Goal: Answer question/provide support: Ask a question

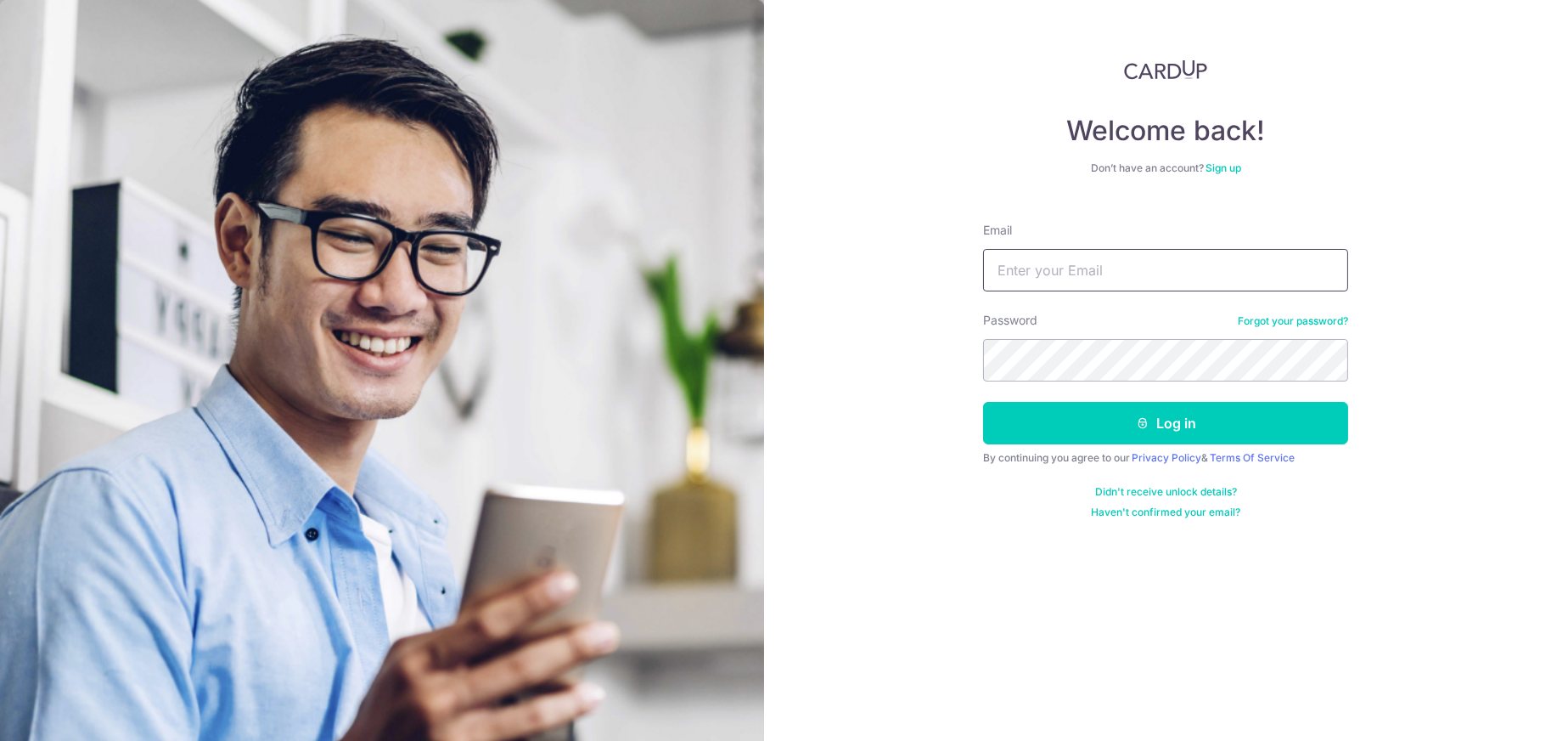
click at [1074, 274] on input "Email" at bounding box center [1166, 270] width 365 height 43
type input "[EMAIL_ADDRESS][DOMAIN_NAME]"
click at [983, 402] on button "Log in" at bounding box center [1166, 423] width 365 height 43
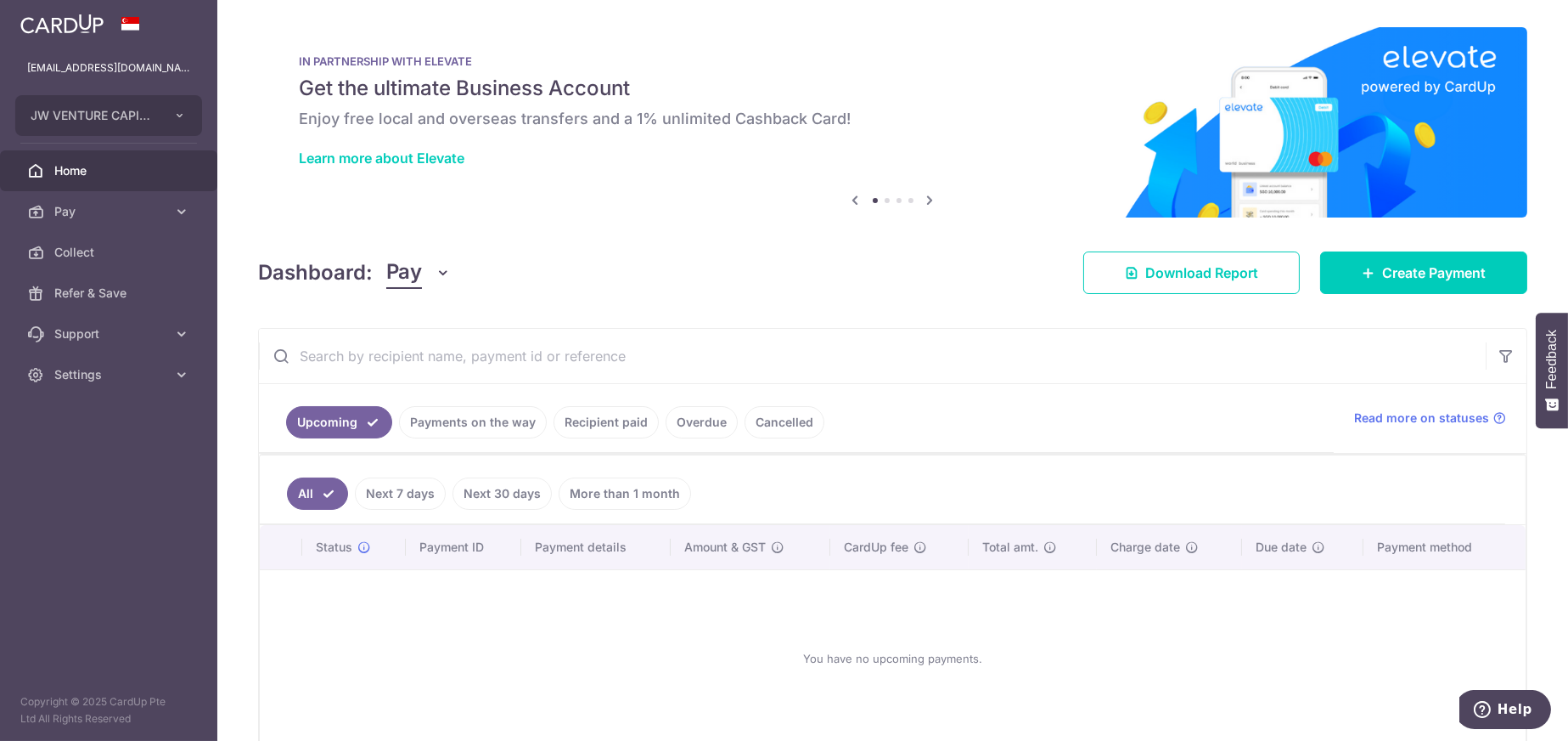
click at [450, 441] on ul "Upcoming Payments on the way Recipient paid Overdue Cancelled" at bounding box center [796, 418] width 1075 height 69
click at [472, 425] on link "Payments on the way" at bounding box center [473, 422] width 148 height 32
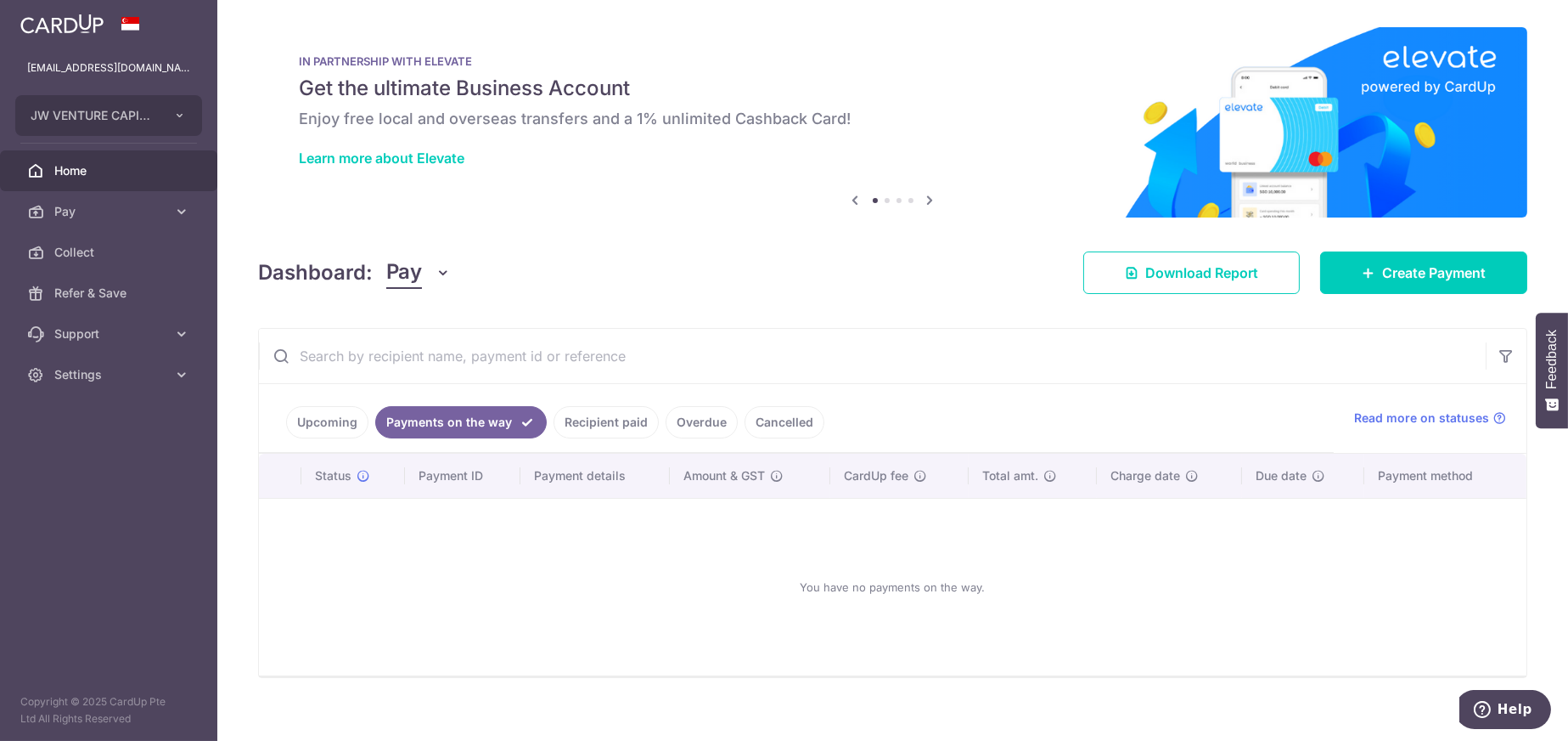
click at [584, 419] on link "Recipient paid" at bounding box center [606, 422] width 105 height 32
click at [708, 423] on link "Overdue" at bounding box center [702, 422] width 72 height 32
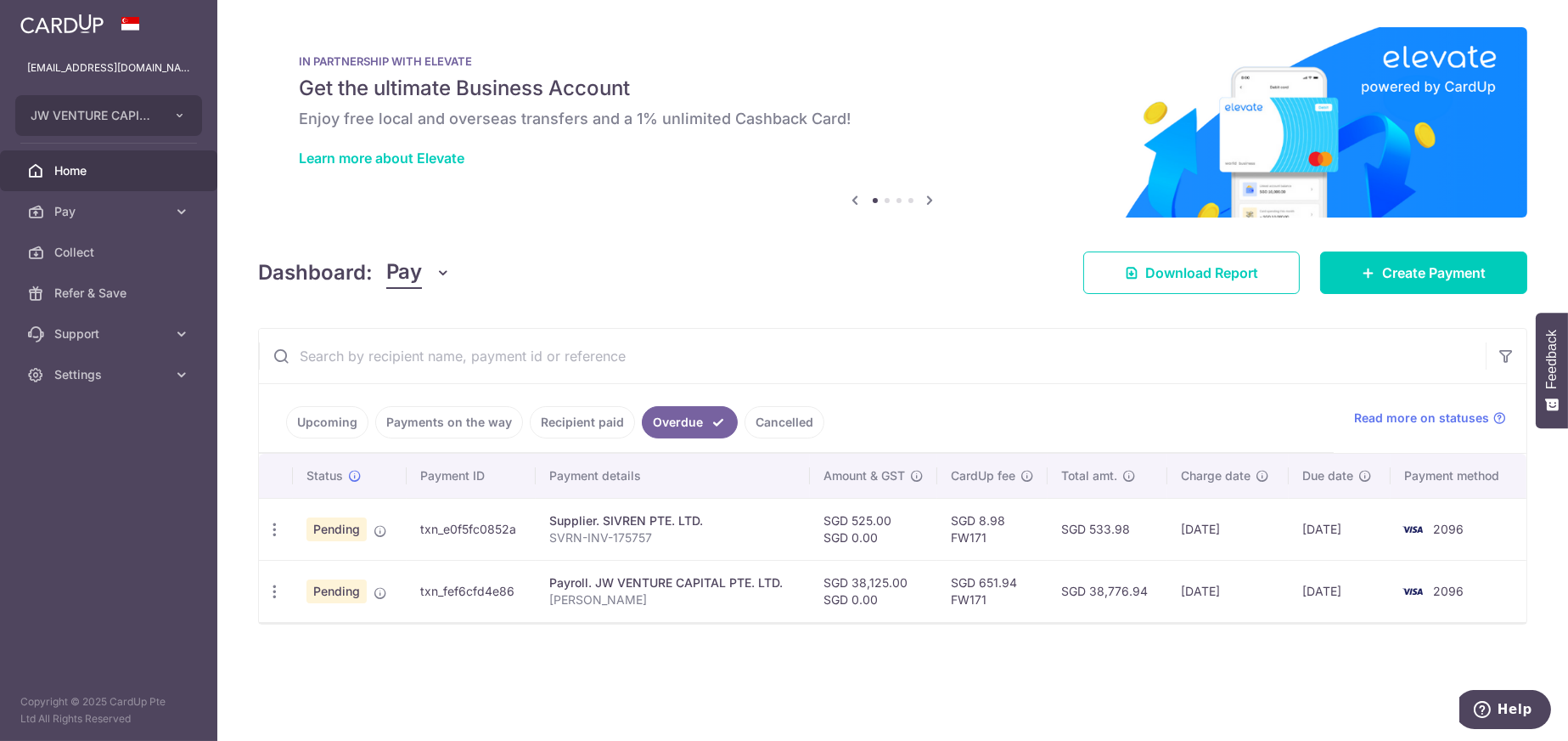
click at [576, 426] on link "Recipient paid" at bounding box center [582, 422] width 105 height 32
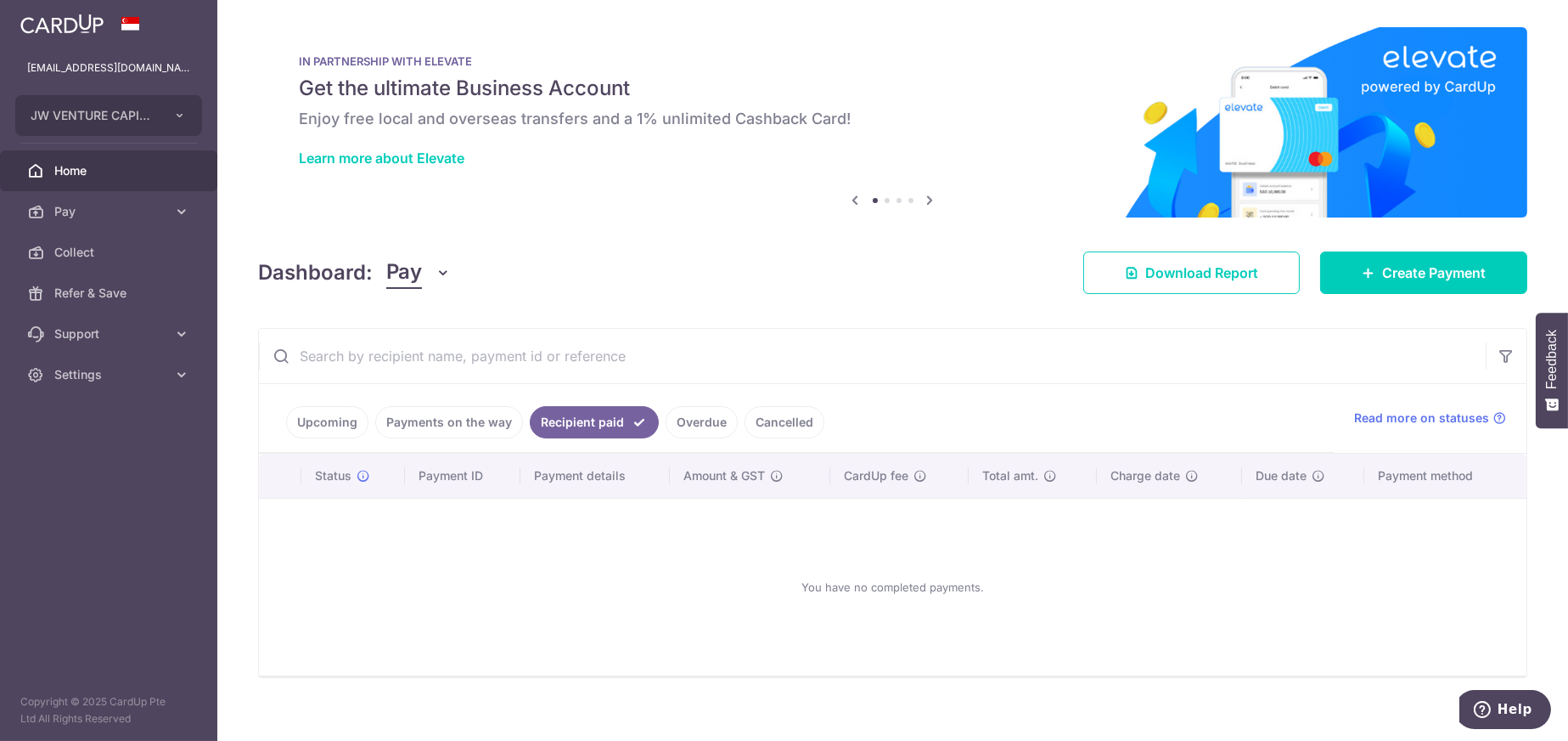
click at [449, 424] on link "Payments on the way" at bounding box center [449, 422] width 148 height 32
click at [325, 425] on link "Upcoming" at bounding box center [327, 422] width 82 height 32
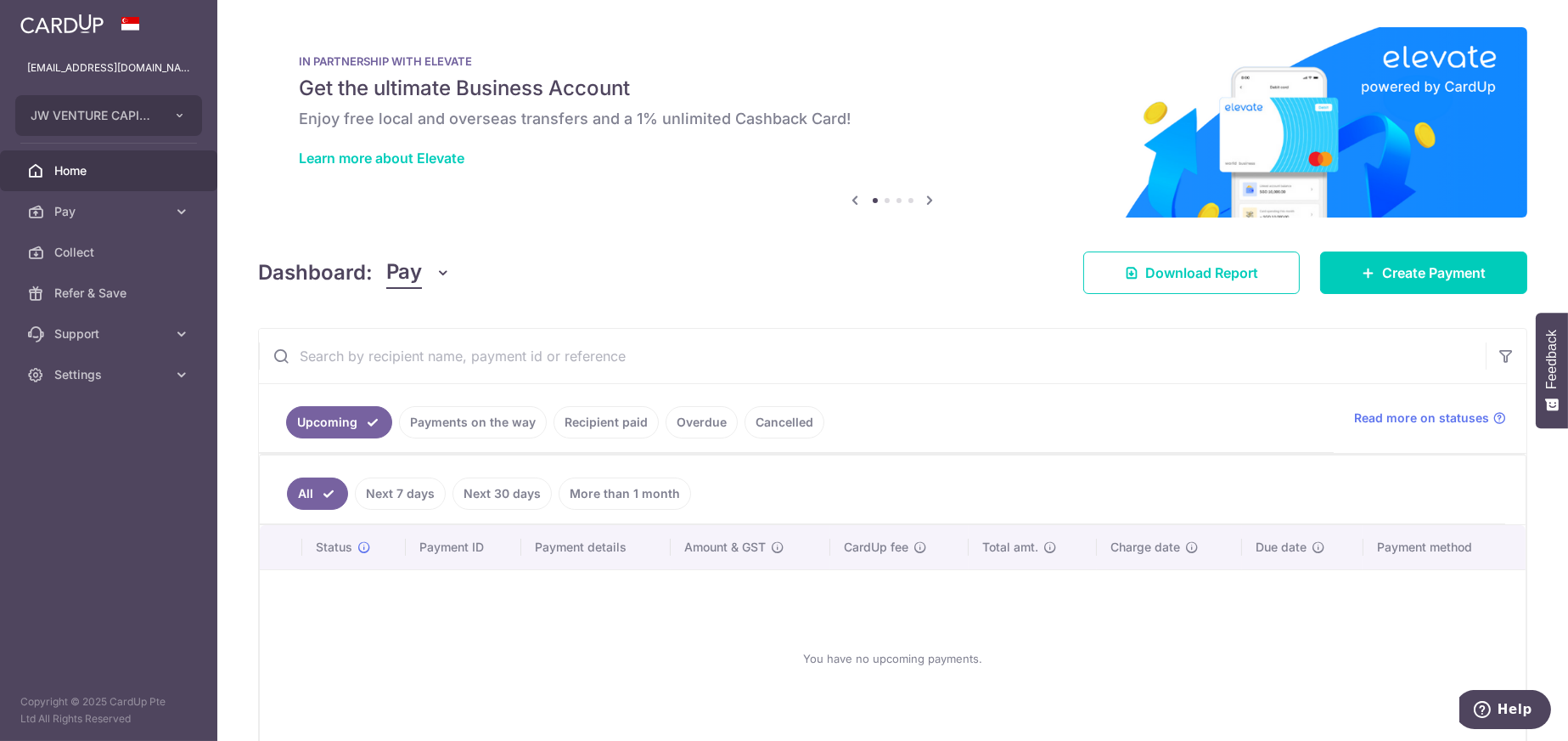
click at [455, 419] on link "Payments on the way" at bounding box center [473, 422] width 148 height 32
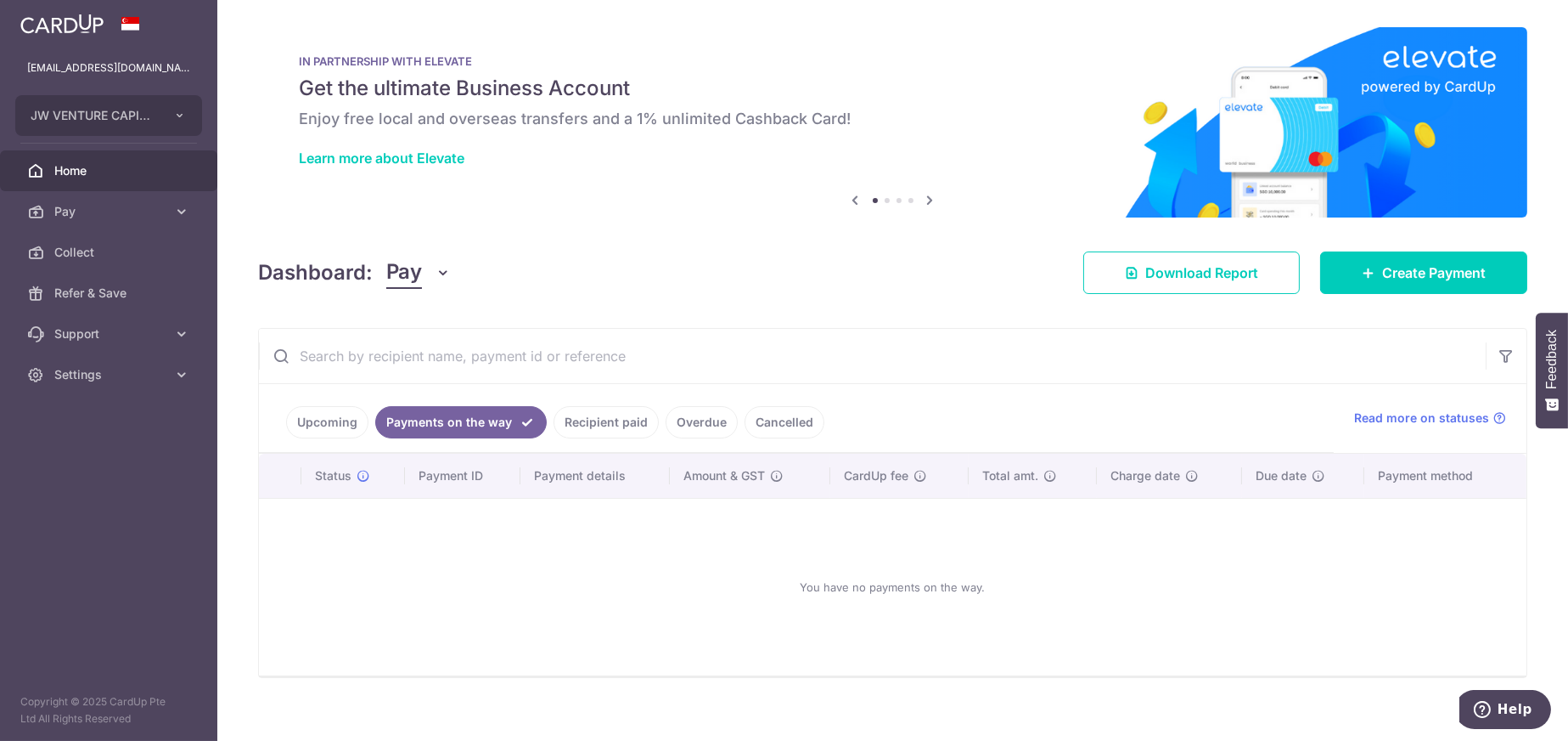
drag, startPoint x: 582, startPoint y: 423, endPoint x: 595, endPoint y: 428, distance: 13.9
click at [583, 424] on link "Recipient paid" at bounding box center [606, 422] width 105 height 32
click at [693, 425] on link "Overdue" at bounding box center [702, 422] width 72 height 32
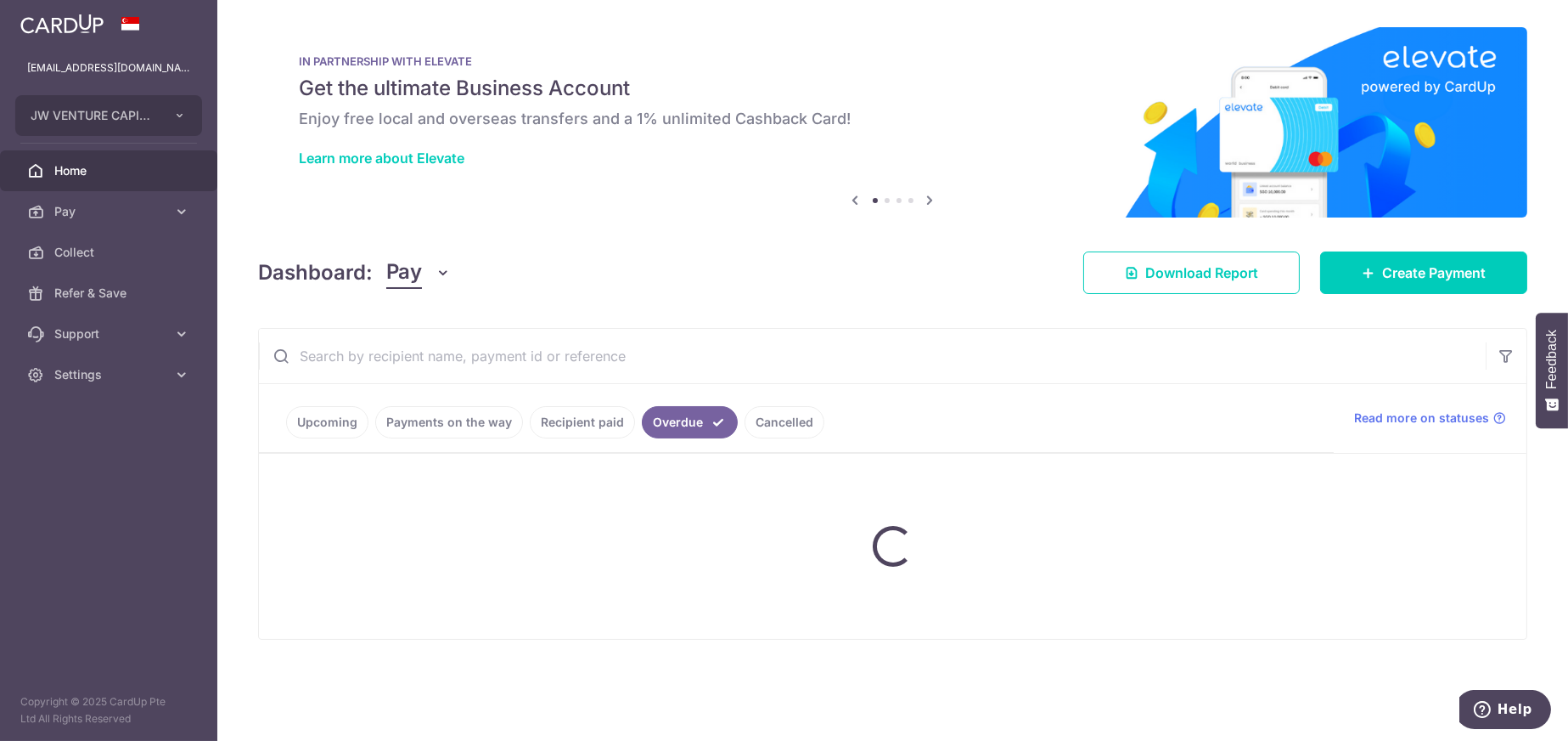
click at [693, 425] on link "Overdue" at bounding box center [690, 422] width 96 height 32
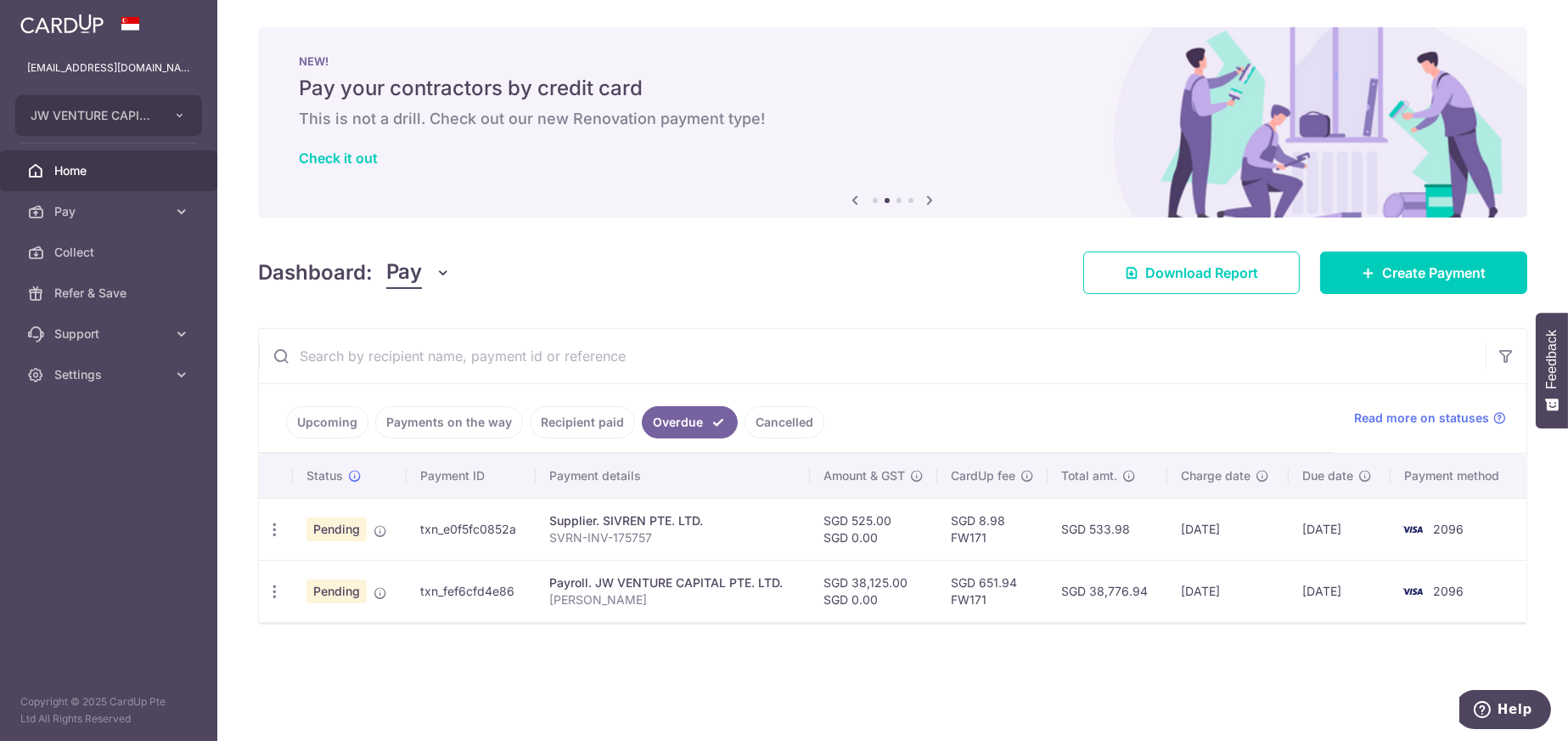
click at [343, 420] on link "Upcoming" at bounding box center [327, 422] width 82 height 32
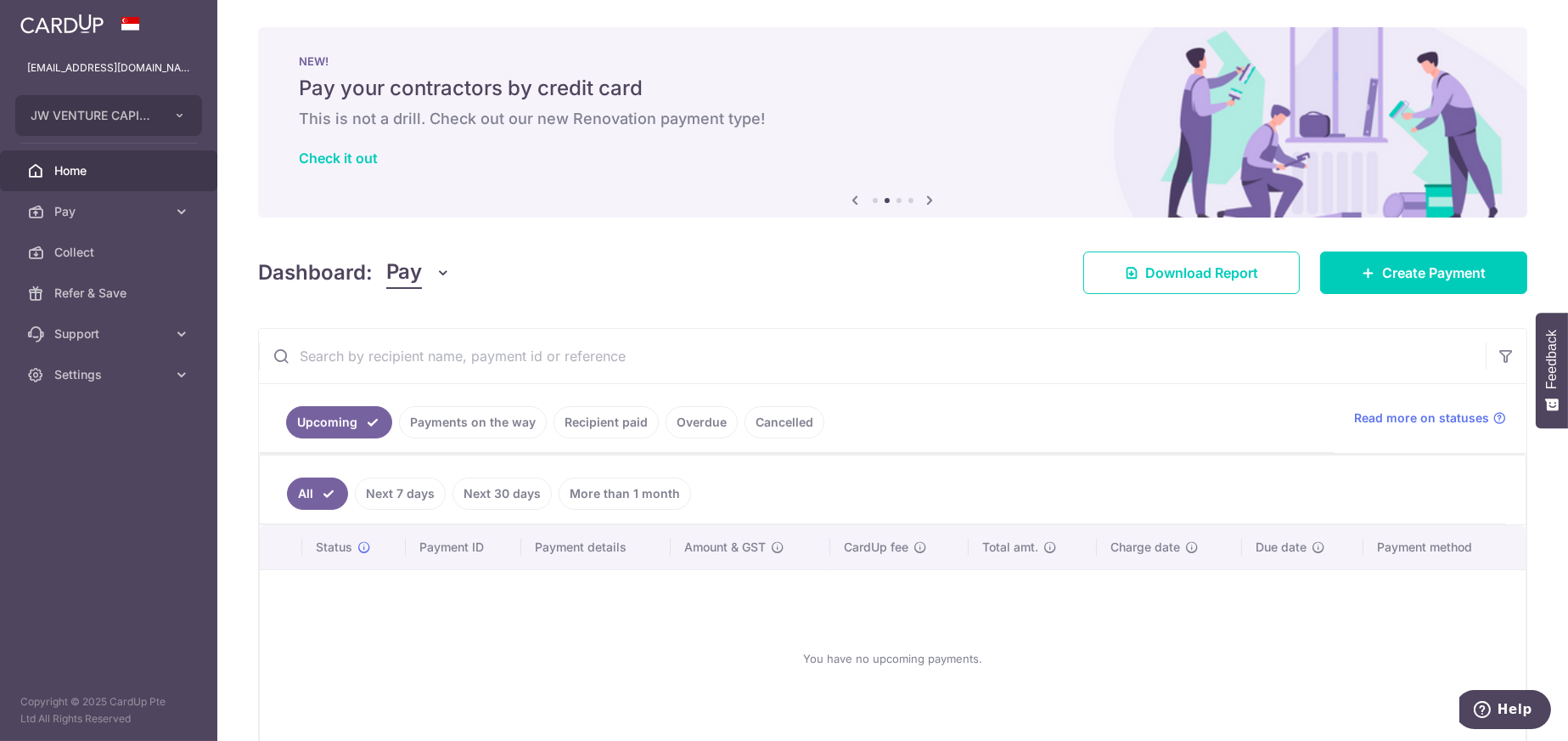
click at [399, 493] on link "Next 7 days" at bounding box center [401, 493] width 91 height 32
click at [630, 427] on link "Recipient paid" at bounding box center [606, 422] width 105 height 32
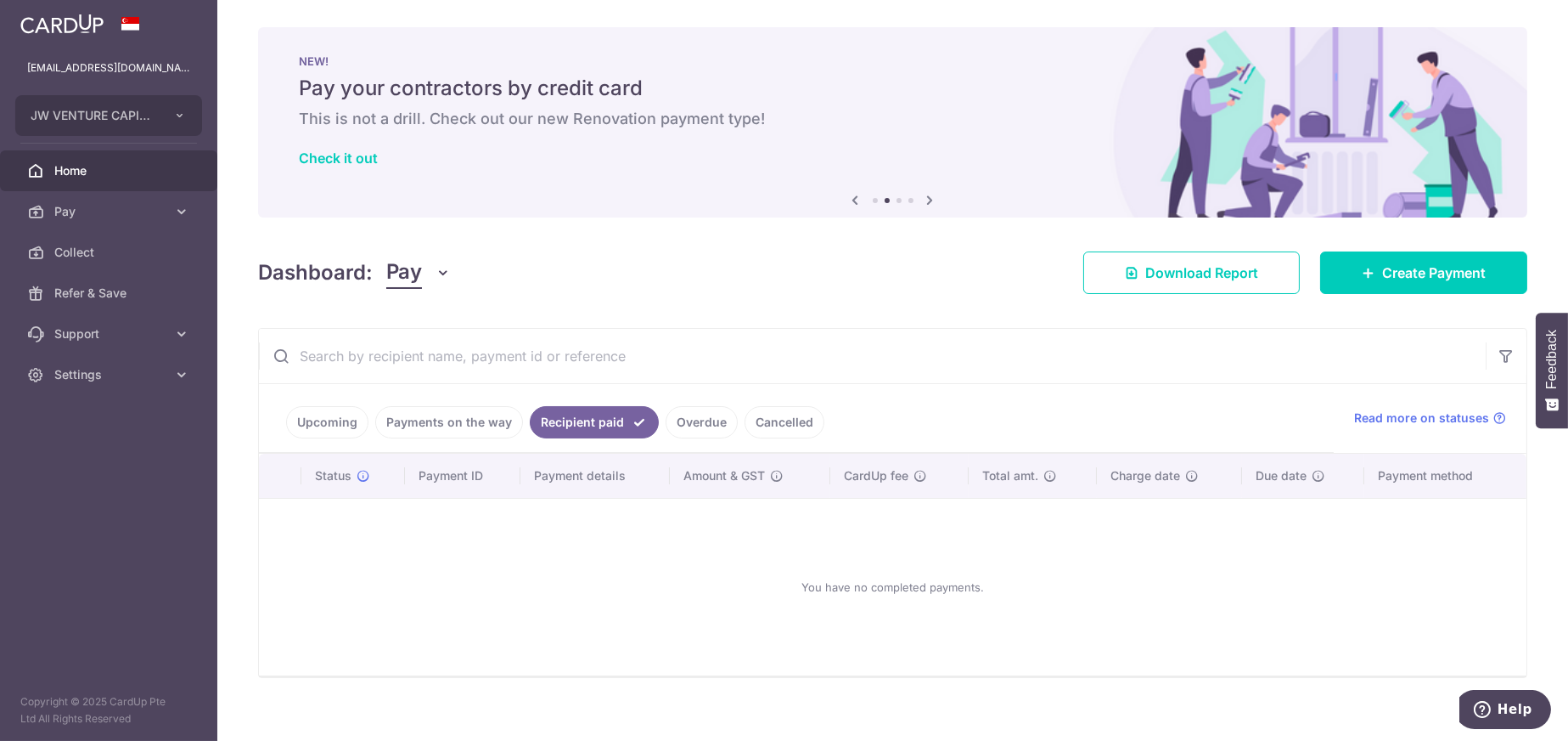
click at [686, 427] on link "Overdue" at bounding box center [702, 422] width 72 height 32
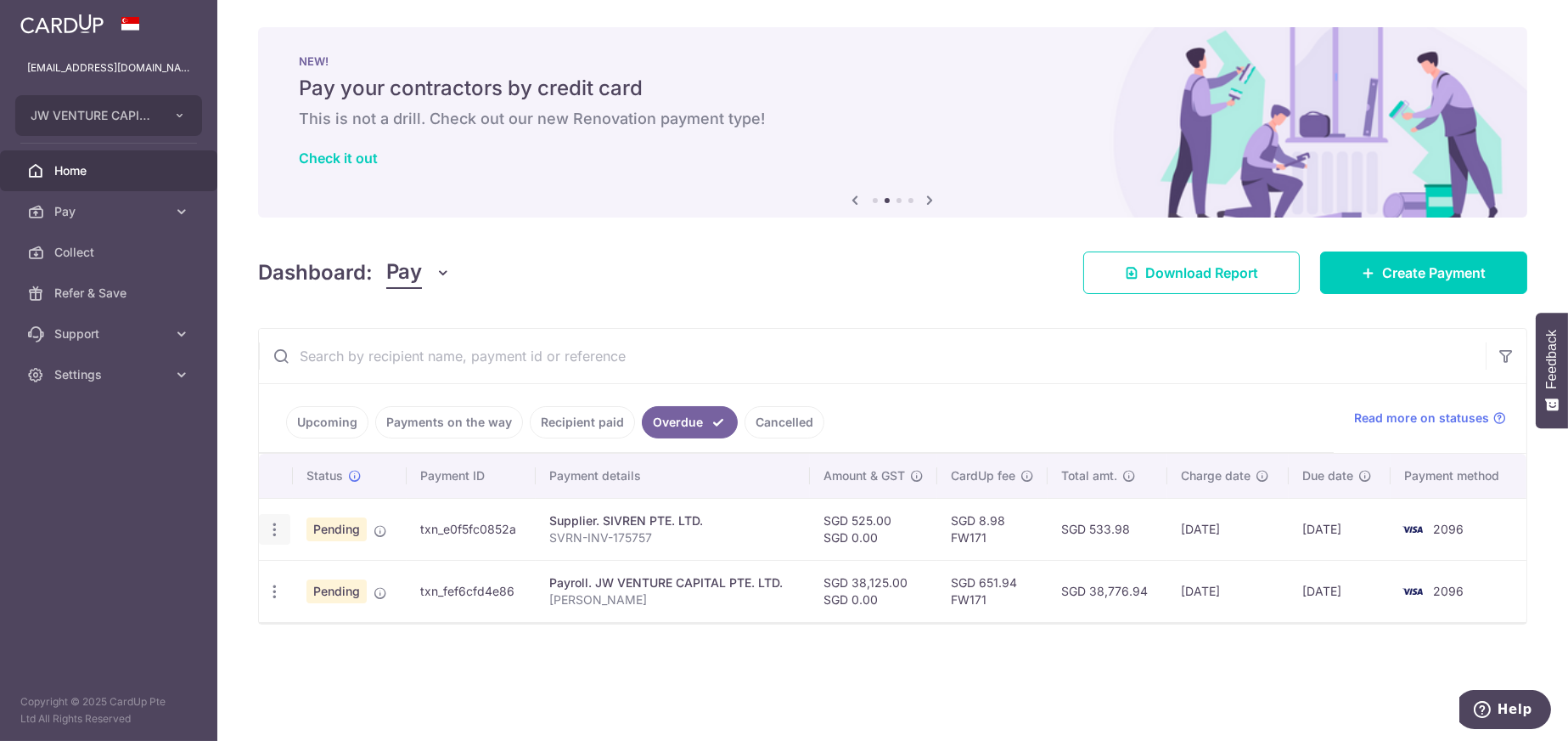
click at [275, 529] on icon "button" at bounding box center [274, 530] width 18 height 18
click at [520, 654] on div "Status Payment ID Payment details Amount & GST CardUp fee Total amt. Charge dat…" at bounding box center [893, 559] width 1268 height 213
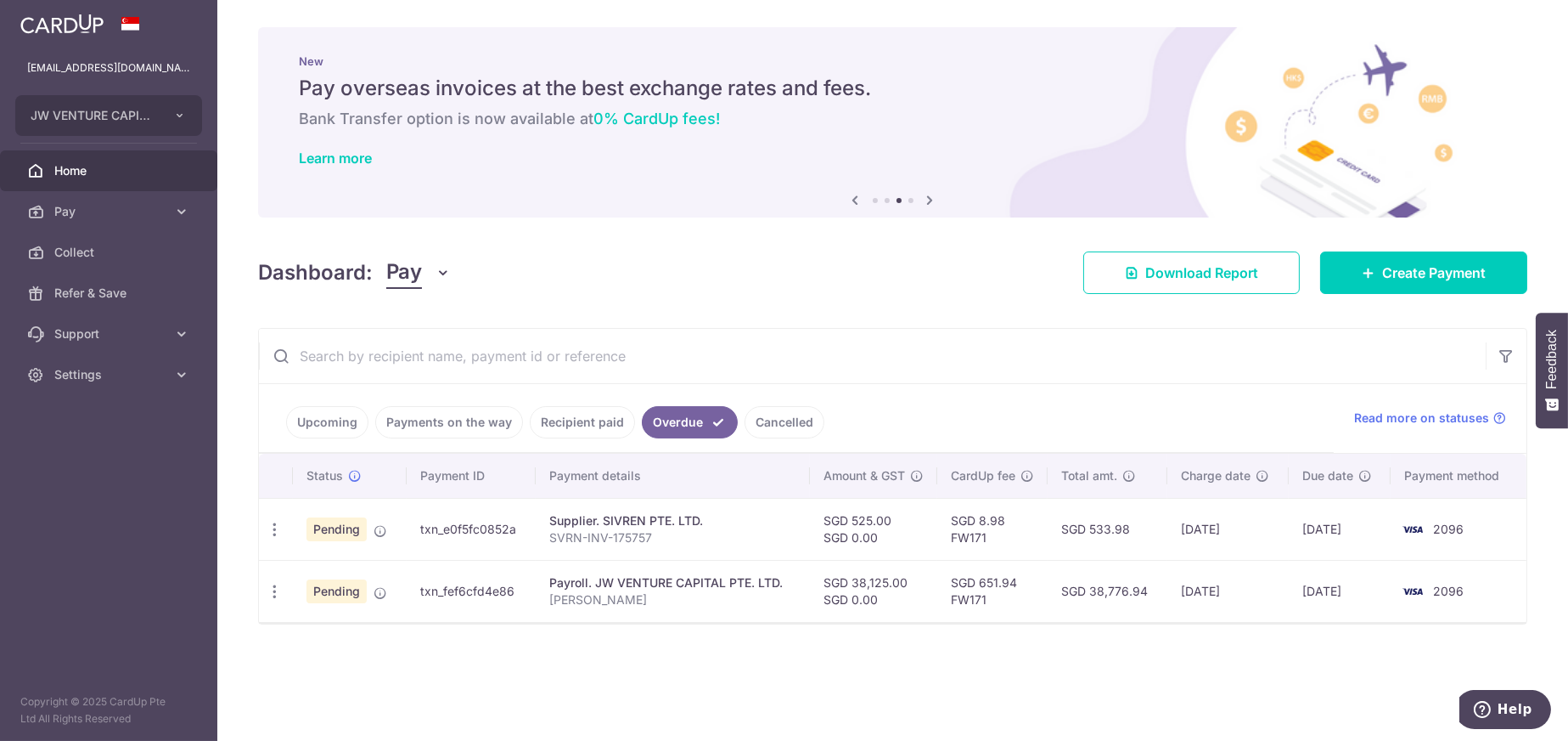
drag, startPoint x: 343, startPoint y: 526, endPoint x: 332, endPoint y: 529, distance: 11.4
click at [338, 527] on span "Pending" at bounding box center [337, 529] width 61 height 24
click at [272, 528] on icon "button" at bounding box center [274, 530] width 18 height 18
click at [347, 578] on span "Update payment" at bounding box center [365, 575] width 116 height 20
radio input "true"
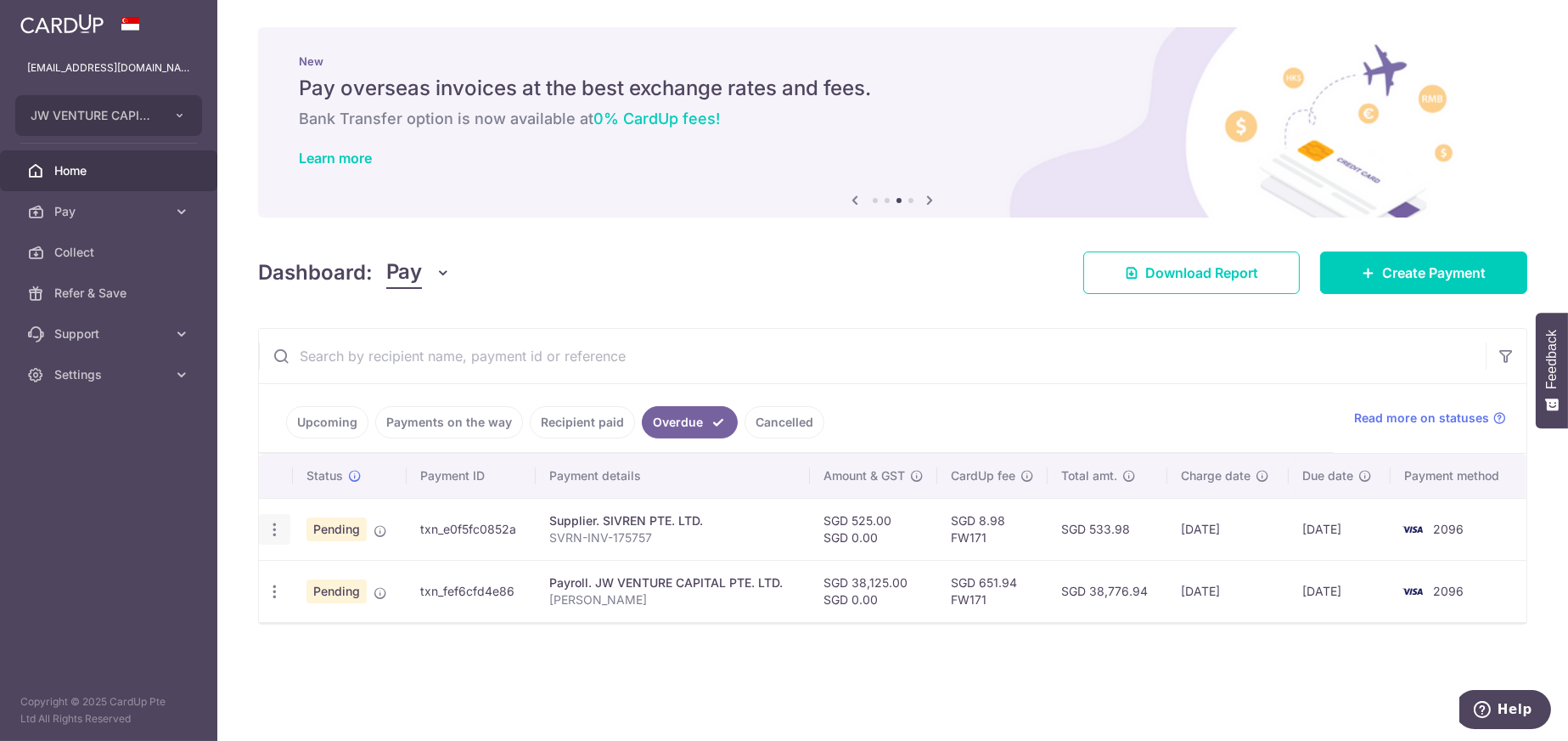
type input "525.00"
type input "0.00"
type input "[DATE]"
type input "SVRN-INV-175757"
type input "SIVREN INVOICE"
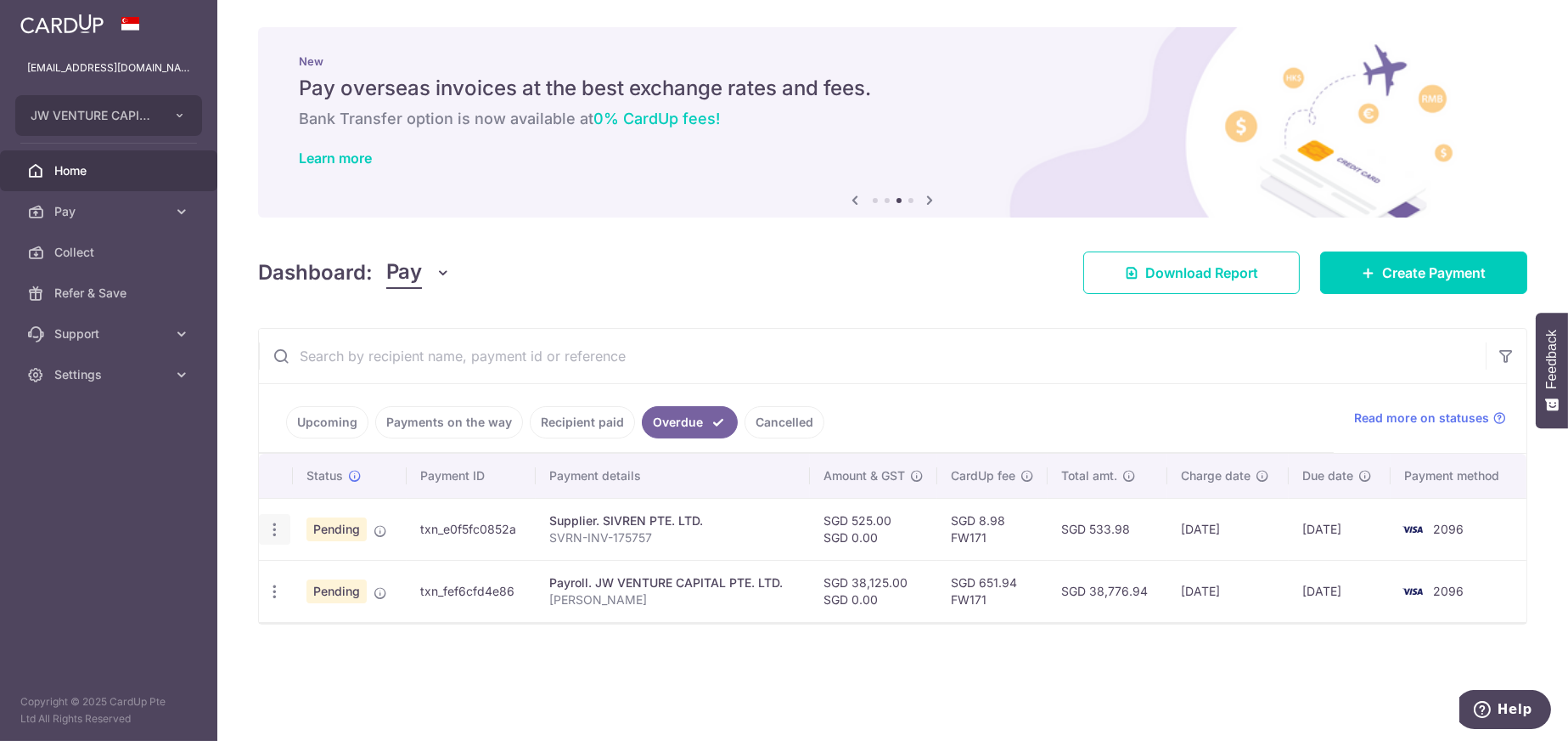
type input "FW171"
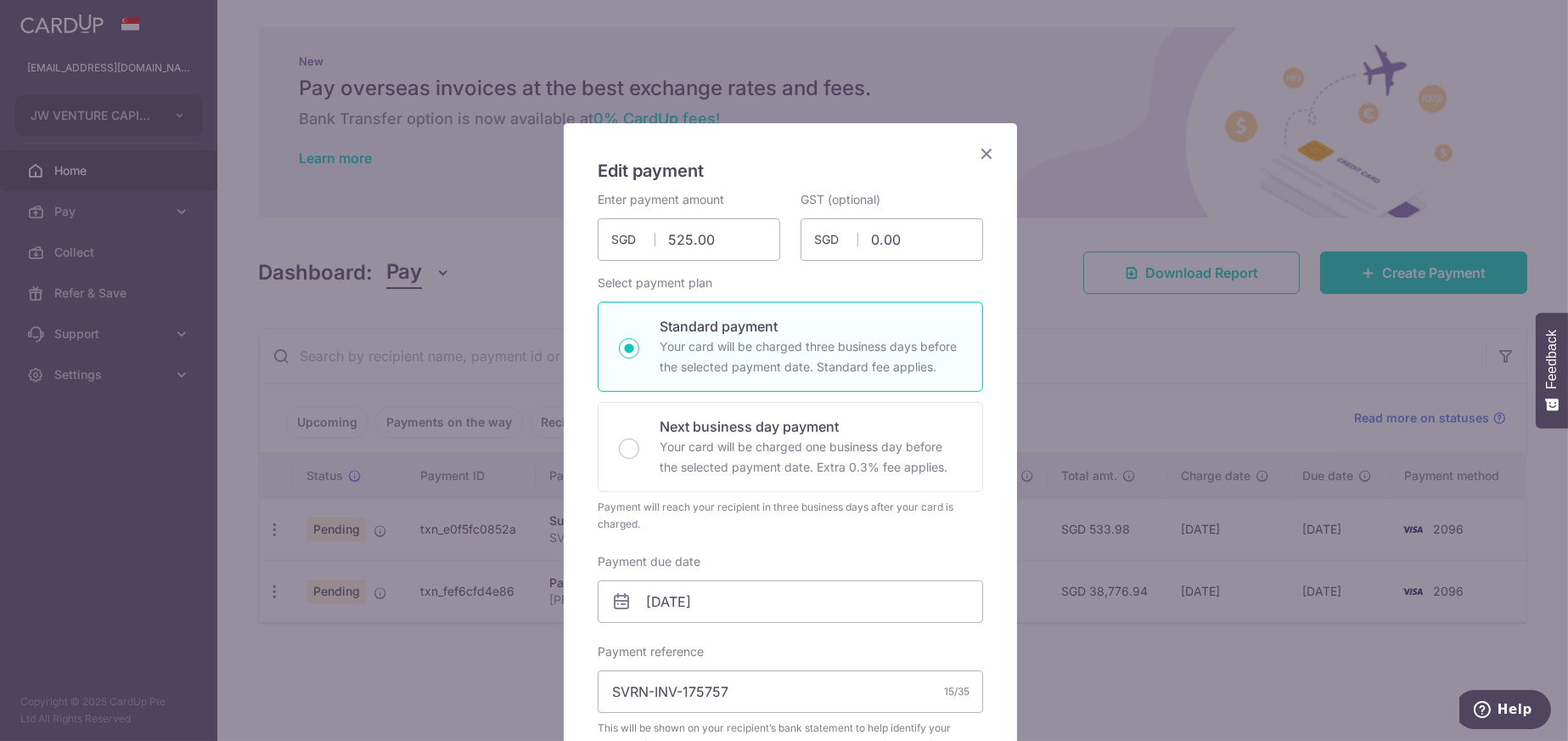
click at [979, 143] on icon "Close" at bounding box center [987, 153] width 20 height 21
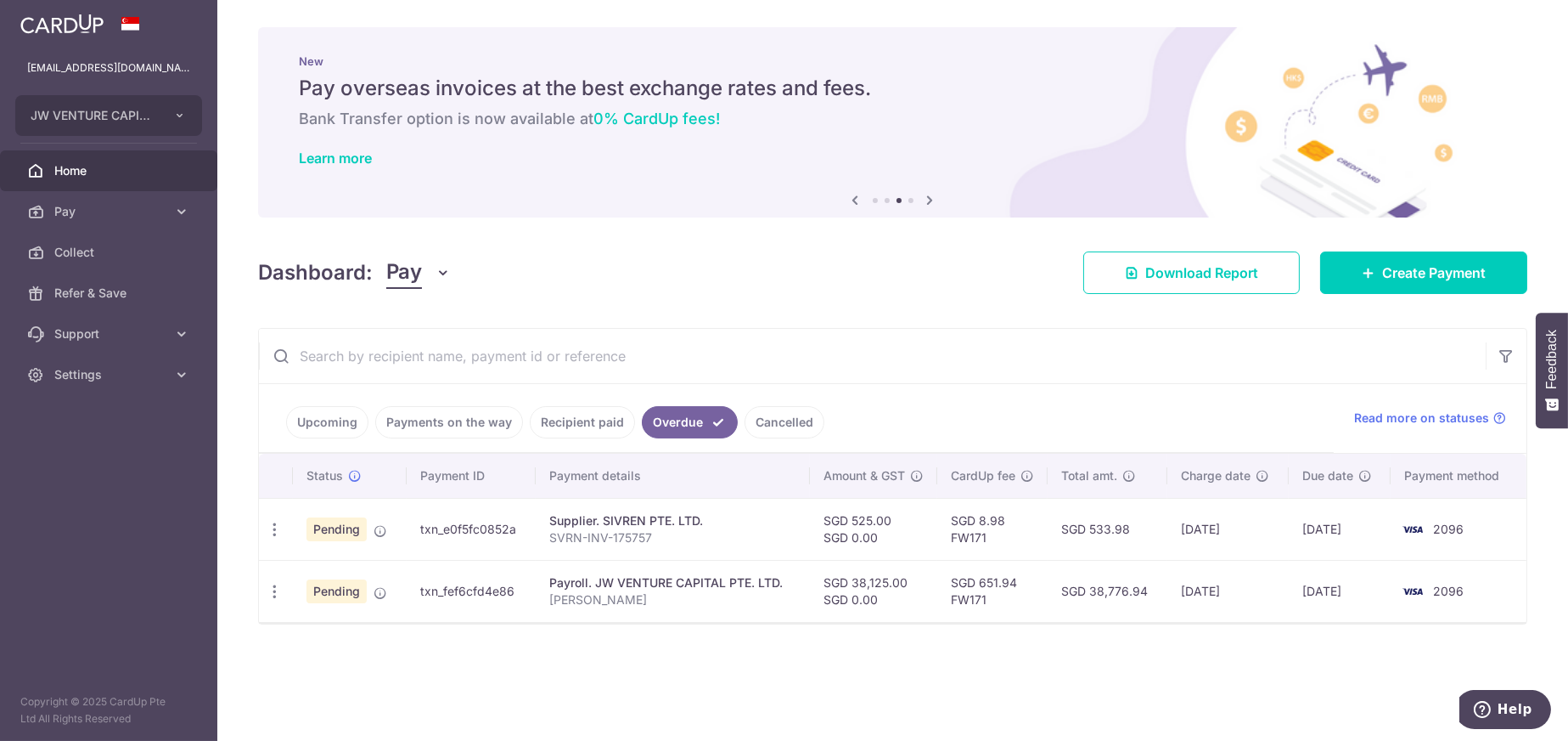
click at [860, 617] on td "SGD 38,125.00 SGD 0.00" at bounding box center [873, 590] width 127 height 62
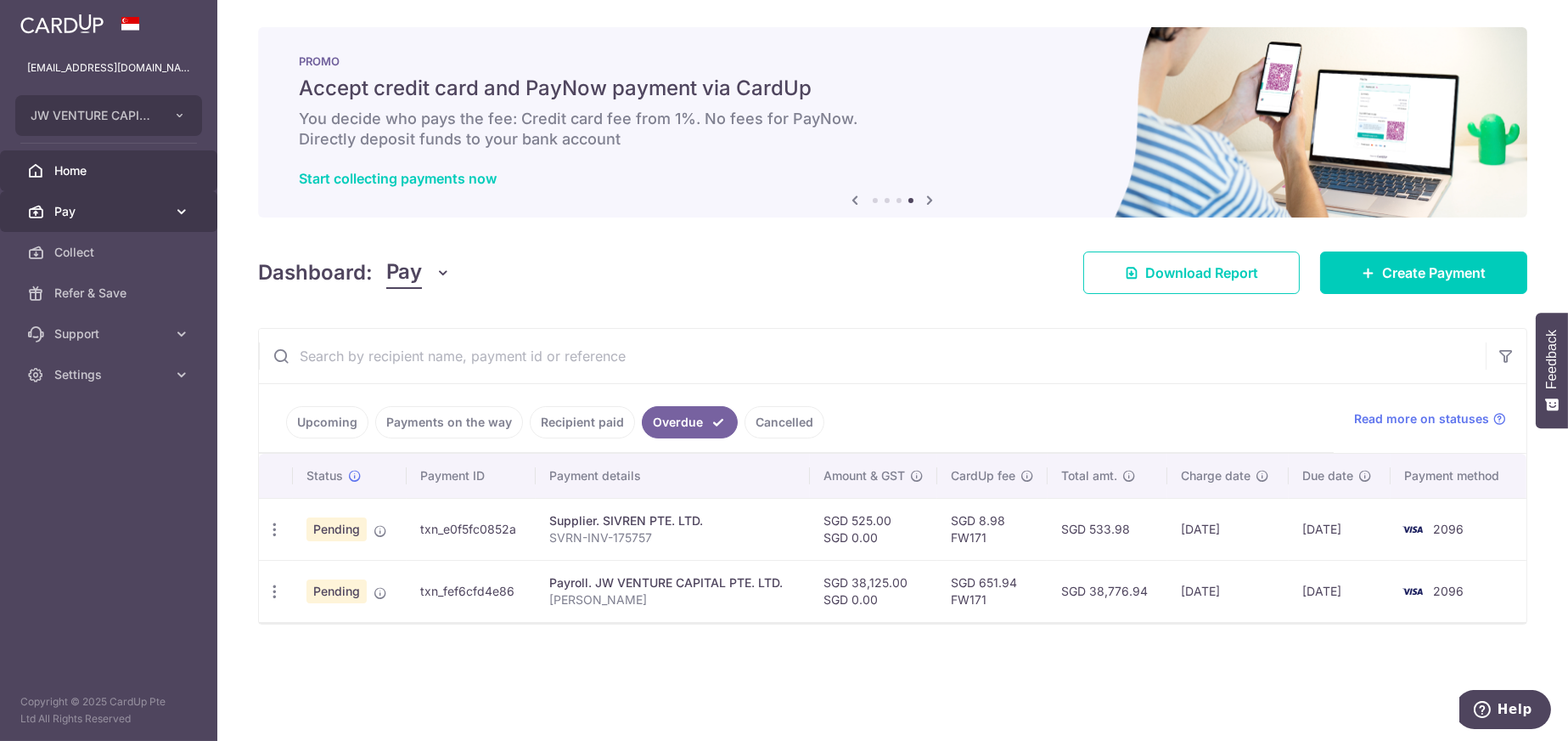
click at [65, 221] on link "Pay" at bounding box center [109, 212] width 217 height 41
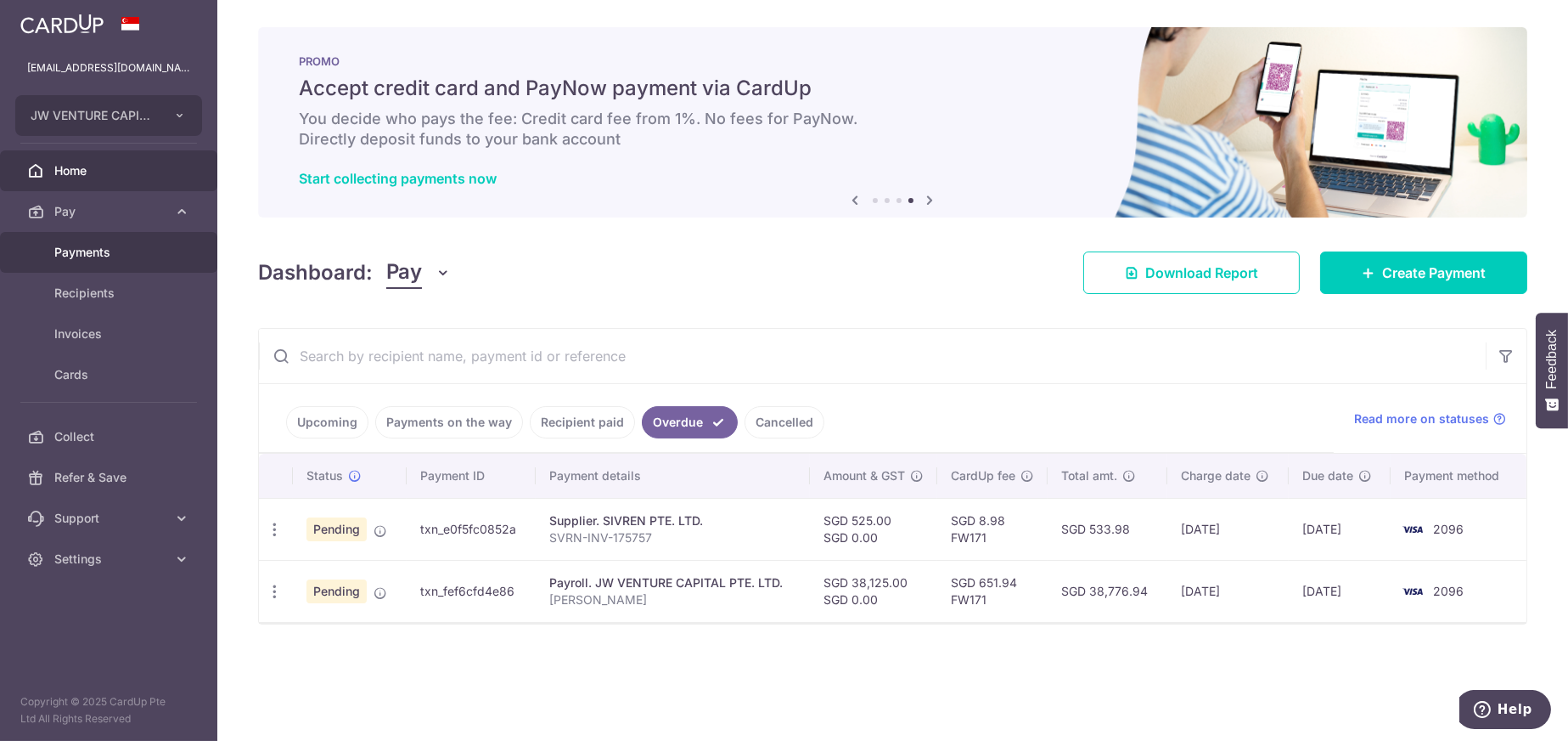
click at [93, 247] on span "Payments" at bounding box center [110, 252] width 112 height 17
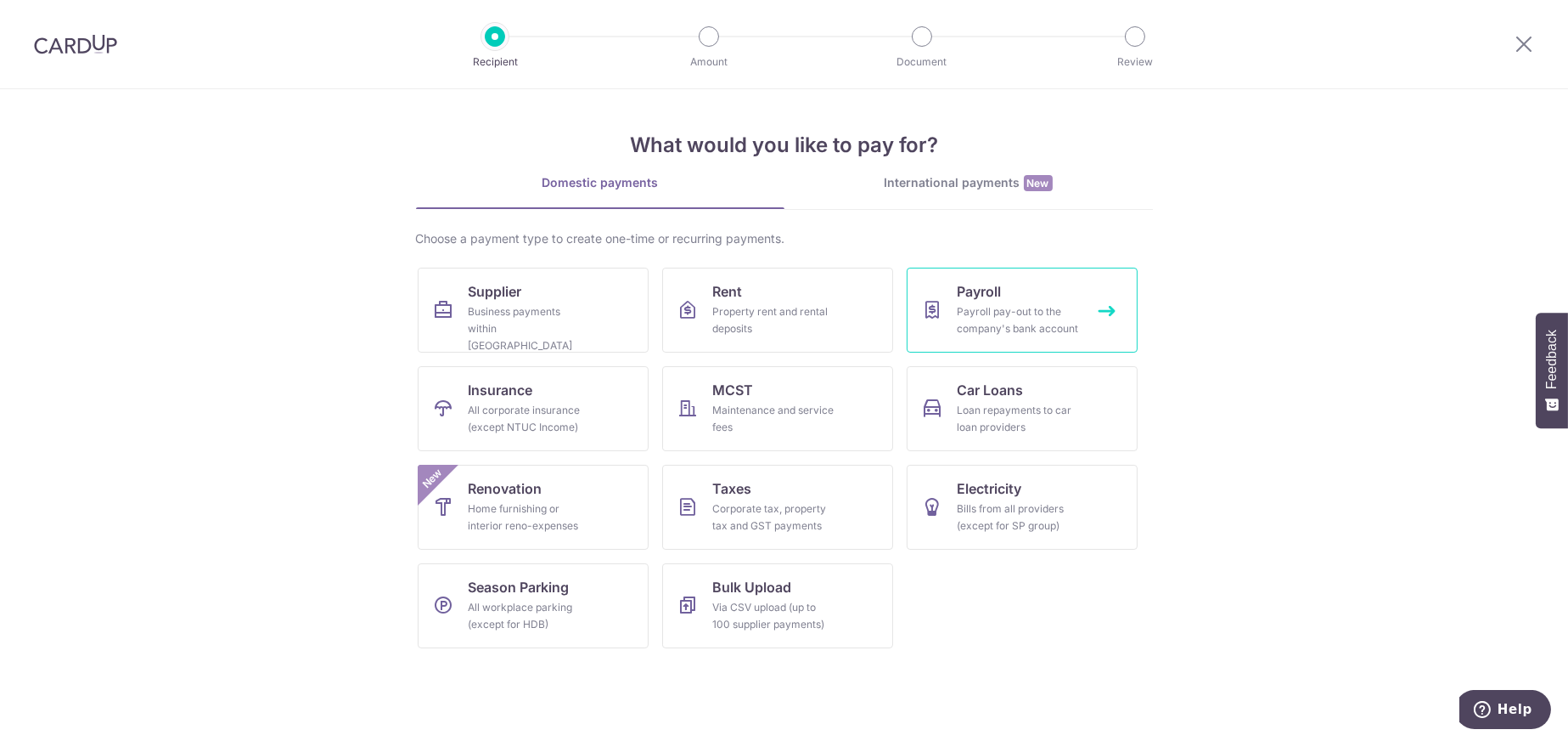
click at [997, 321] on div "Payroll pay-out to the company's bank account" at bounding box center [1019, 320] width 122 height 34
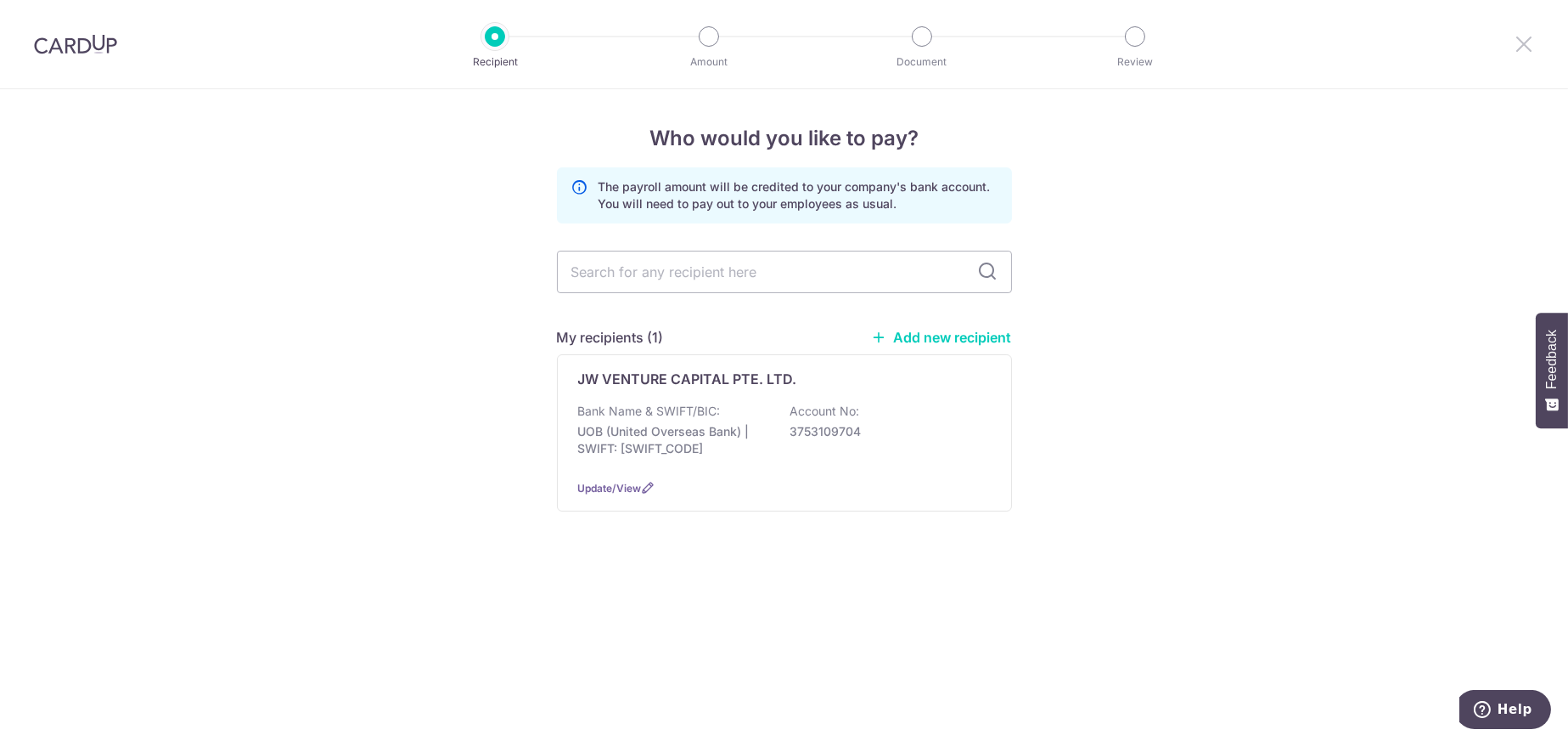
click at [1533, 48] on icon at bounding box center [1523, 44] width 20 height 21
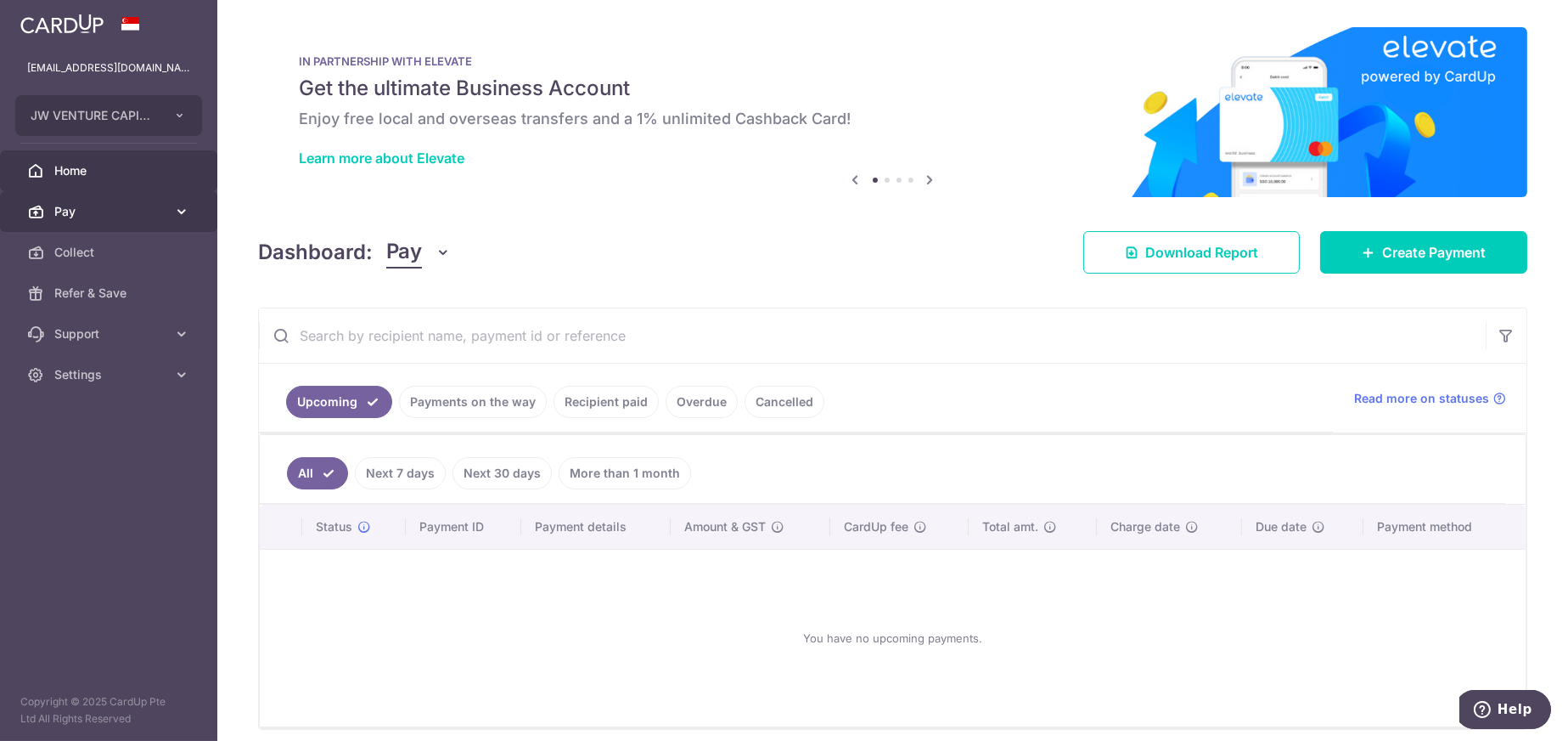
click at [62, 218] on span "Pay" at bounding box center [110, 211] width 112 height 17
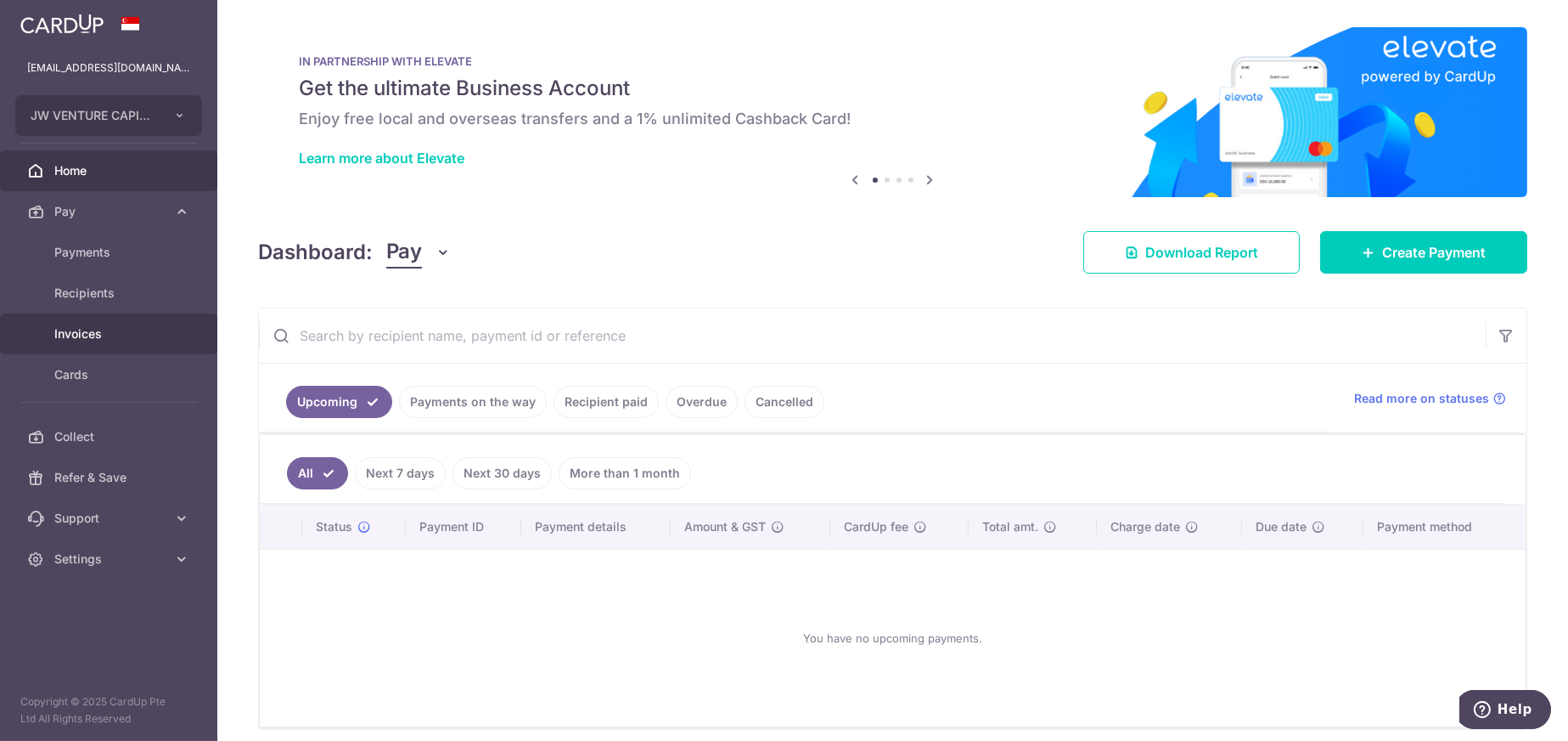
click at [71, 327] on span "Invoices" at bounding box center [110, 333] width 112 height 17
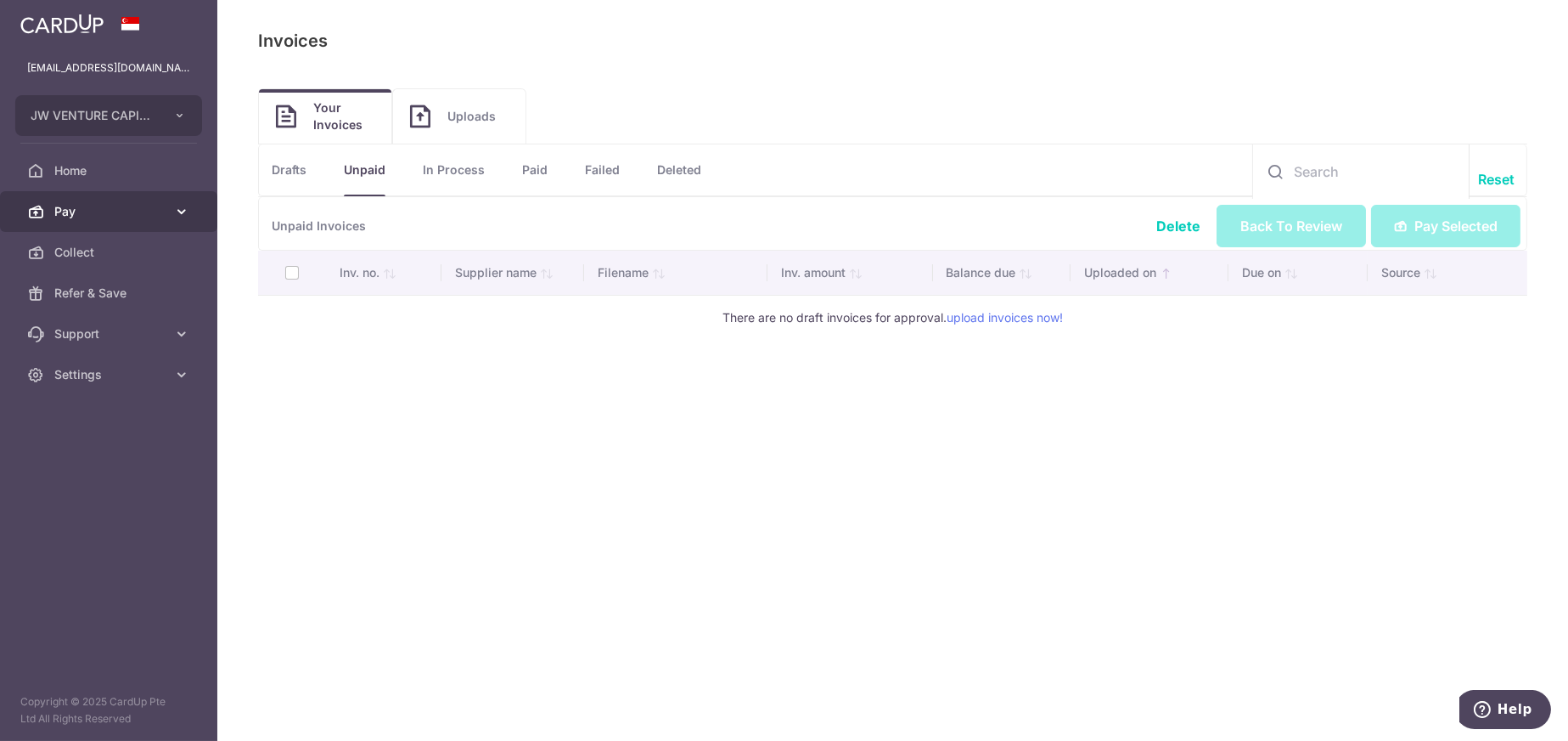
click at [69, 217] on span "Pay" at bounding box center [110, 211] width 112 height 17
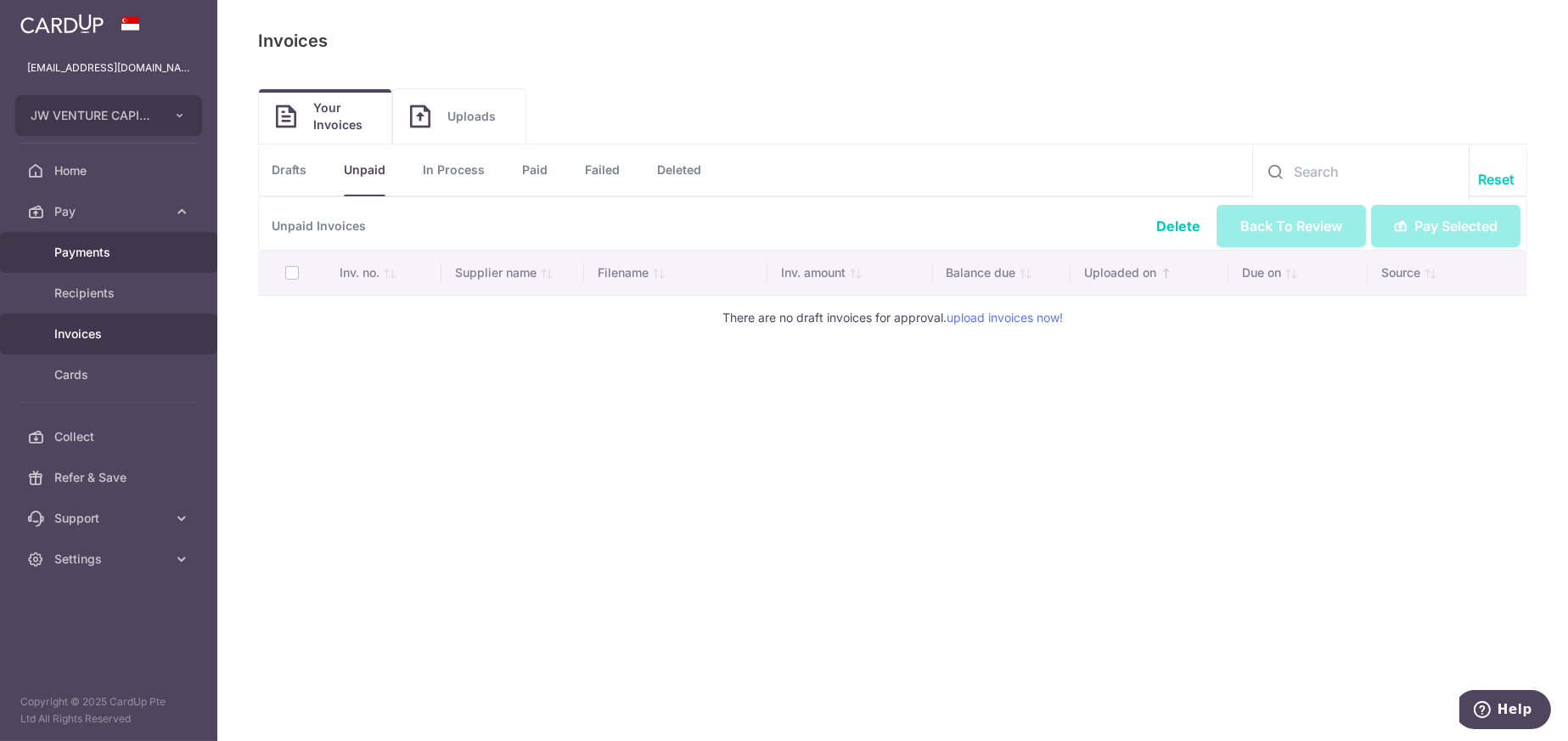
click at [86, 257] on span "Payments" at bounding box center [110, 252] width 112 height 17
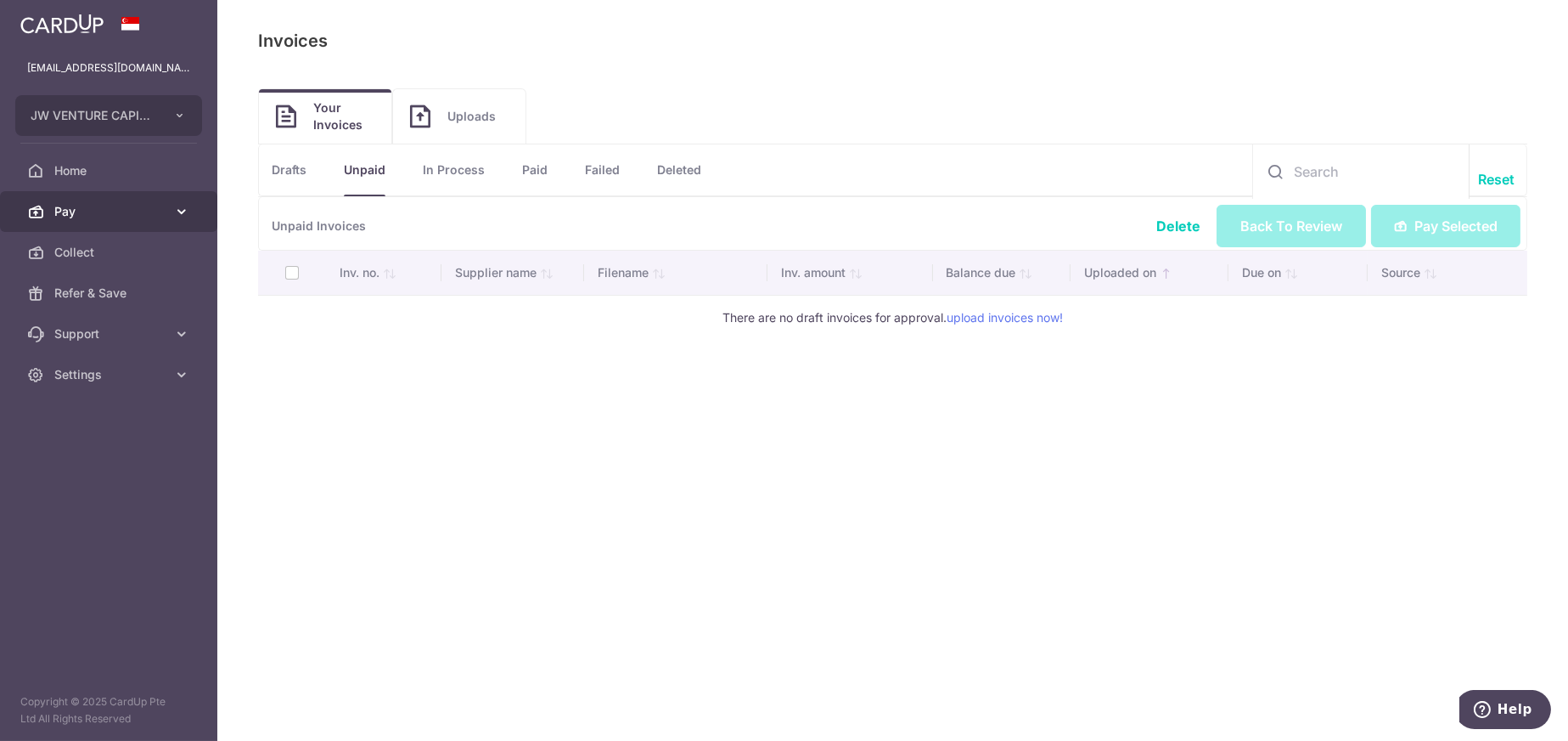
click at [64, 211] on span "Pay" at bounding box center [110, 211] width 112 height 17
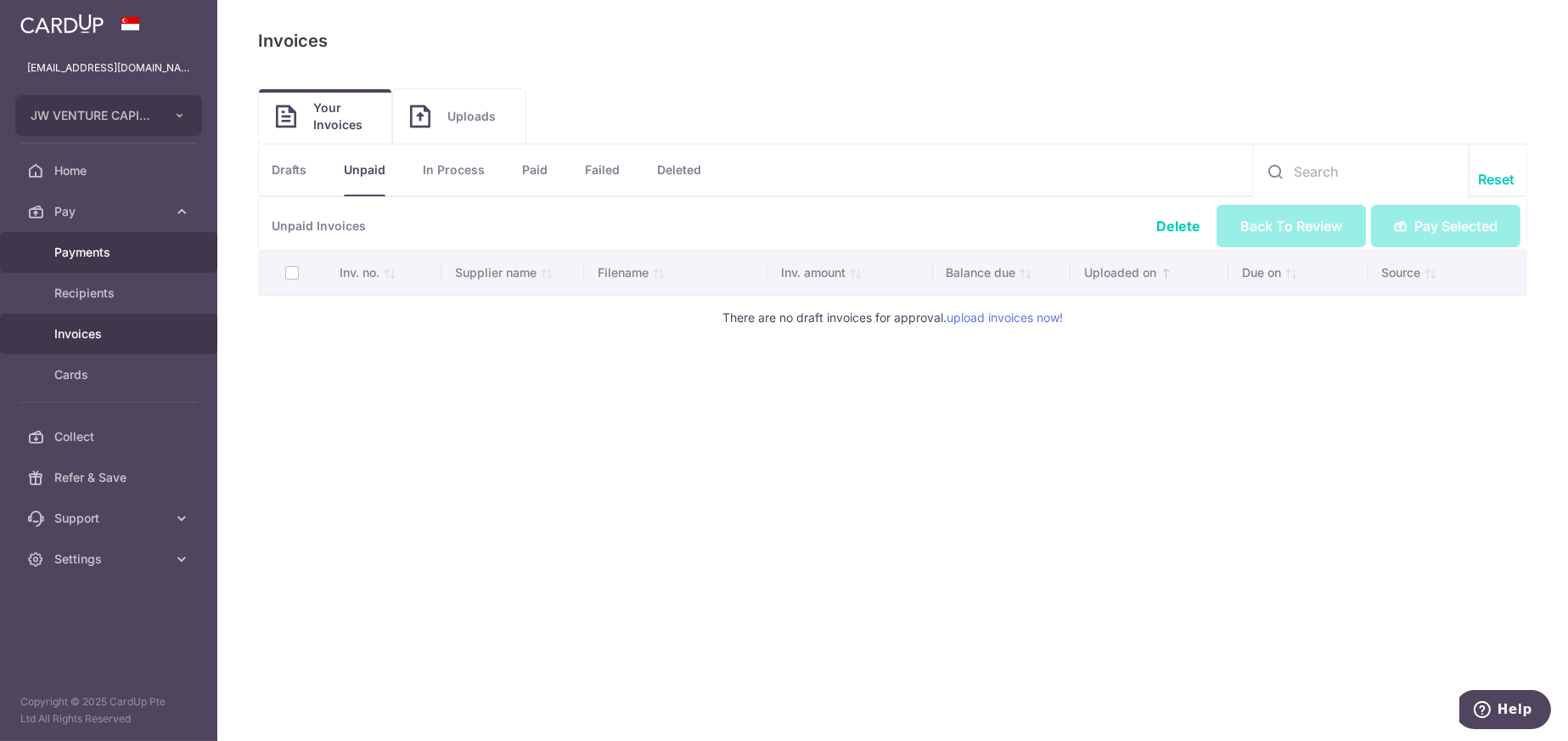
click at [80, 256] on span "Payments" at bounding box center [110, 252] width 112 height 17
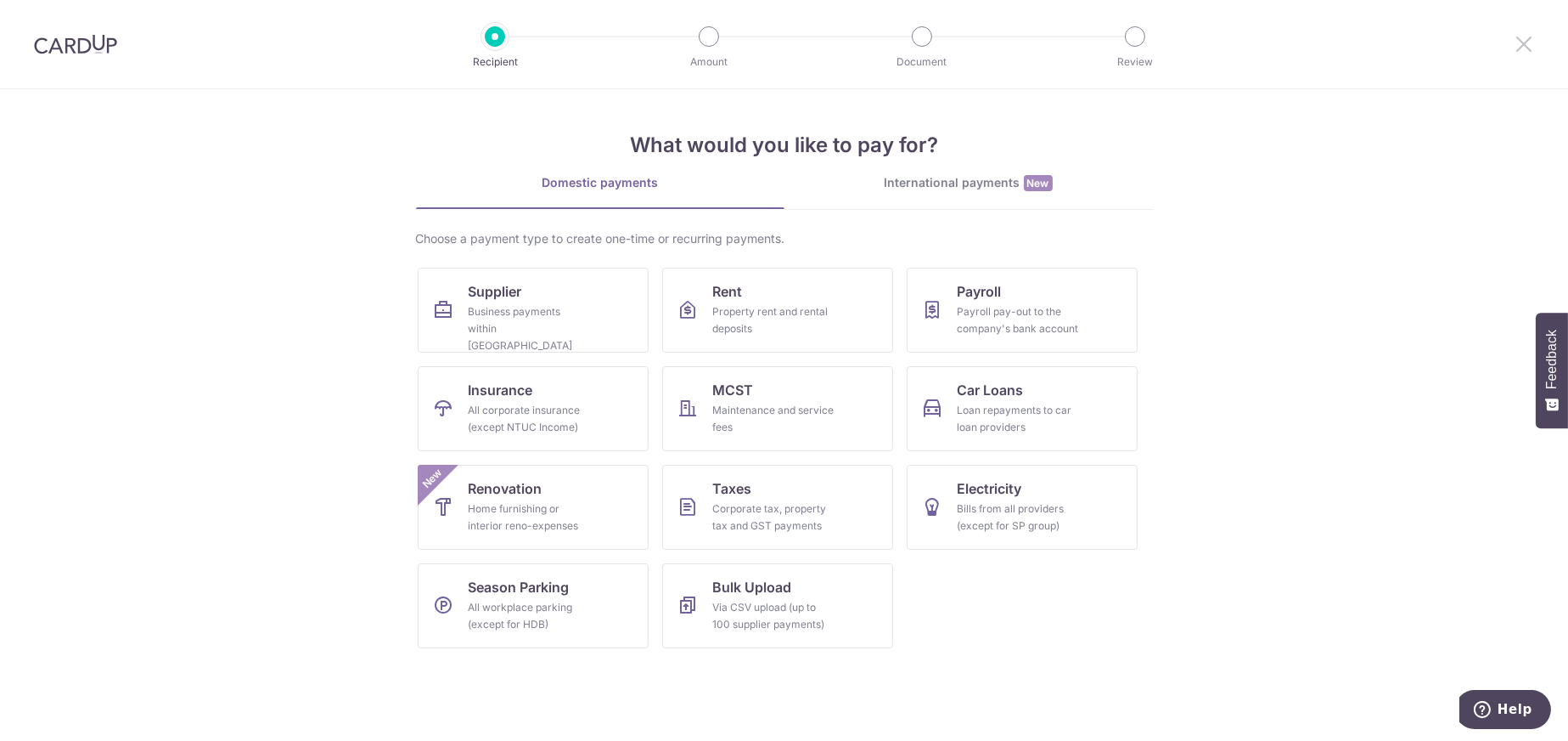
click at [1515, 40] on icon at bounding box center [1523, 44] width 20 height 21
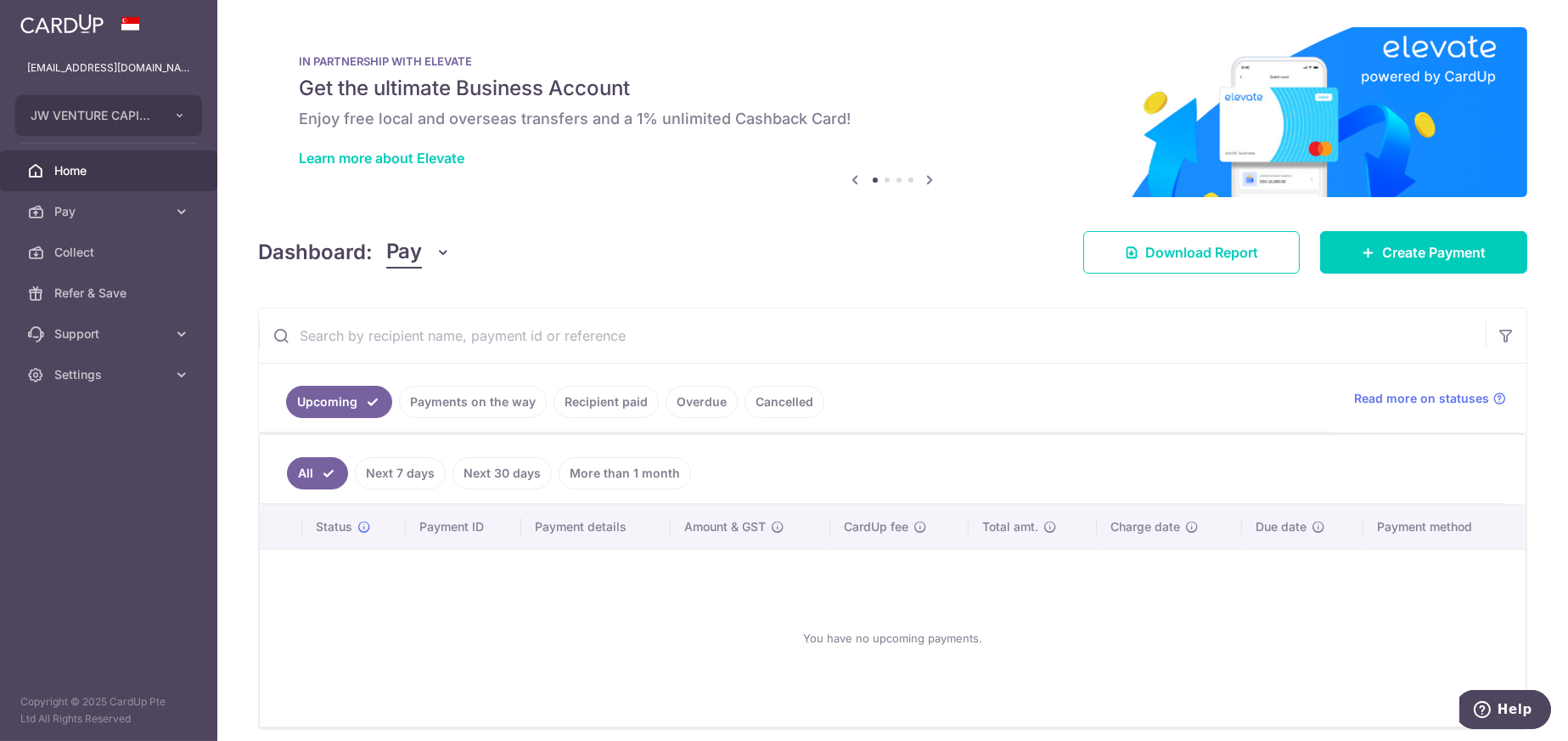
click at [484, 403] on link "Payments on the way" at bounding box center [473, 402] width 148 height 32
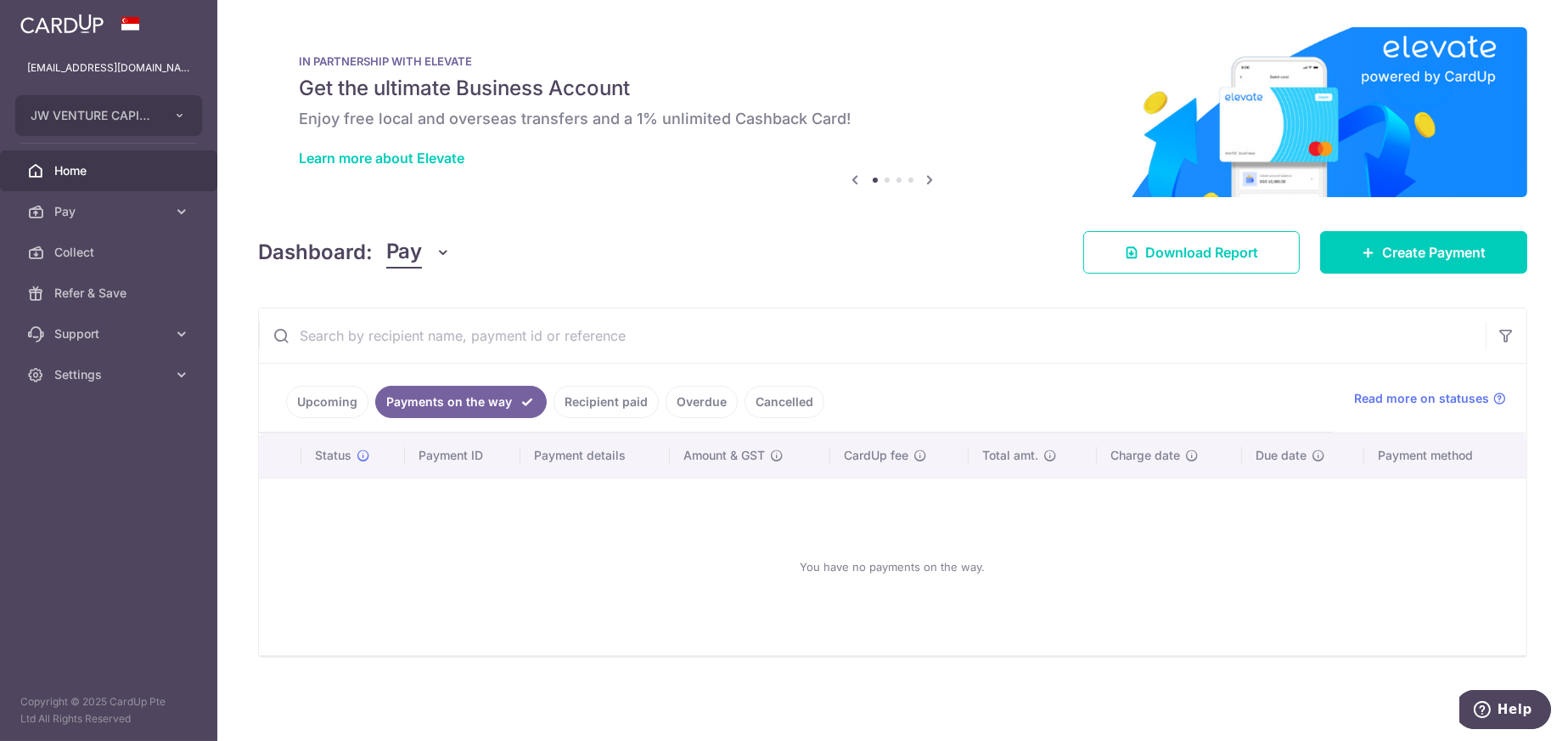
click at [576, 405] on link "Recipient paid" at bounding box center [606, 402] width 105 height 32
click at [690, 407] on link "Overdue" at bounding box center [702, 402] width 72 height 32
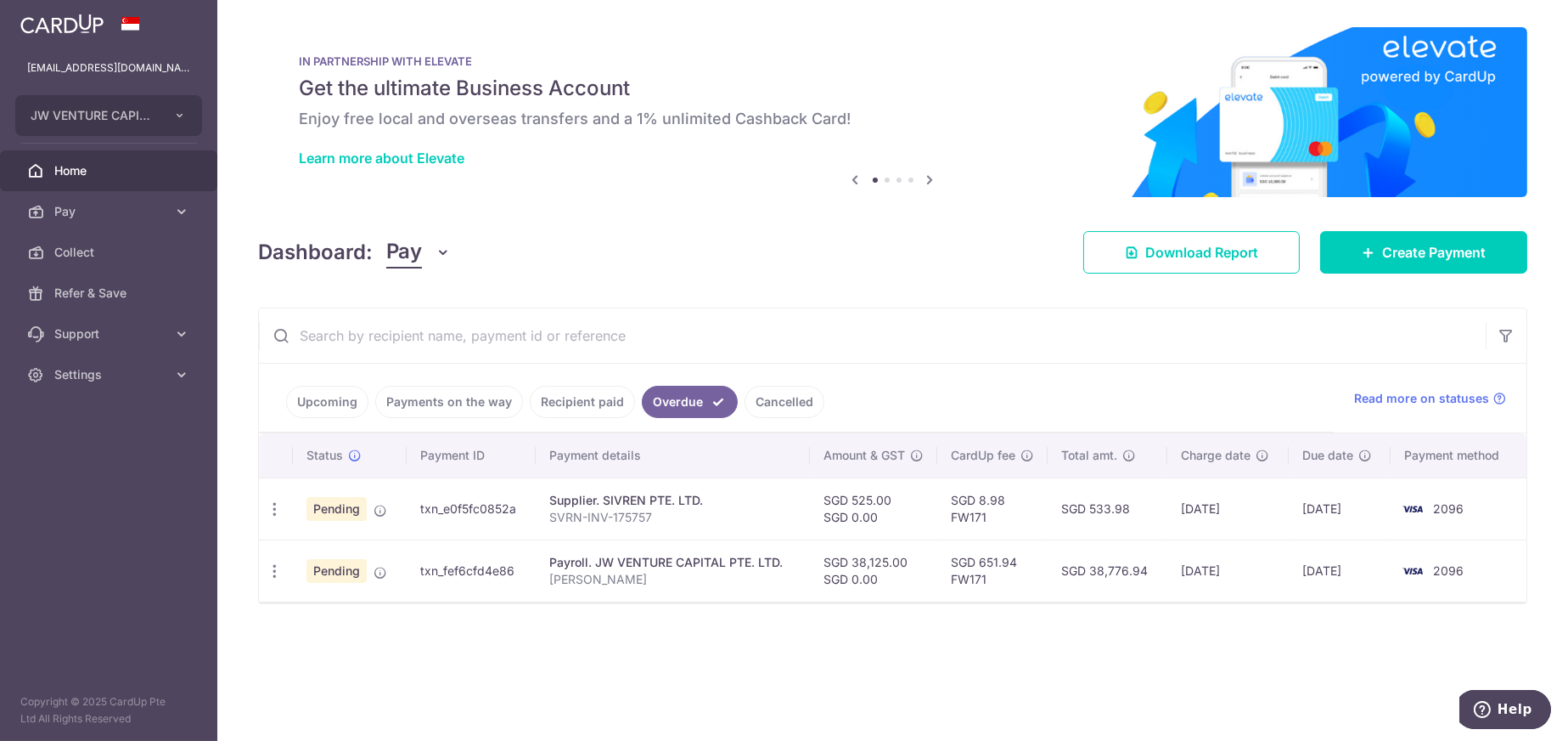
click at [768, 401] on link "Cancelled" at bounding box center [784, 402] width 80 height 32
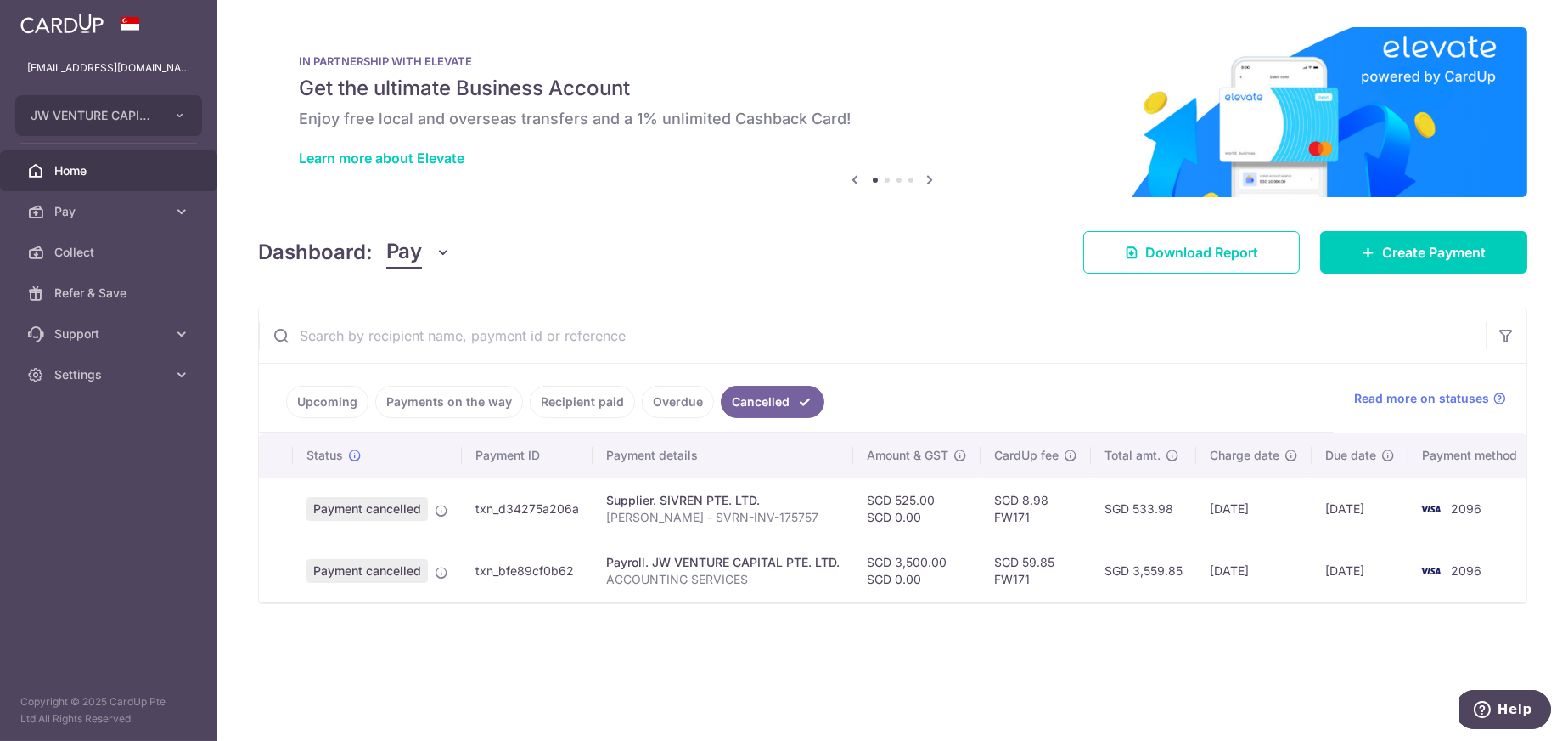
click at [670, 403] on link "Overdue" at bounding box center [678, 402] width 72 height 32
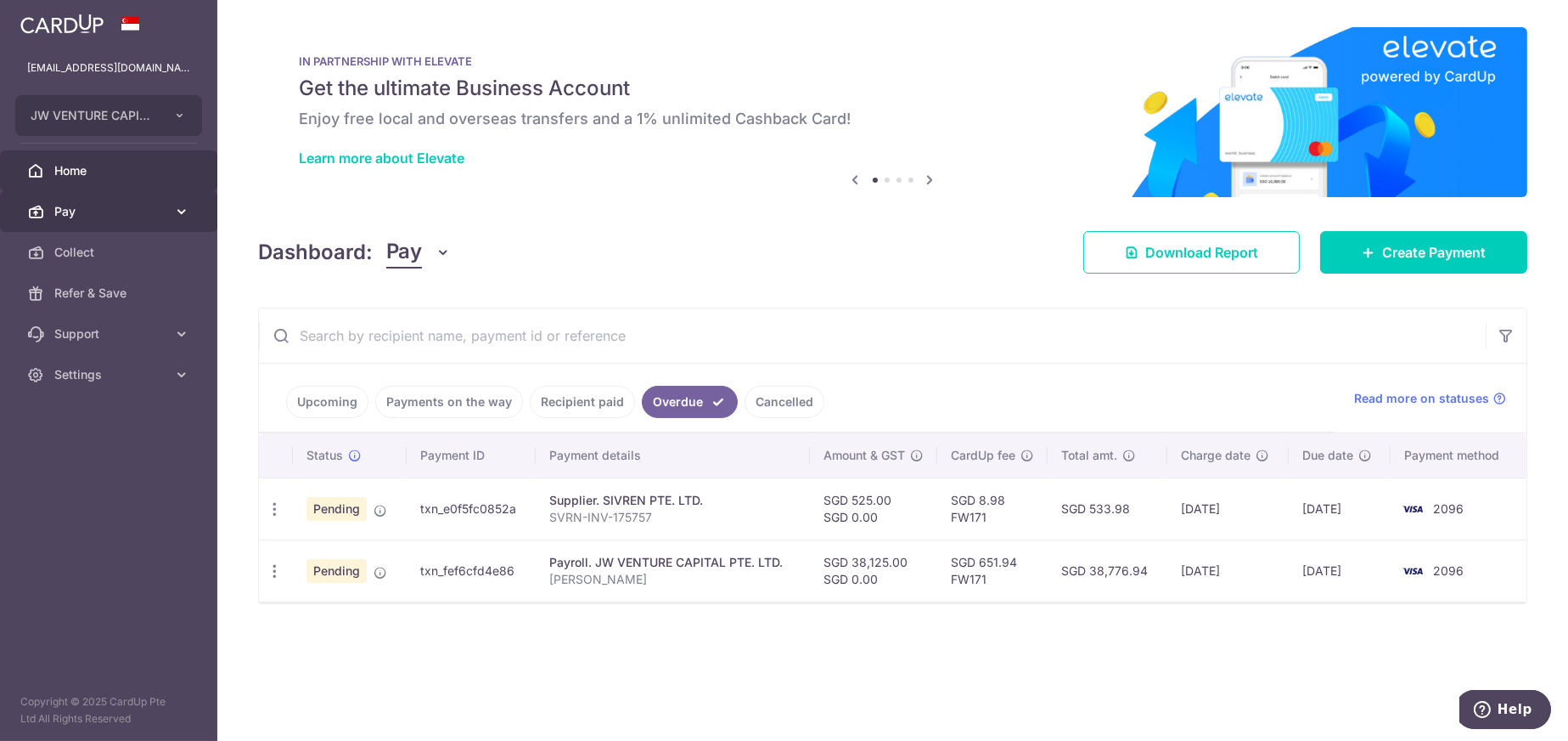
click at [42, 208] on icon at bounding box center [36, 211] width 17 height 17
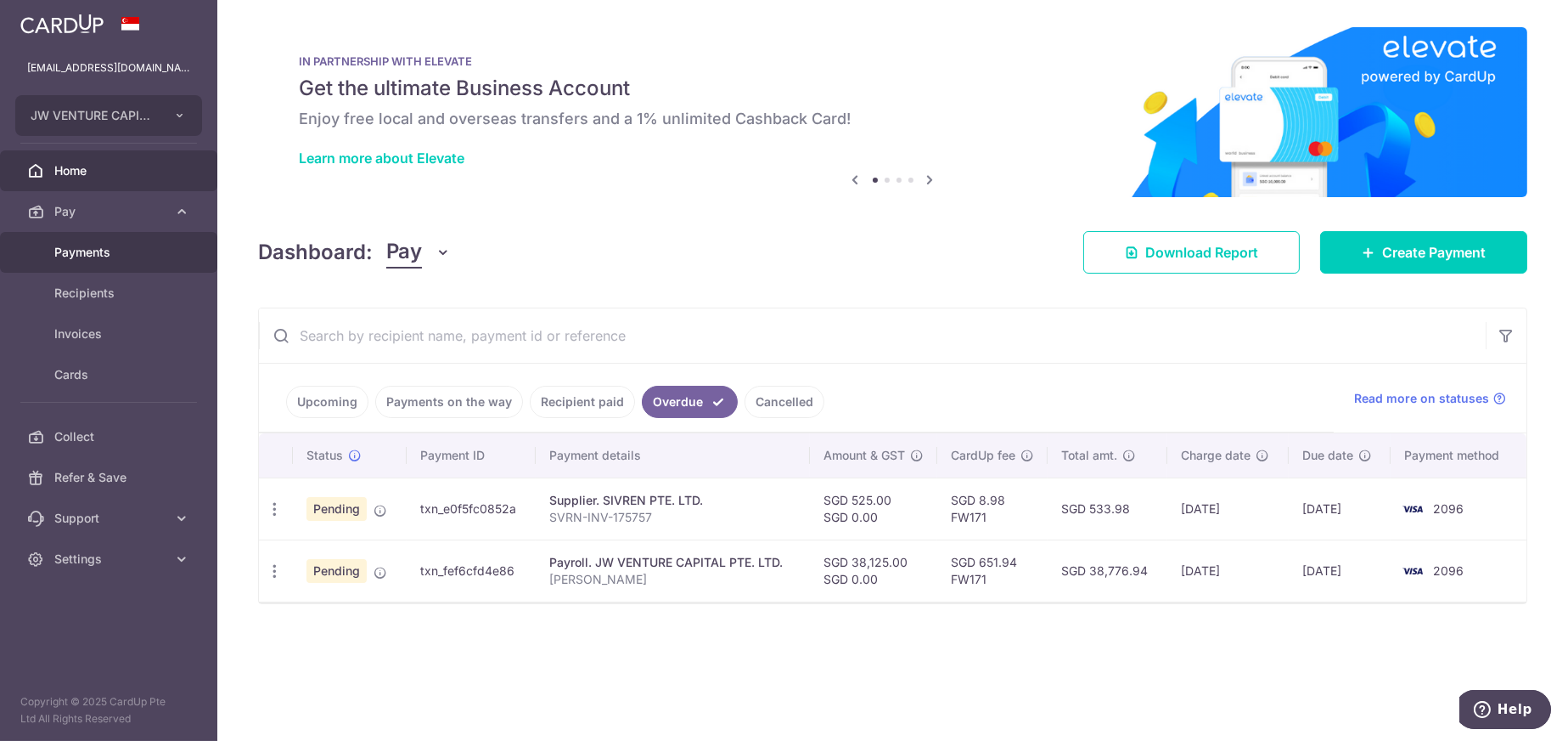
click at [74, 257] on span "Payments" at bounding box center [110, 252] width 112 height 17
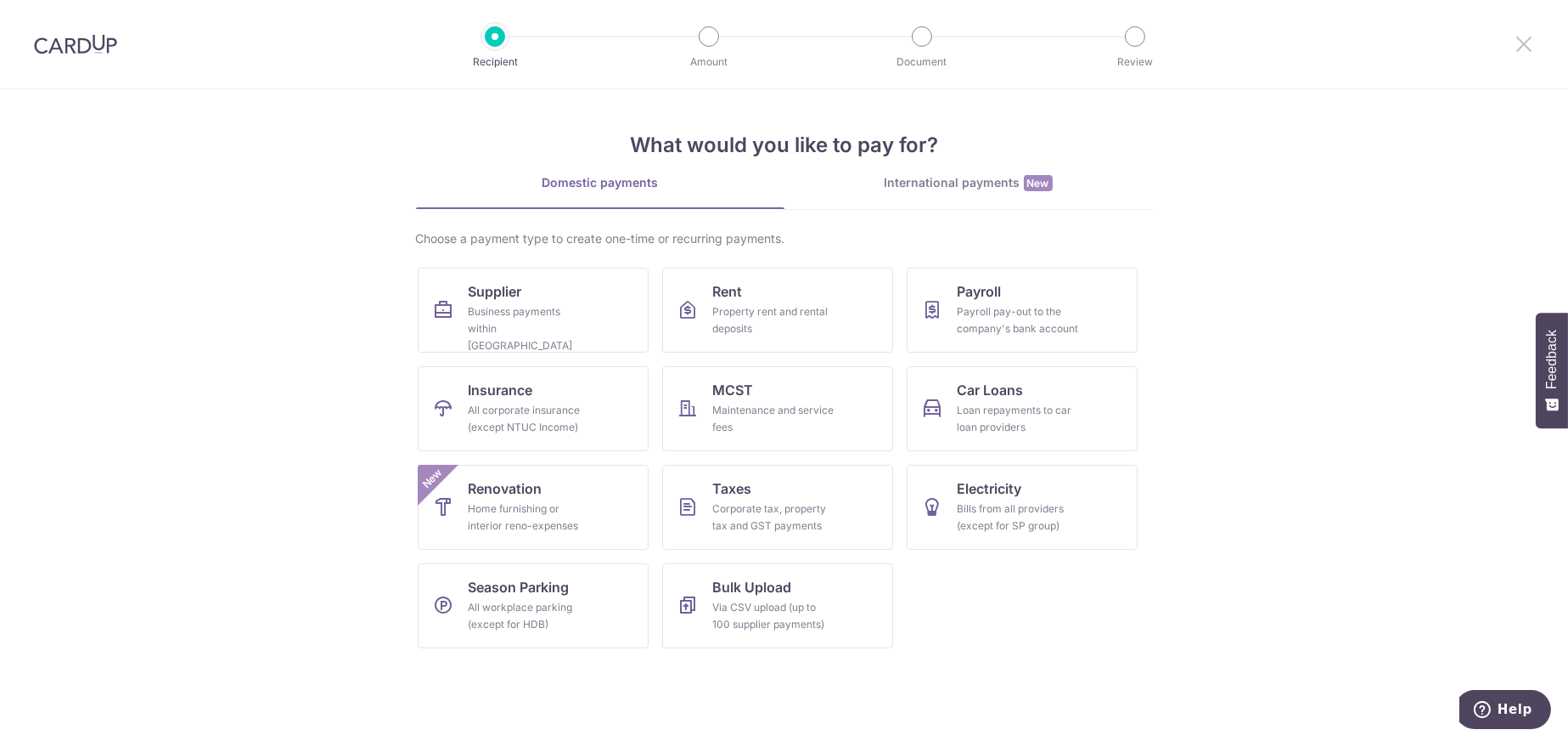
click at [1522, 45] on icon at bounding box center [1523, 44] width 20 height 21
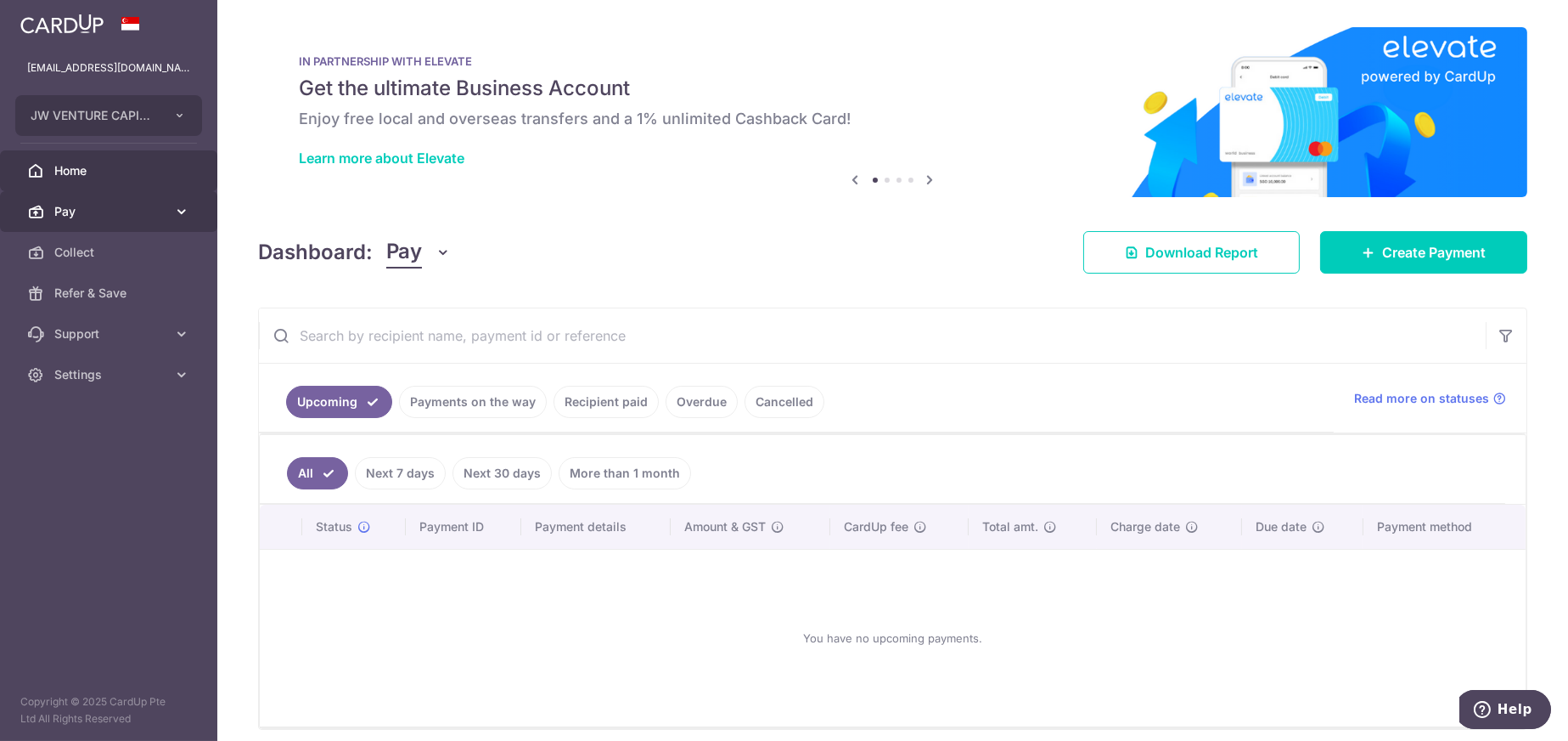
click at [69, 216] on span "Pay" at bounding box center [110, 211] width 112 height 17
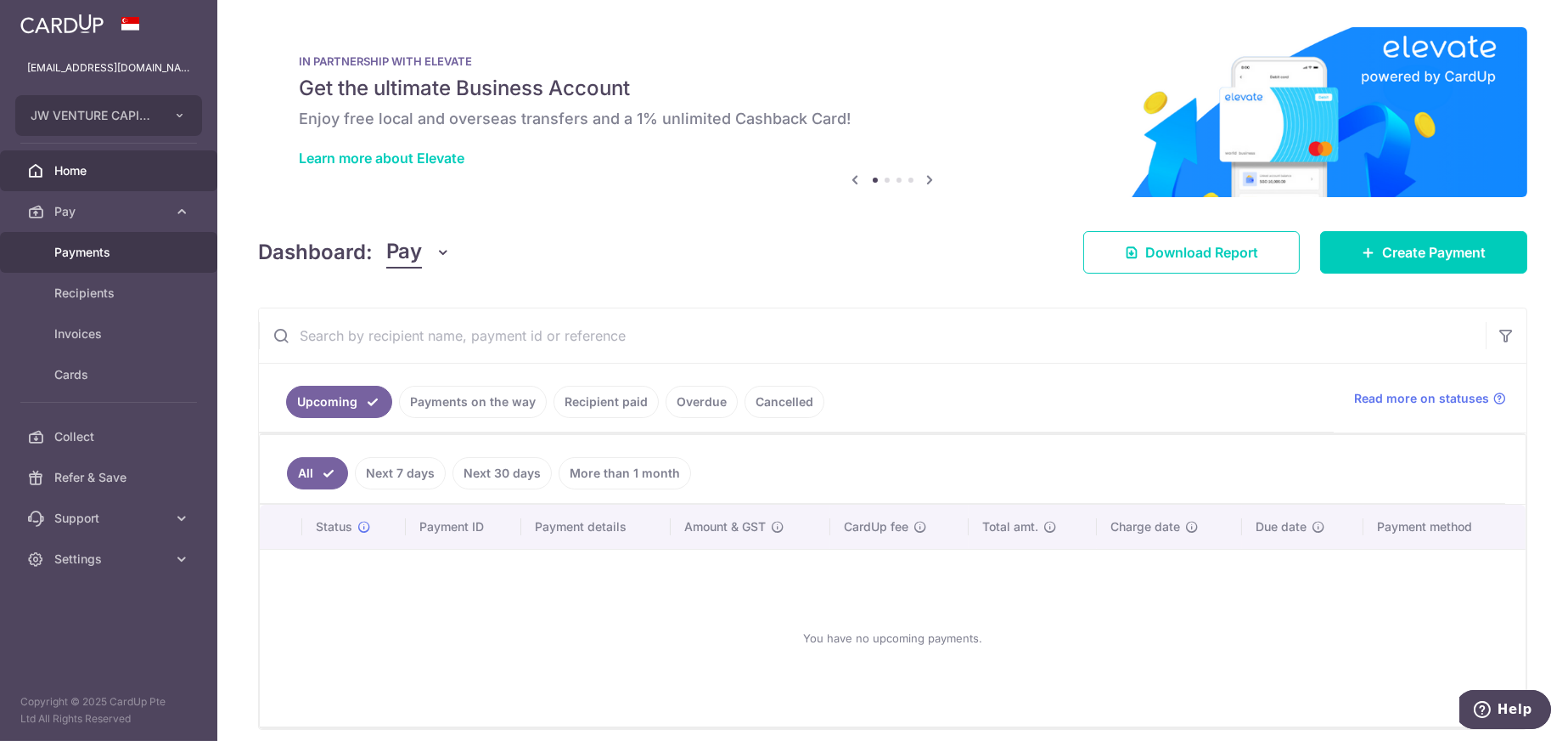
click at [74, 248] on span "Payments" at bounding box center [110, 252] width 112 height 17
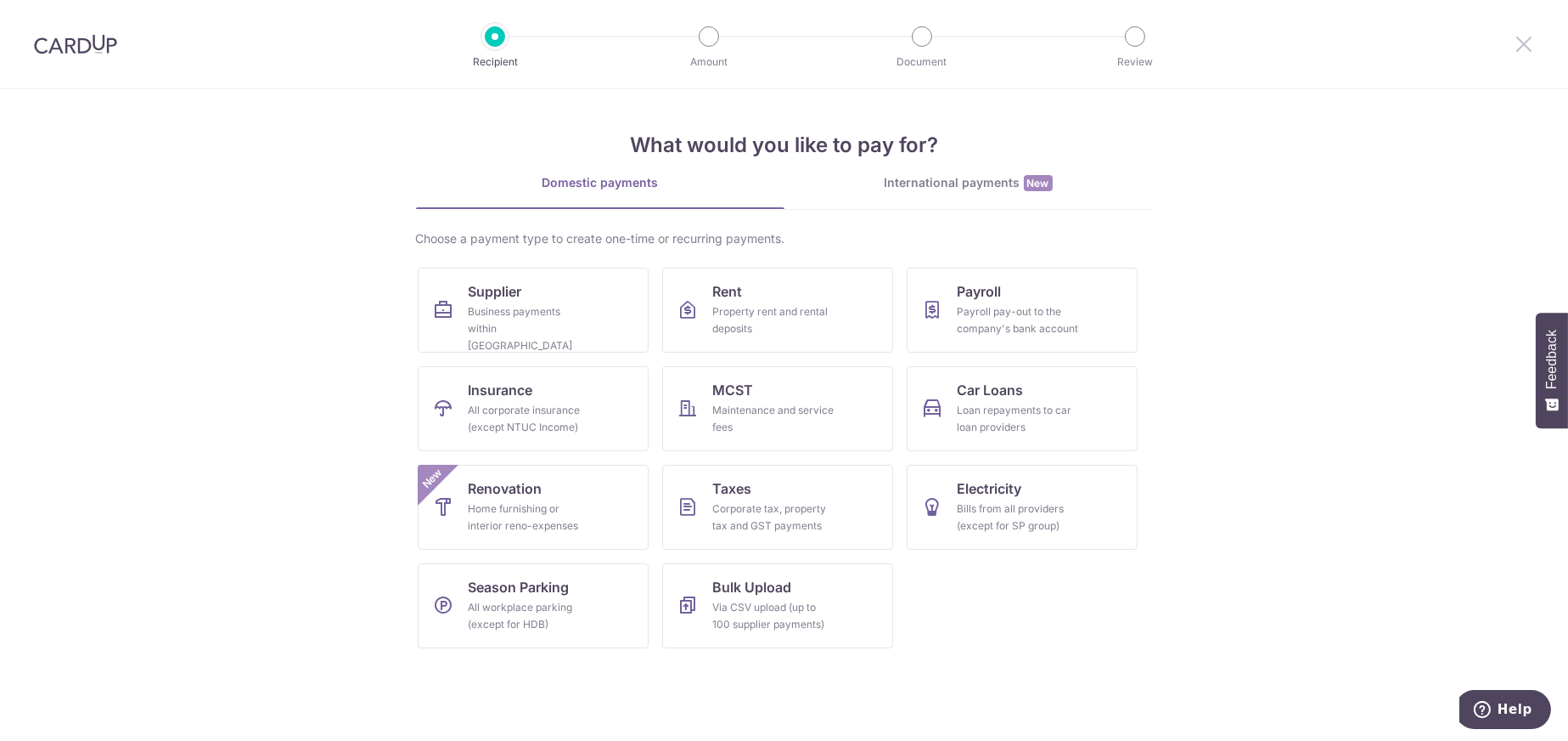
click at [1528, 50] on icon at bounding box center [1523, 44] width 20 height 21
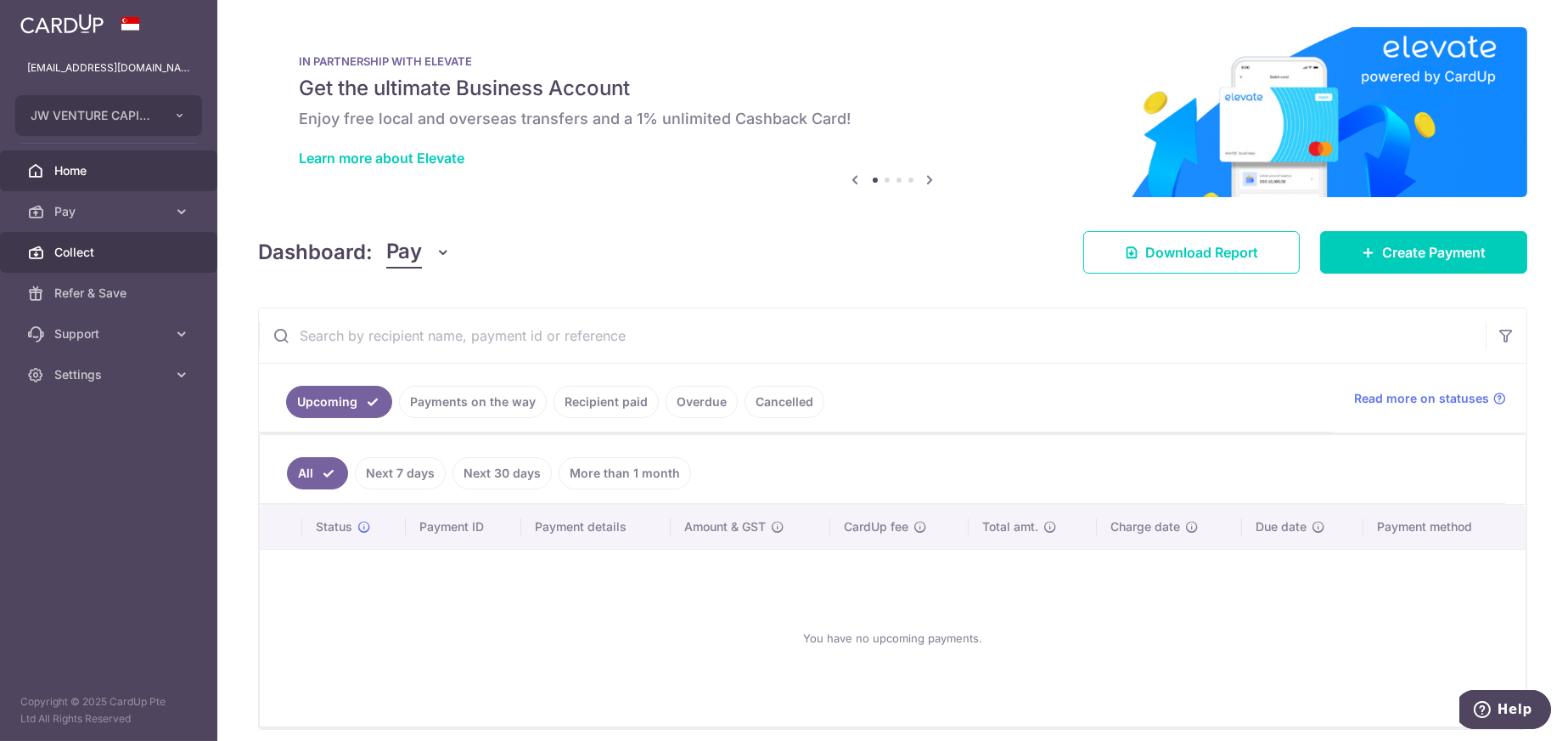
click at [84, 251] on span "Collect" at bounding box center [110, 252] width 112 height 17
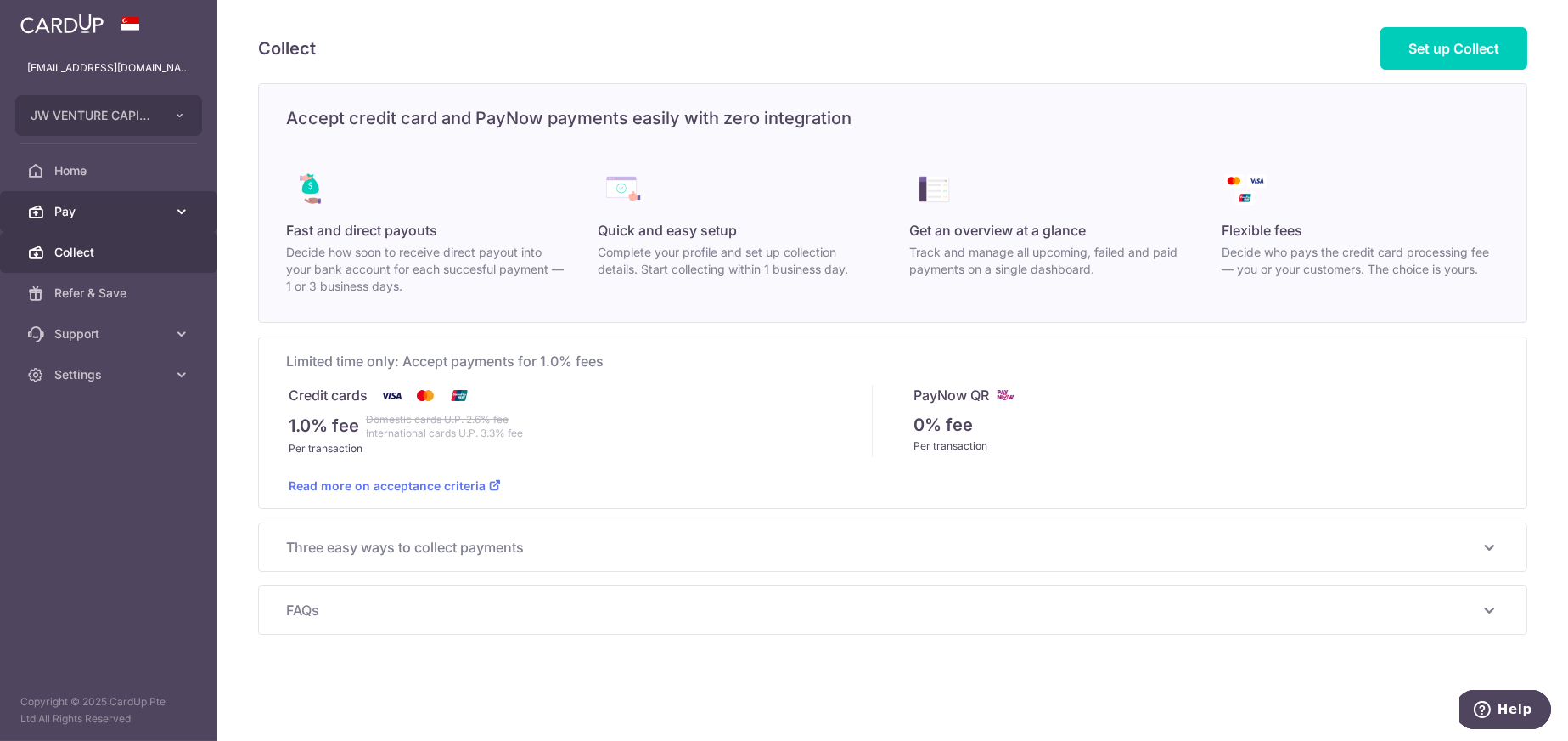
click at [85, 209] on span "Pay" at bounding box center [110, 211] width 112 height 17
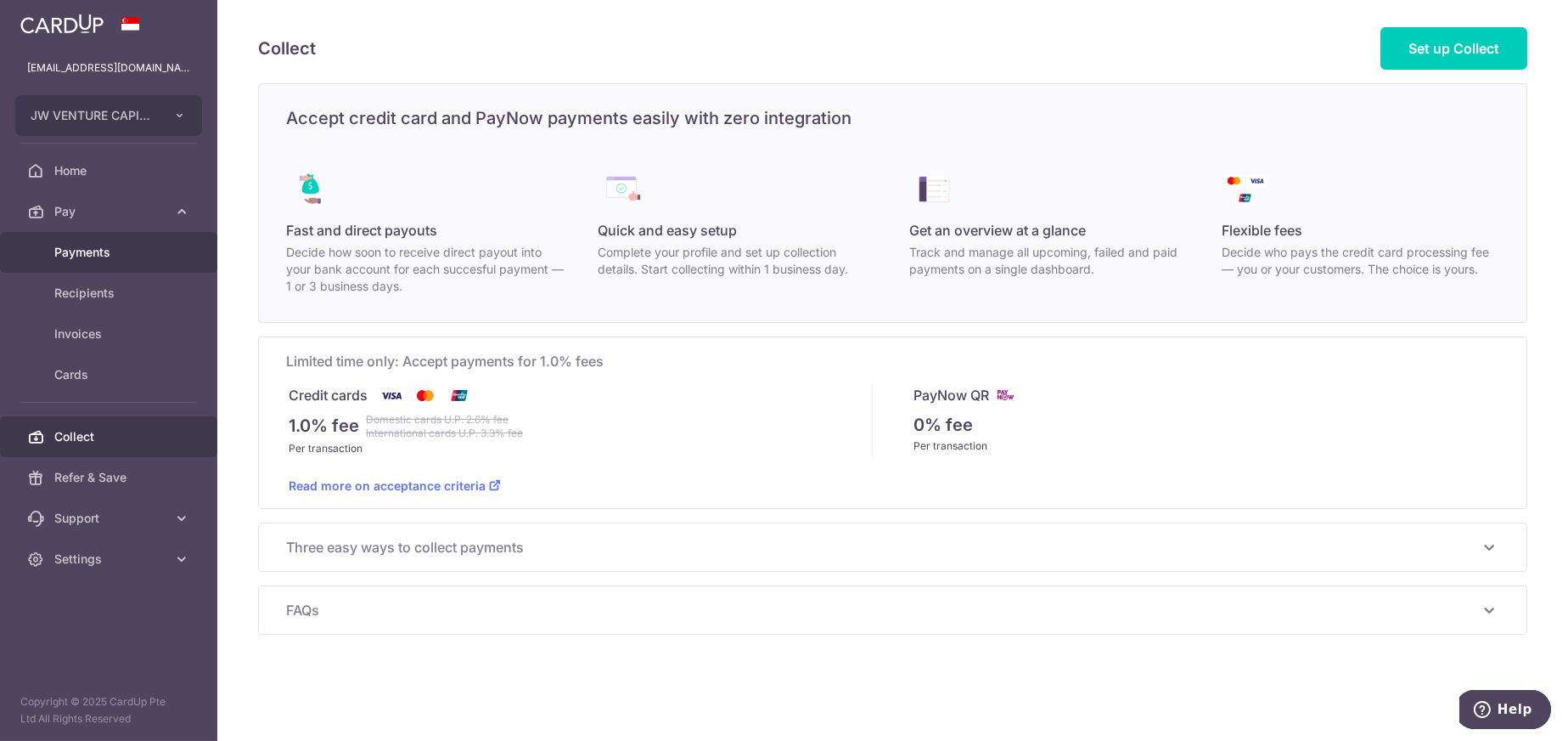
click at [88, 250] on span "Payments" at bounding box center [110, 252] width 112 height 17
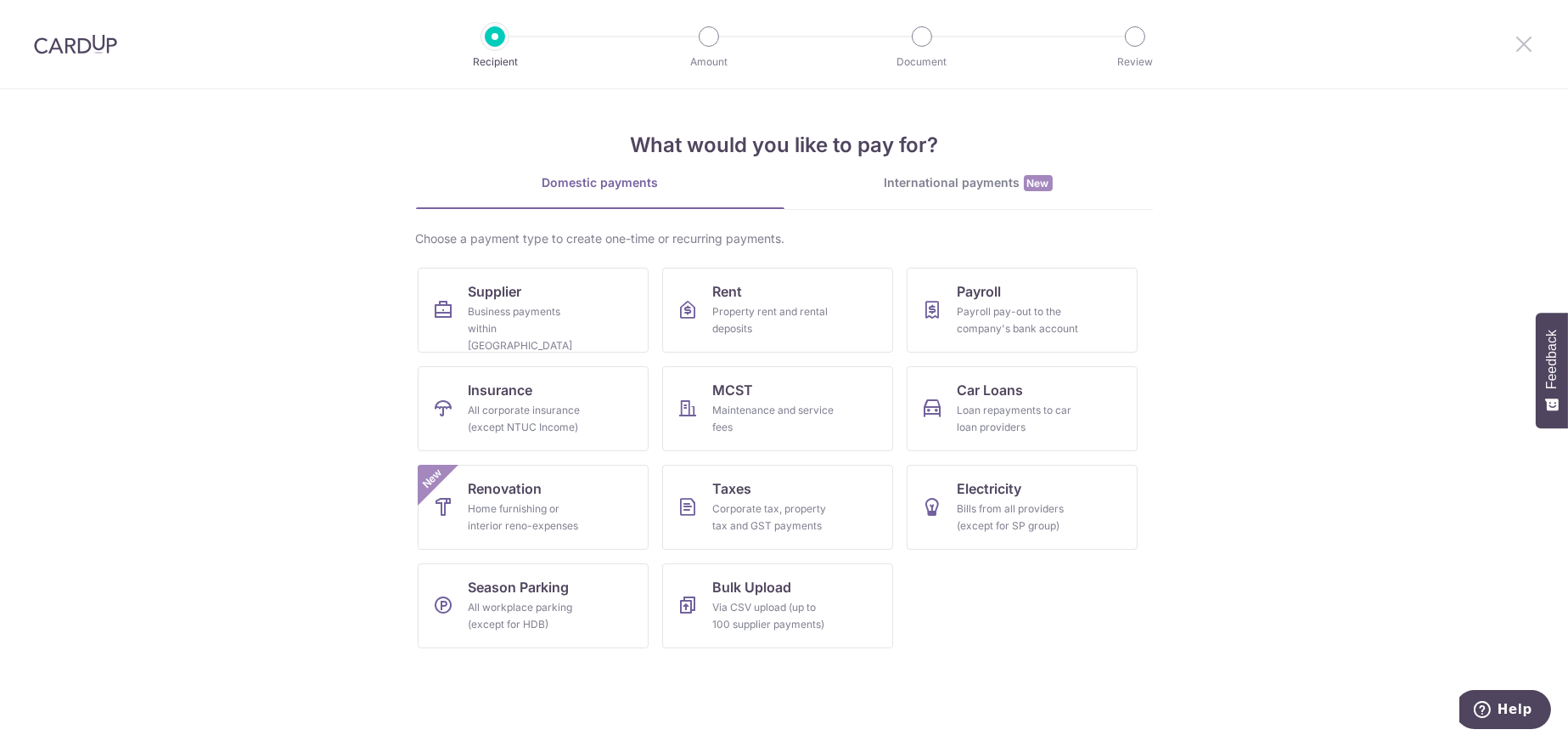
click at [1521, 37] on icon at bounding box center [1523, 44] width 20 height 21
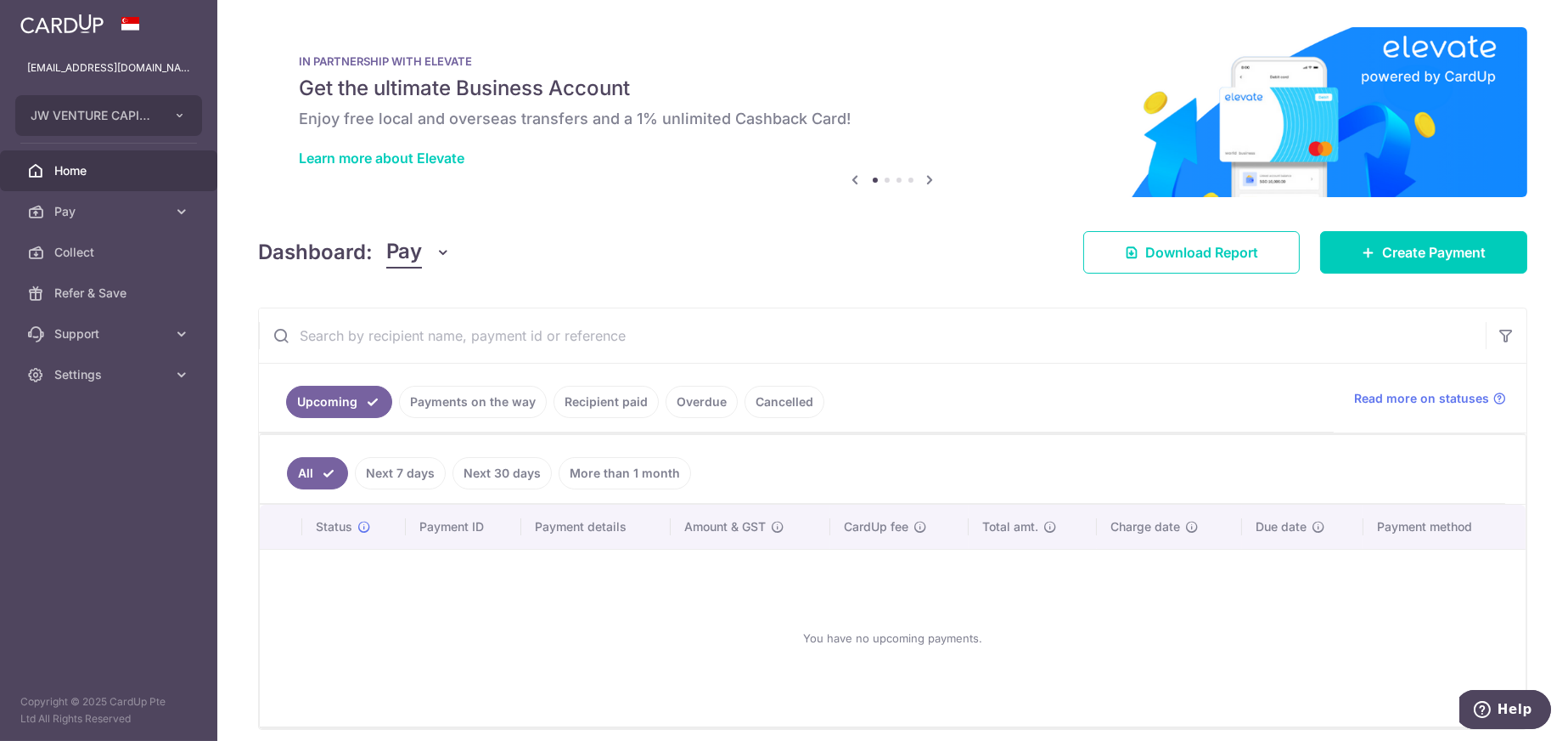
click at [524, 405] on link "Payments on the way" at bounding box center [473, 402] width 148 height 32
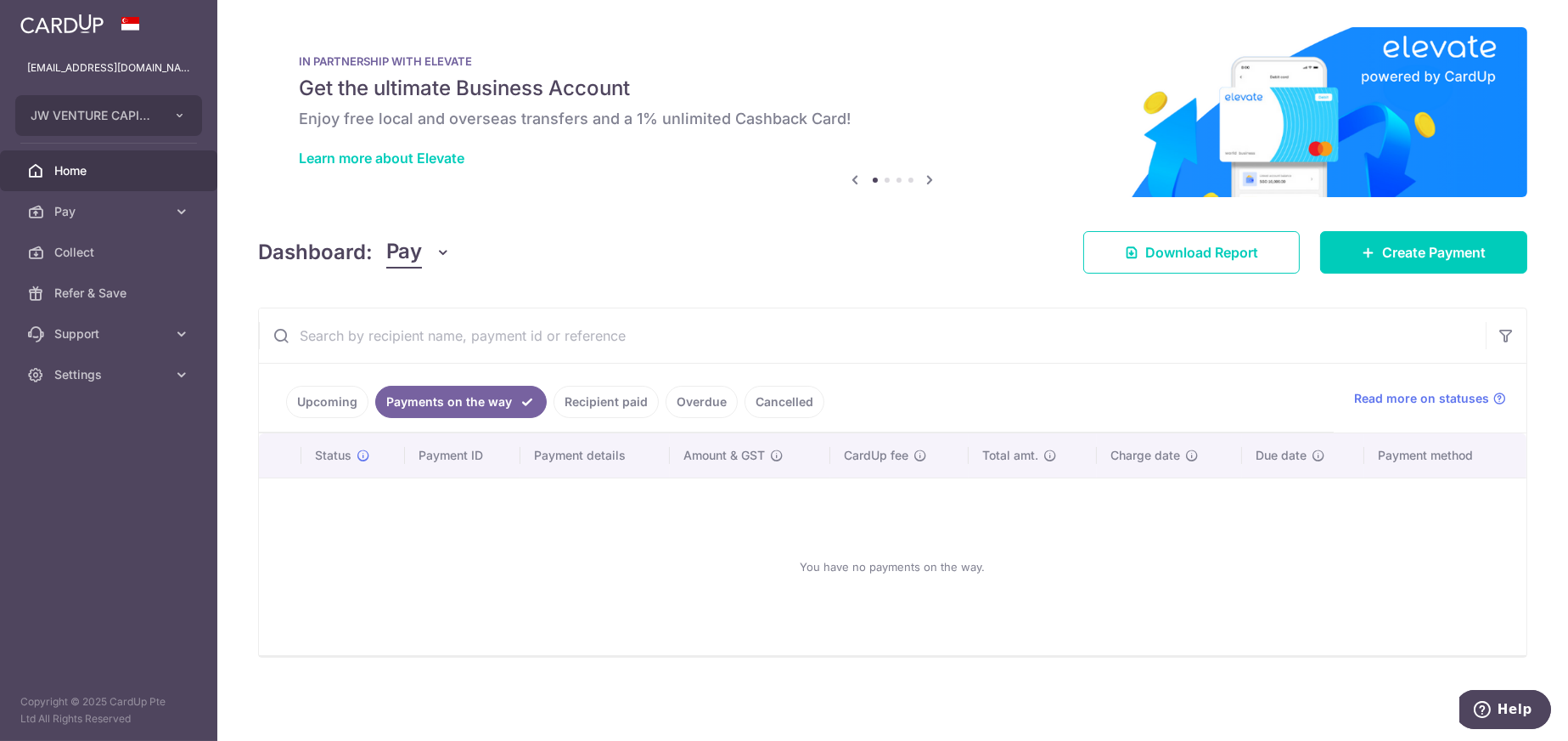
click at [597, 407] on link "Recipient paid" at bounding box center [606, 402] width 105 height 32
click at [692, 409] on link "Overdue" at bounding box center [702, 402] width 72 height 32
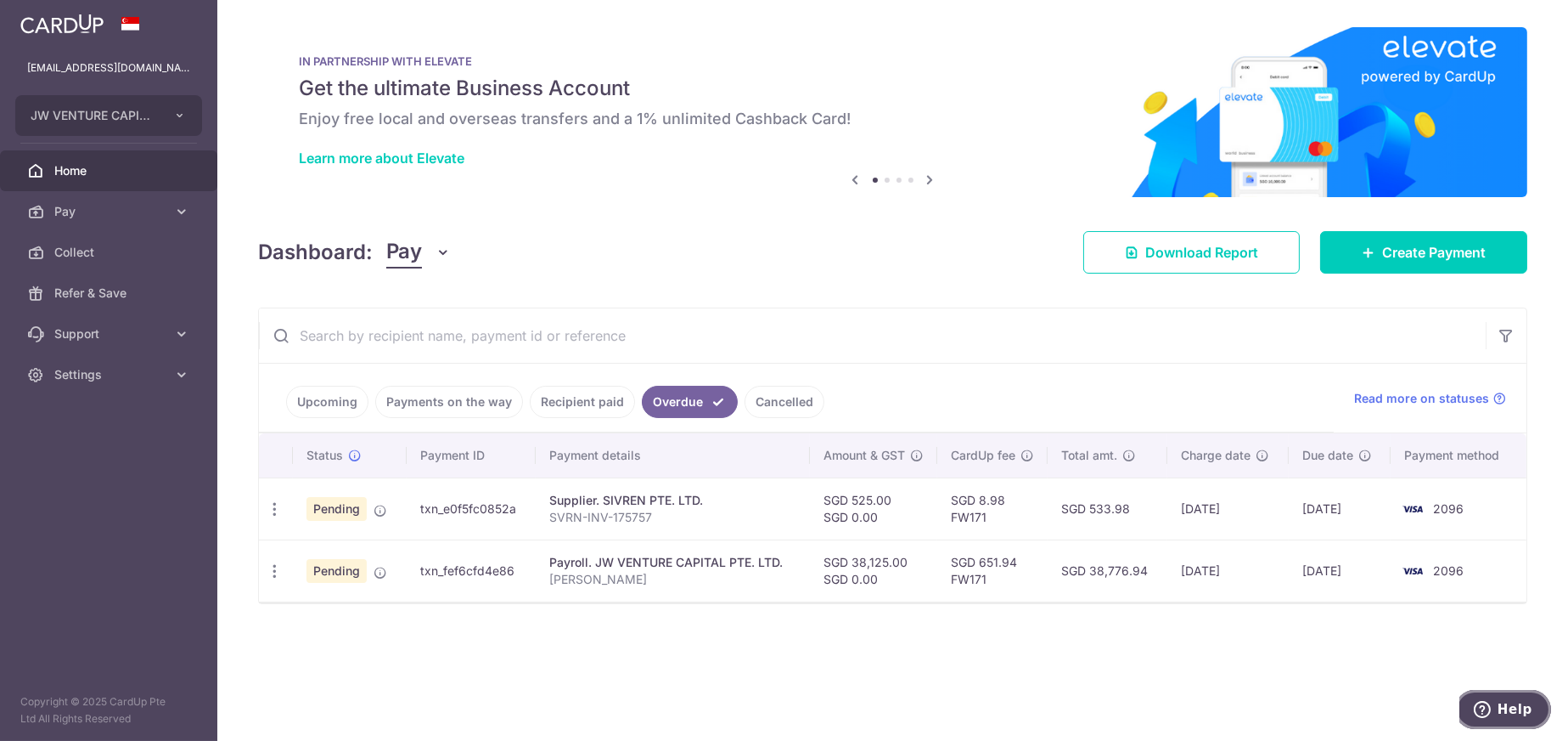
click at [1514, 704] on span "Help" at bounding box center [1514, 708] width 35 height 15
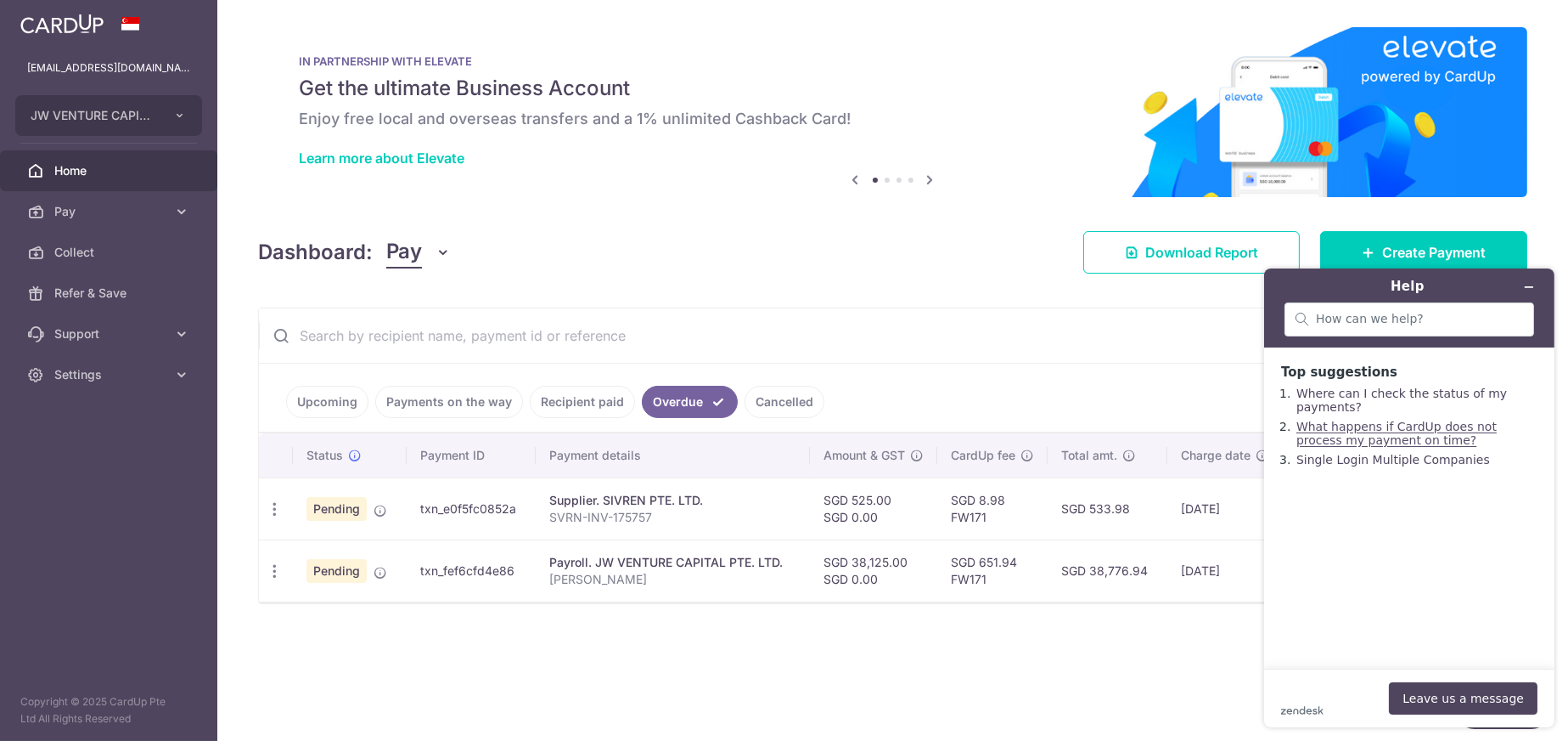
click at [1363, 446] on link "What happens if CardUp does not process my payment on time?" at bounding box center [1395, 432] width 200 height 28
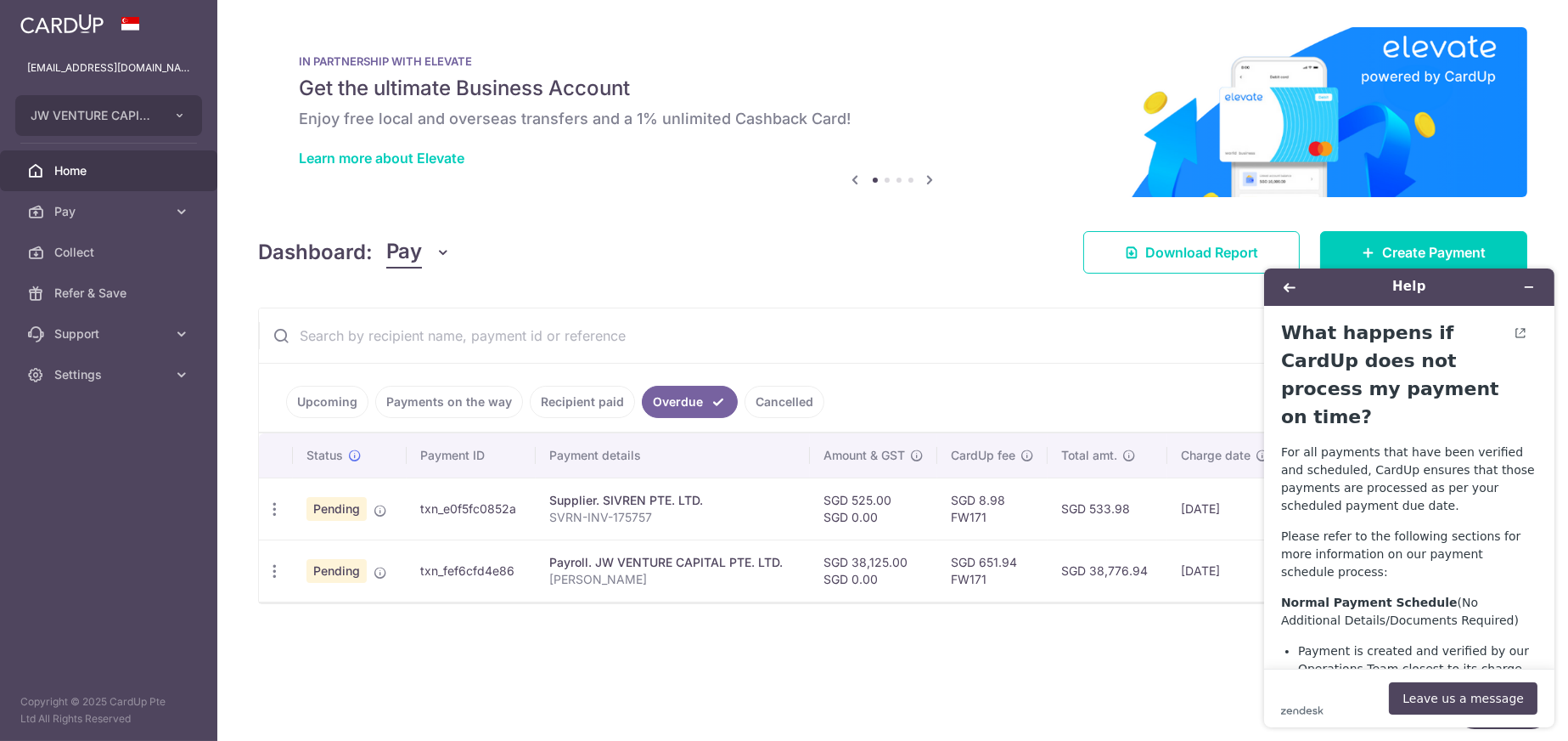
click at [874, 639] on div "× Pause Schedule Pause all future payments in this series Pause just this one p…" at bounding box center [892, 370] width 1351 height 741
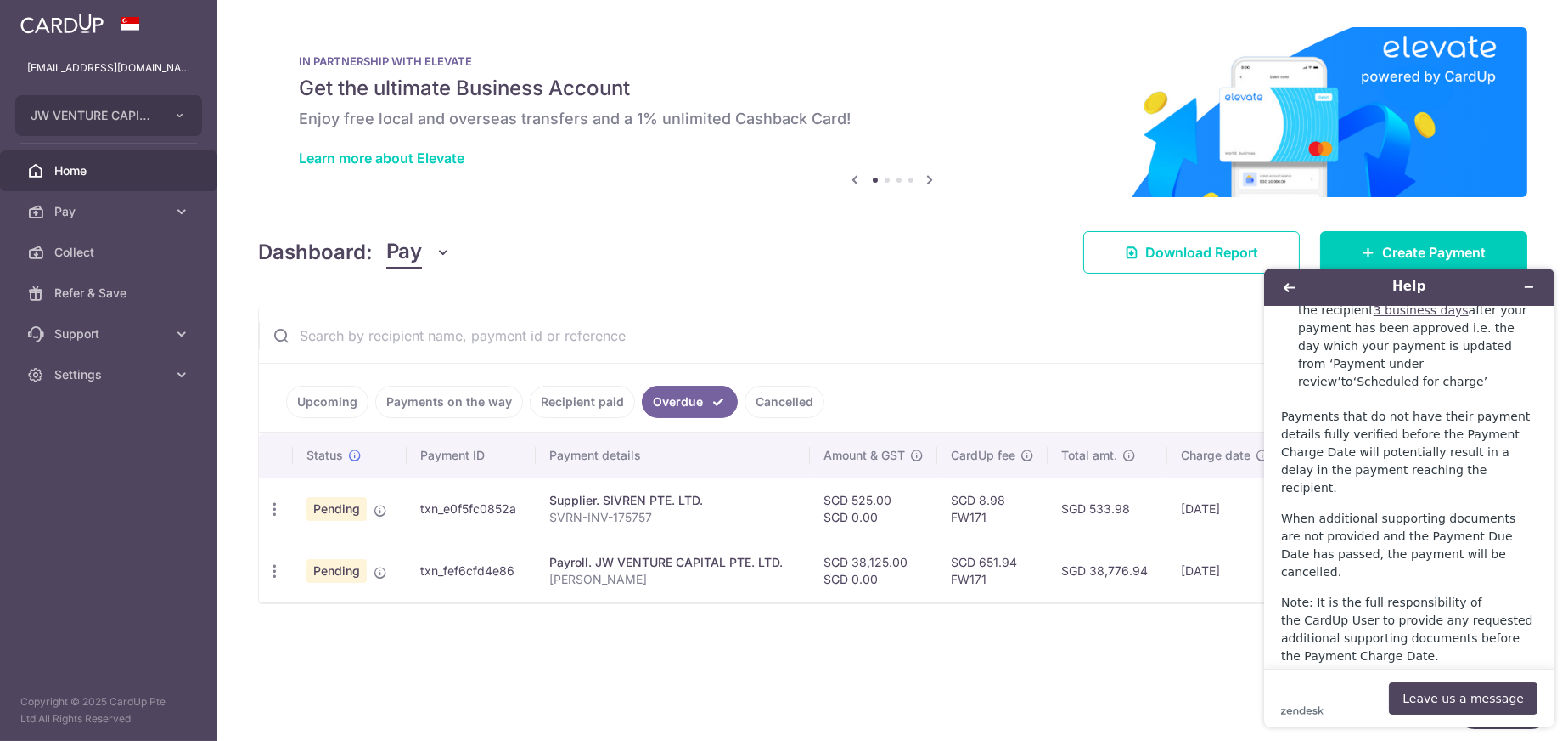
scroll to position [1342, 0]
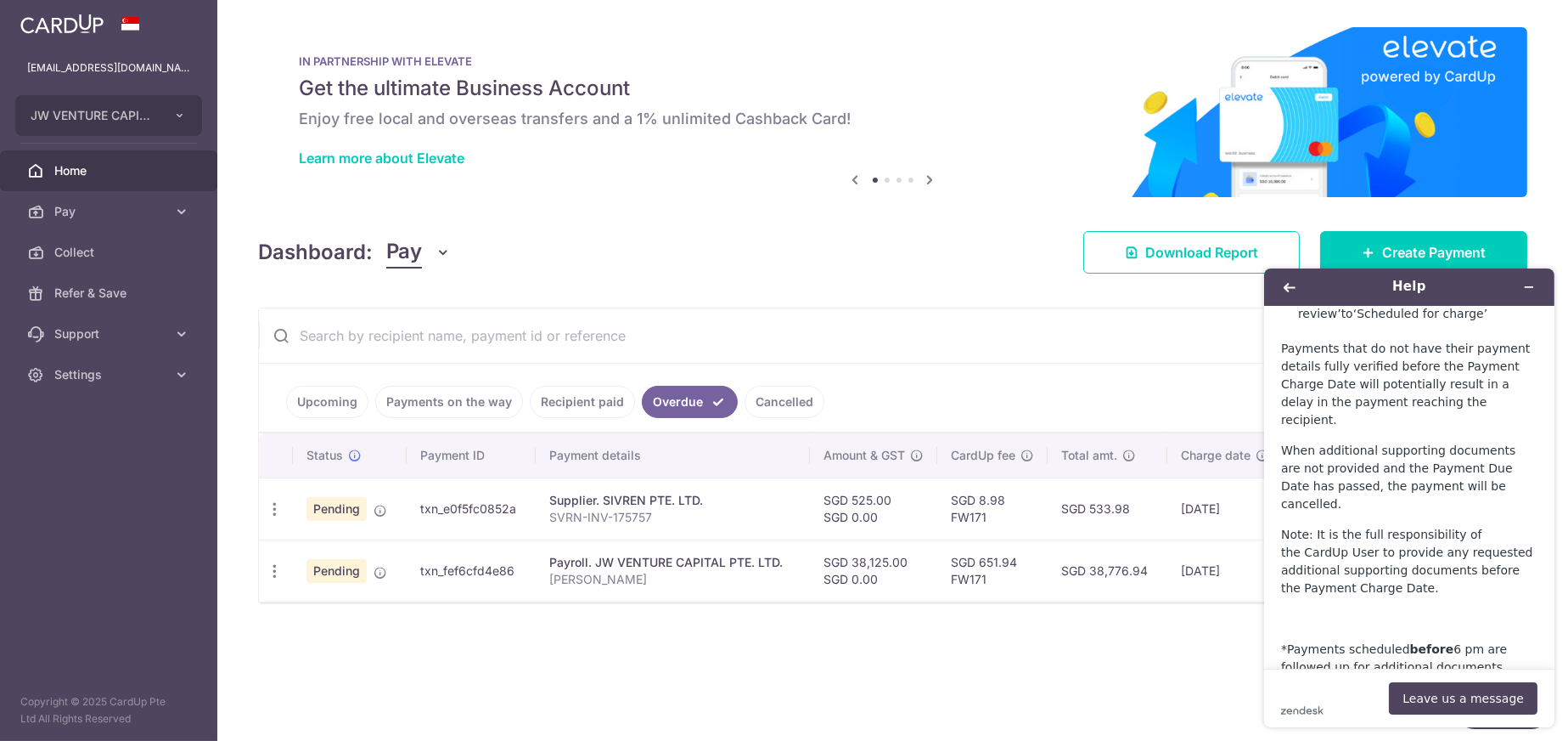
click at [1248, 634] on div "× Pause Schedule Pause all future payments in this series Pause just this one p…" at bounding box center [892, 370] width 1351 height 741
click at [1481, 696] on button "Leave us a message" at bounding box center [1462, 697] width 149 height 32
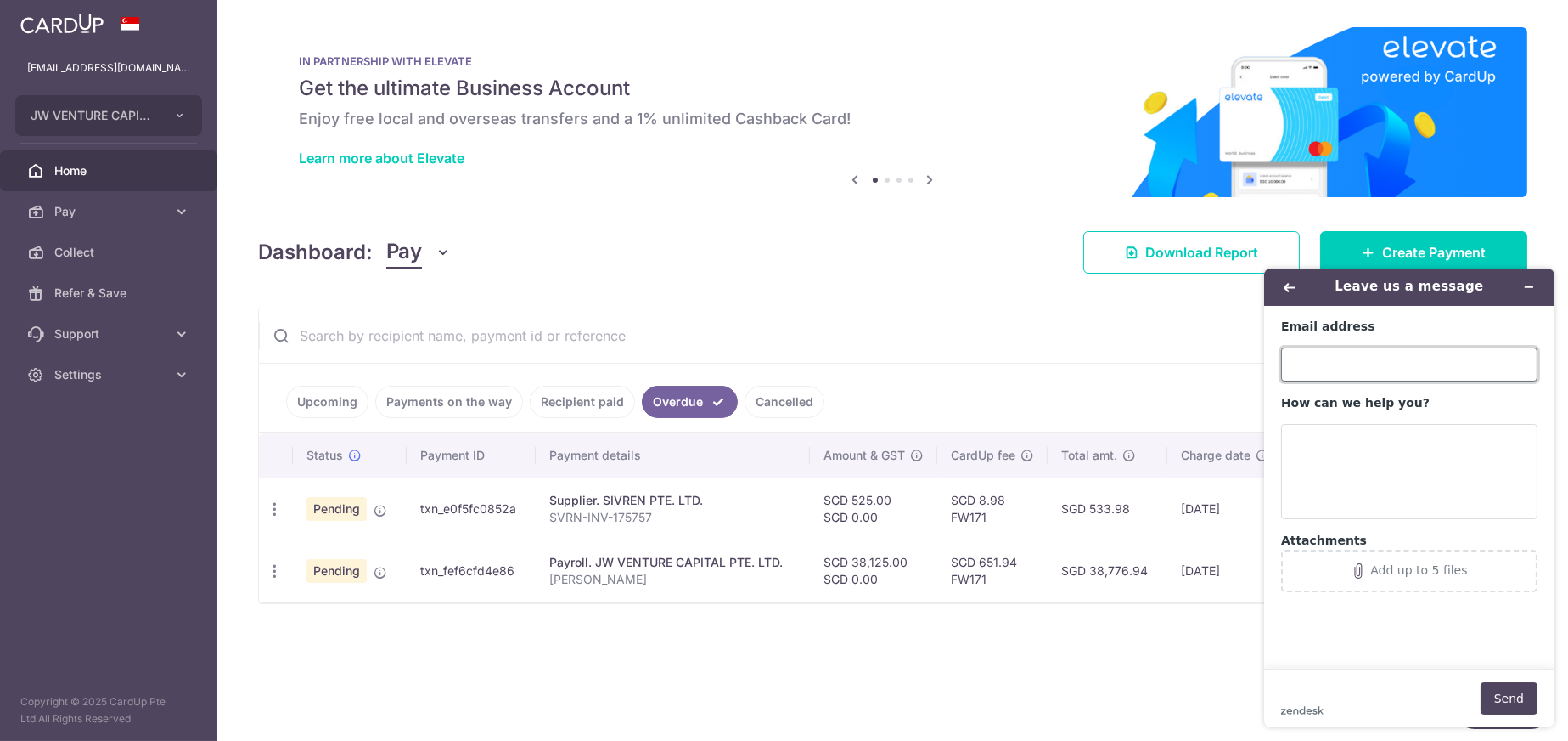
click at [1351, 368] on input "Email address" at bounding box center [1409, 363] width 256 height 34
type input "hui_sing@oceancne.com"
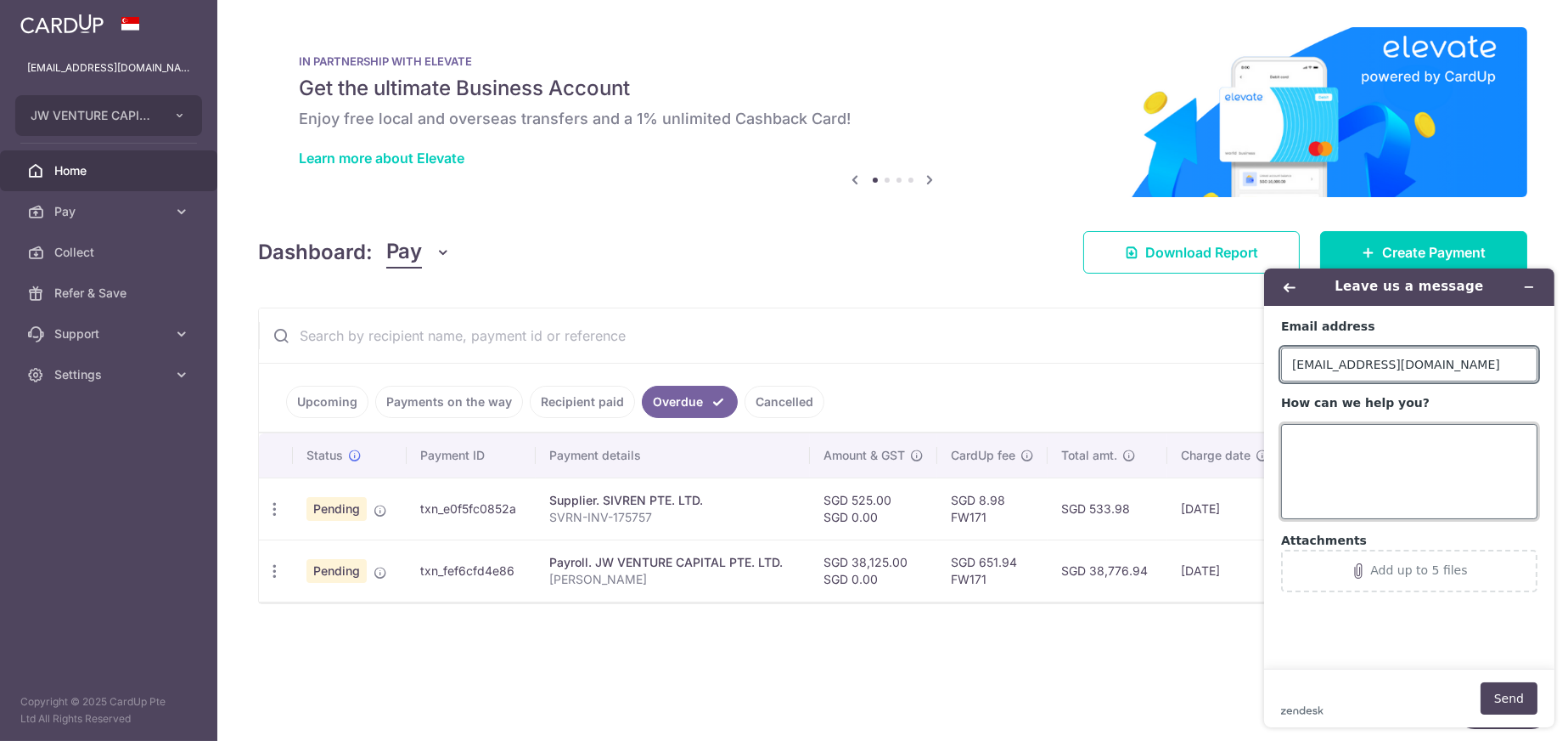
click at [1317, 451] on textarea "How can we help you?" at bounding box center [1409, 470] width 256 height 95
type textarea "d"
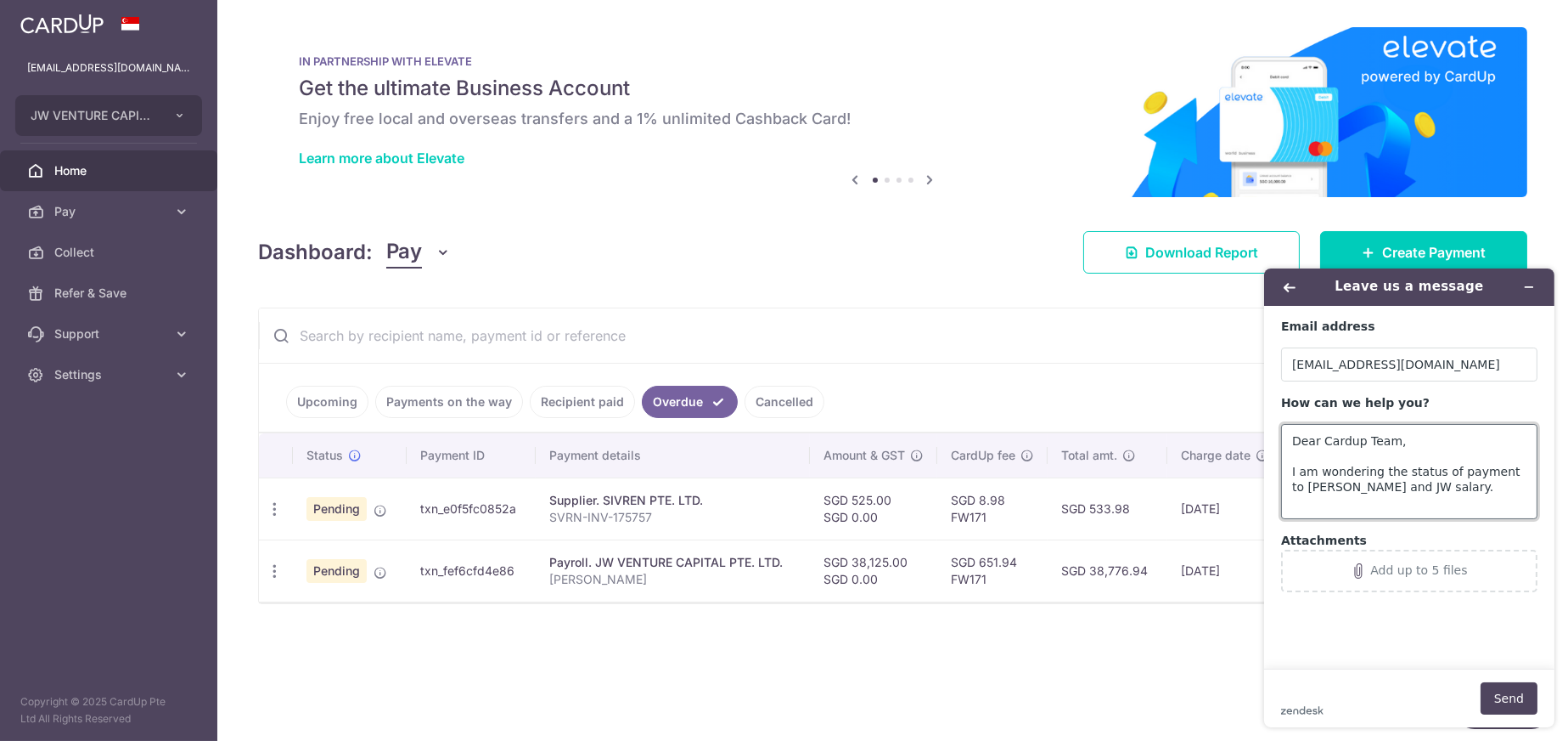
click at [1431, 474] on textarea "Dear Cardup Team, I am wondering the status of payment to Sivren and JW salary." at bounding box center [1409, 470] width 256 height 95
drag, startPoint x: 1289, startPoint y: 468, endPoint x: 1422, endPoint y: 493, distance: 135.3
click at [1422, 493] on textarea "Dear Cardup Team, I am wondering the status of payment to Sivren and JW salary." at bounding box center [1409, 470] width 256 height 95
click at [1430, 491] on textarea "Dear Cardup Team, I am wondering the status of payment to Sivren and JW salary." at bounding box center [1409, 470] width 256 height 95
click at [1419, 508] on textarea "Dear Cardup Team, I am wondering the status of payment to Sivren and JW salary.…" at bounding box center [1409, 470] width 256 height 95
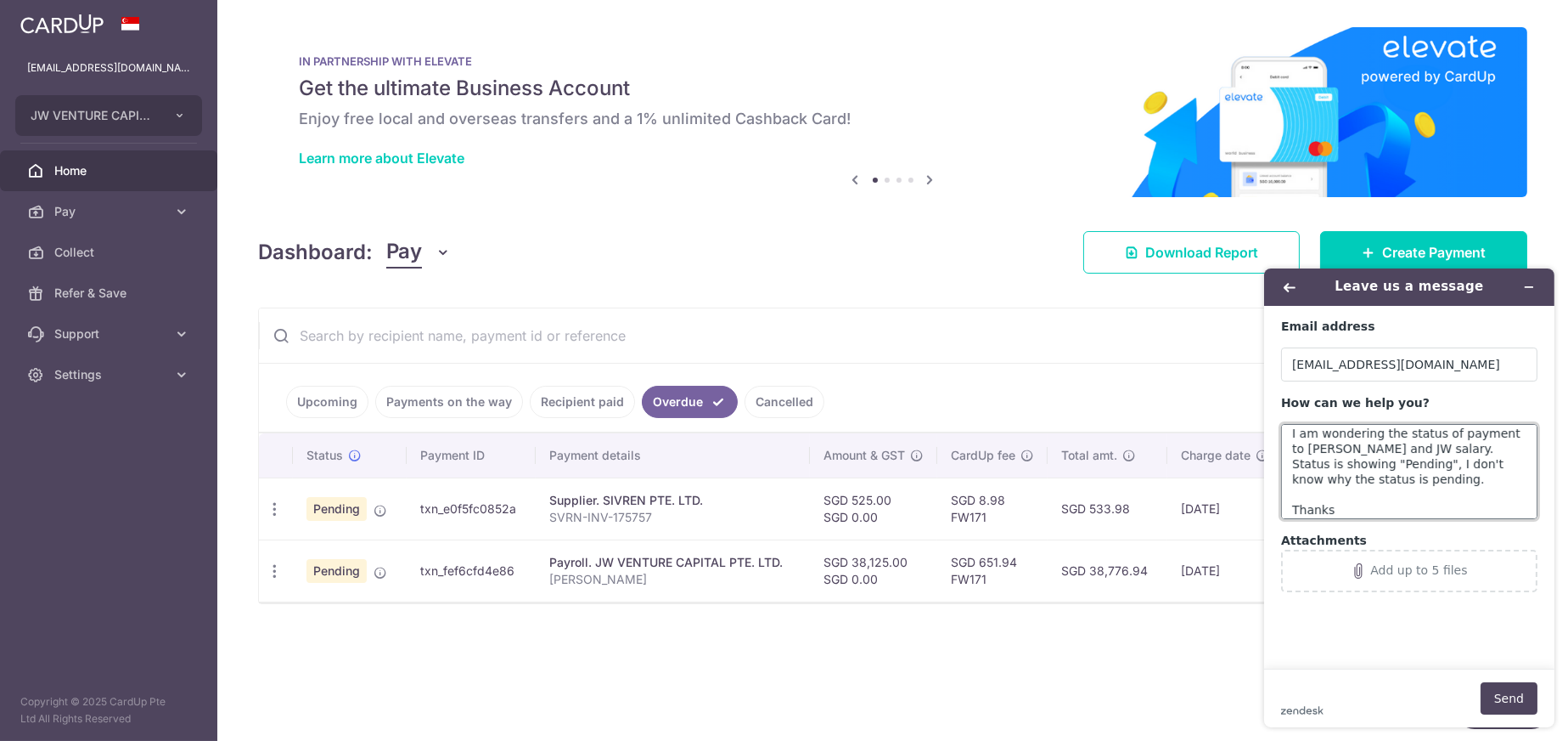
scroll to position [53, 0]
type textarea "Dear Cardup Team, I am wondering the status of payment to Sivren and JW salary.…"
click at [519, 357] on input "text" at bounding box center [873, 335] width 1227 height 54
click at [1527, 286] on icon "Minimize widget" at bounding box center [1529, 286] width 8 height 0
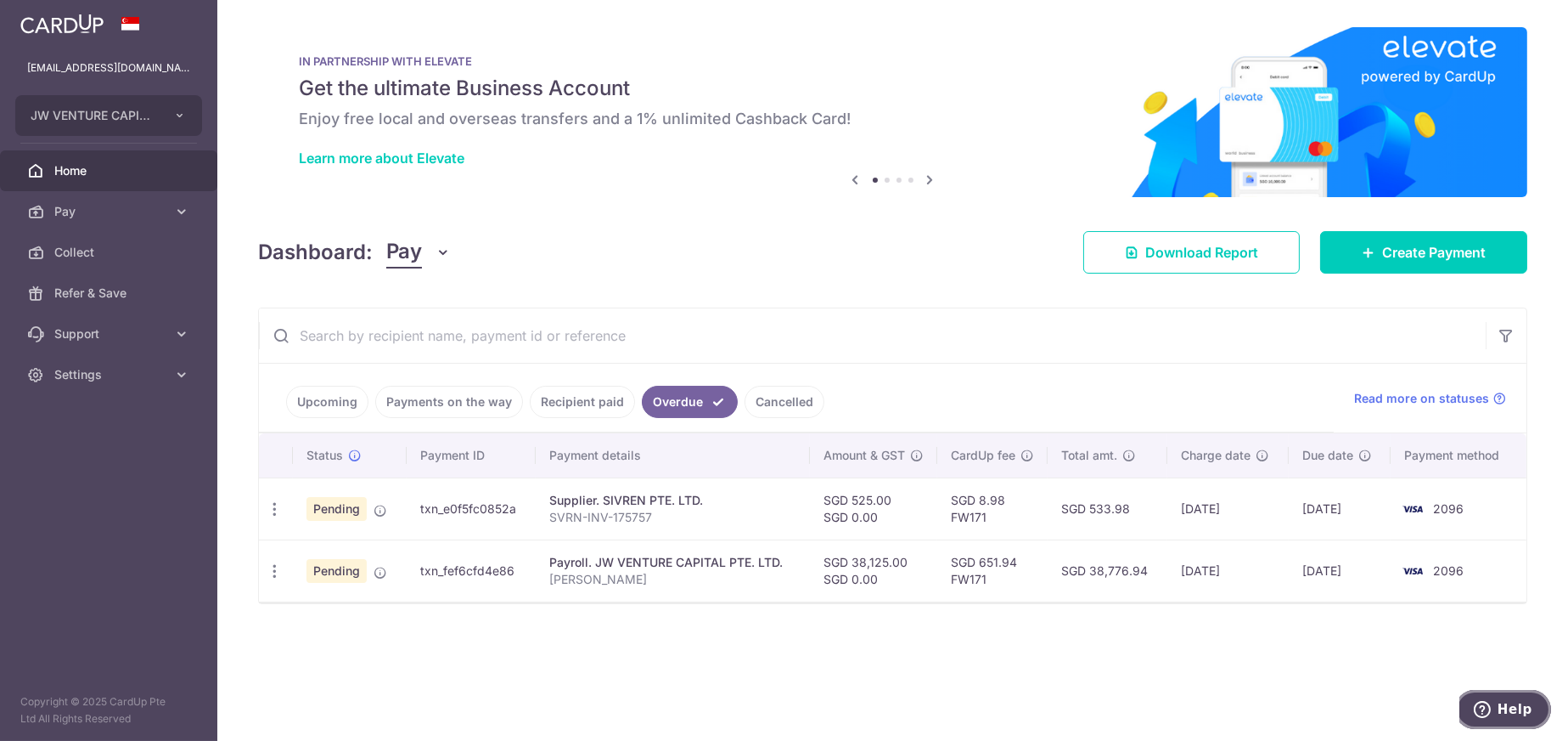
click at [1497, 700] on span "Help" at bounding box center [1484, 708] width 24 height 17
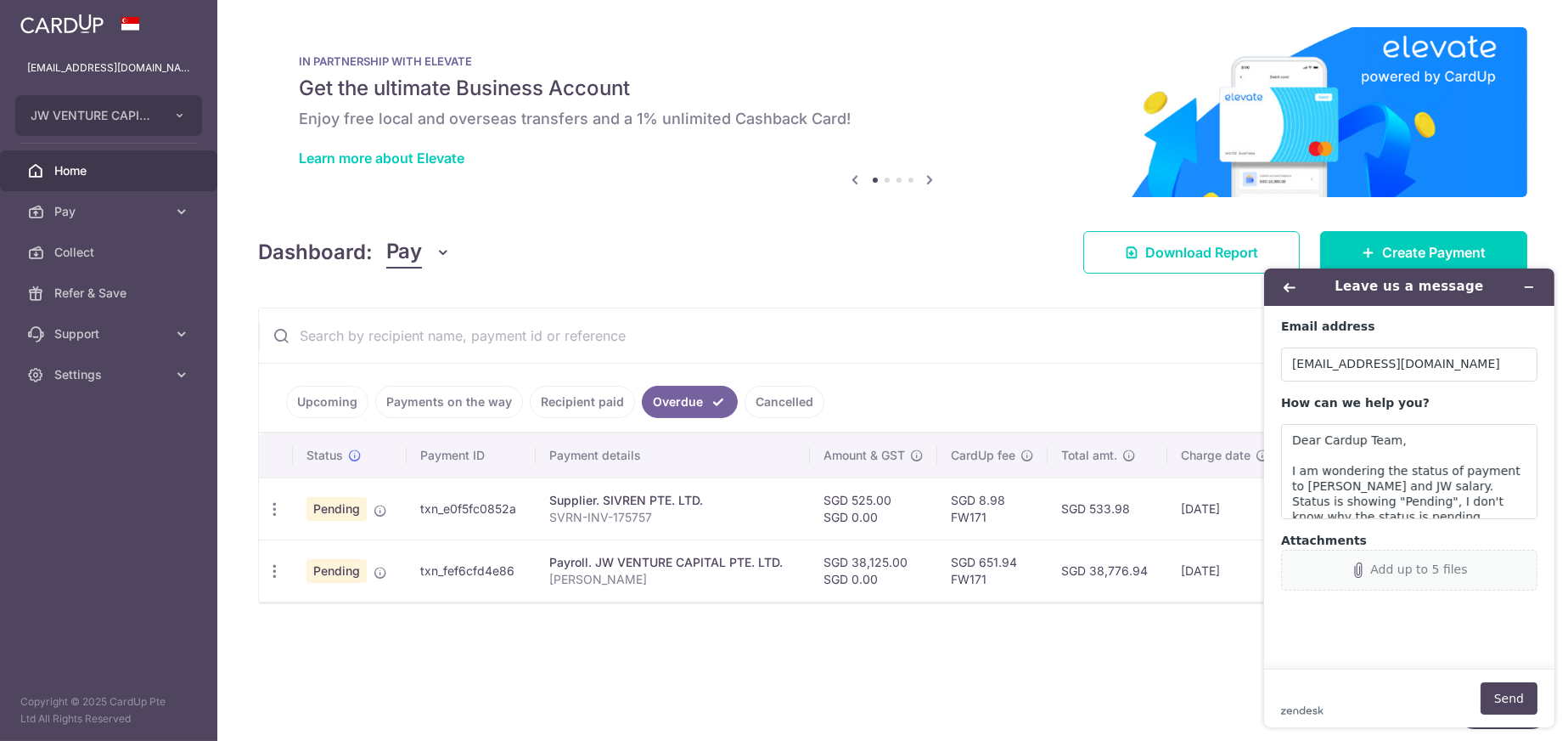
click at [1418, 580] on button "Add up to 5 files" at bounding box center [1409, 569] width 256 height 41
drag, startPoint x: 1509, startPoint y: 702, endPoint x: 2114, endPoint y: 907, distance: 638.8
click at [1250, 664] on html "Leave us a message Email address hui_sing@oceancne.com How can we help you? Dea…" at bounding box center [1409, 496] width 318 height 485
drag, startPoint x: 1514, startPoint y: 700, endPoint x: 1413, endPoint y: 486, distance: 236.6
click at [1413, 486] on form "Email address hui_sing@oceancne.com How can we help you? Dear Cardup Team, I am…" at bounding box center [1409, 515] width 290 height 421
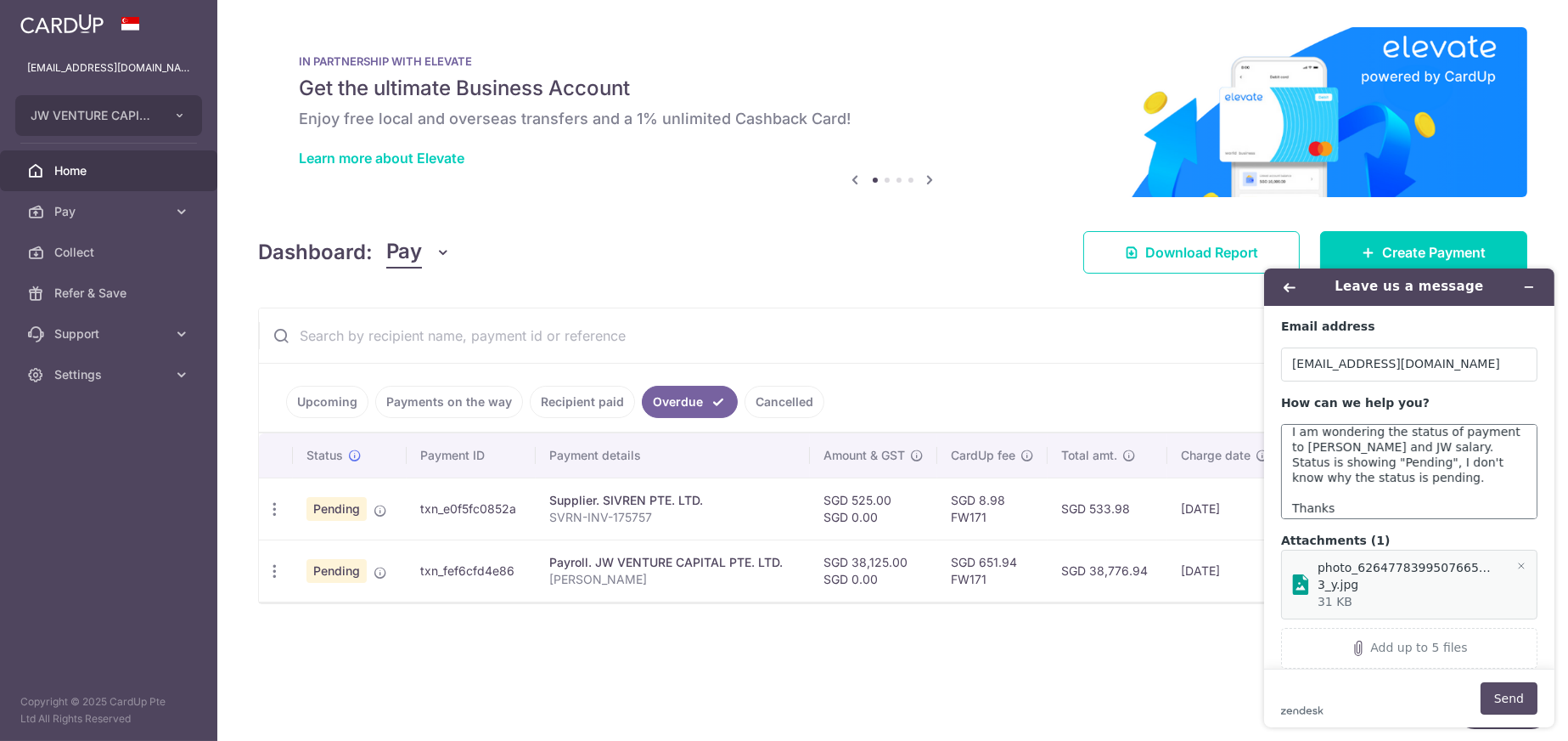
scroll to position [61, 0]
click at [1501, 695] on button "Send" at bounding box center [1508, 697] width 57 height 32
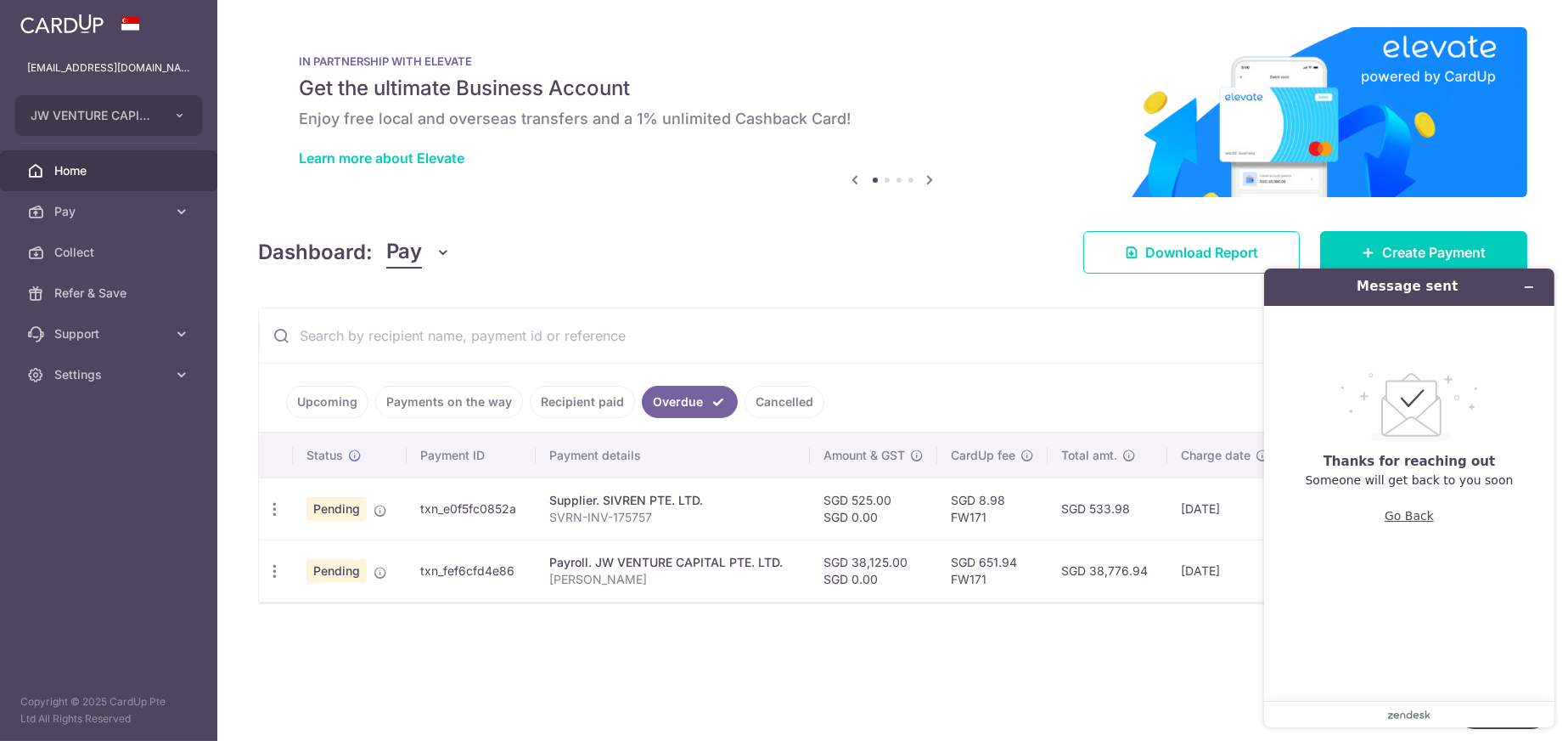
click at [1420, 517] on button "Go Back" at bounding box center [1408, 515] width 49 height 32
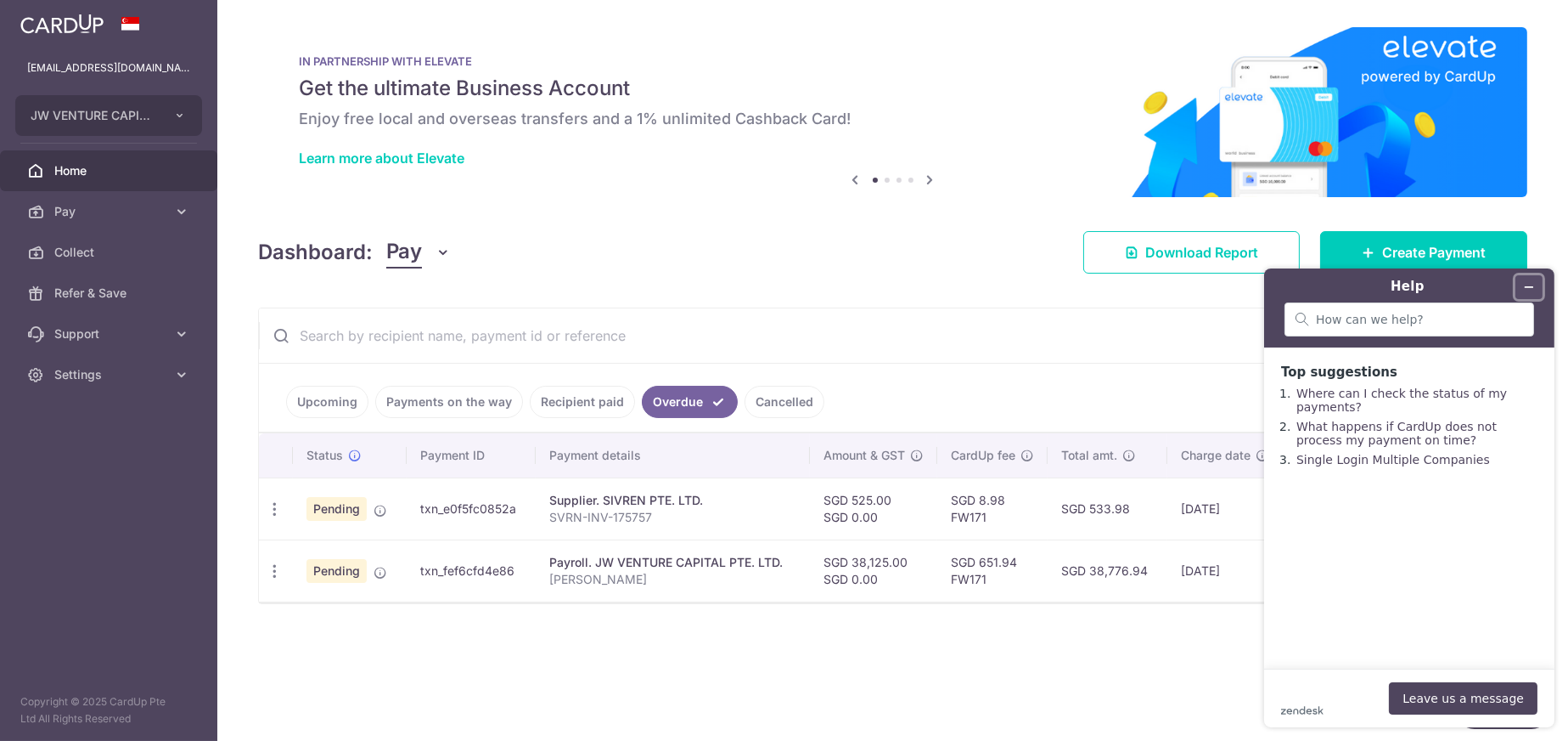
click at [1535, 283] on button "Minimize widget" at bounding box center [1528, 286] width 28 height 24
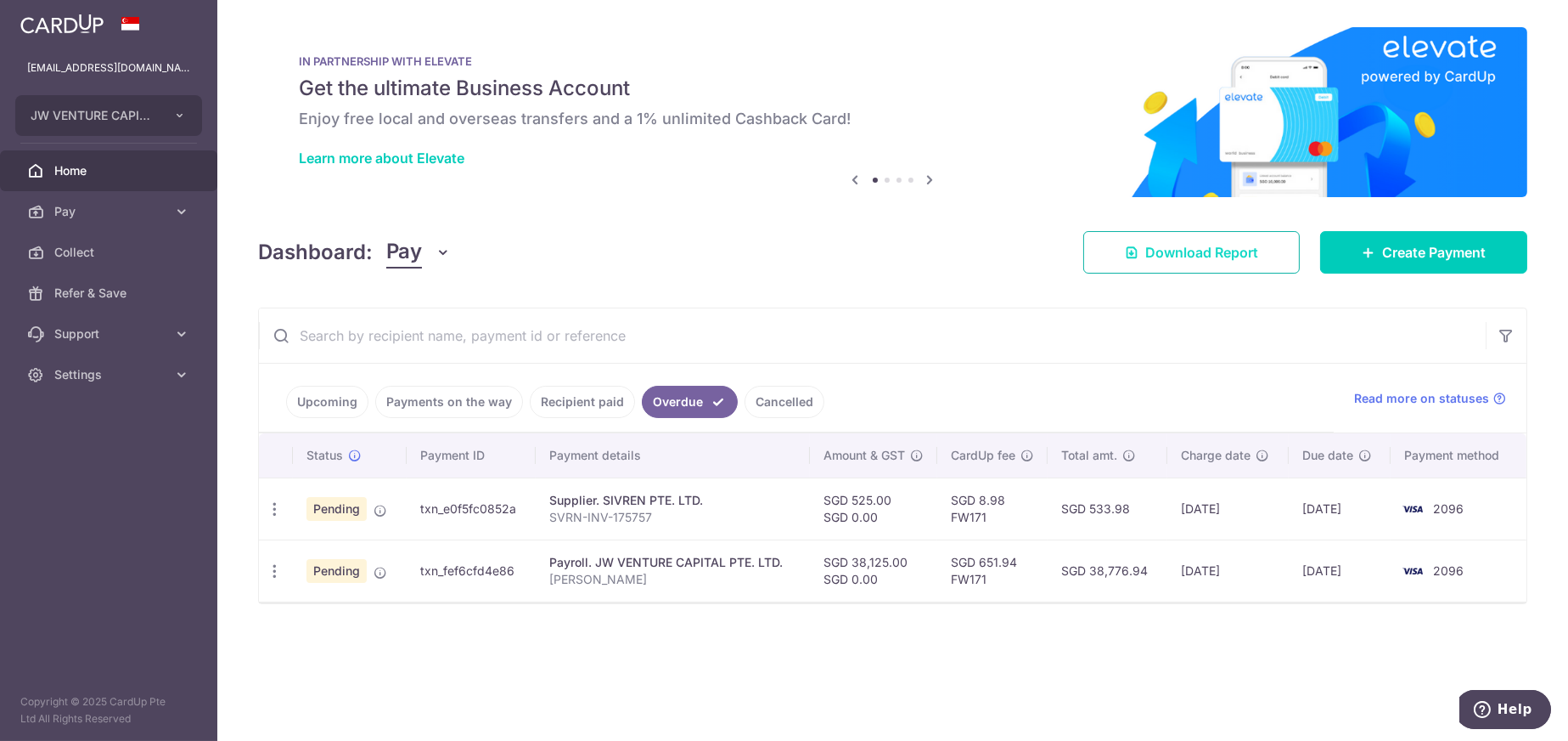
click at [1167, 256] on span "Download Report" at bounding box center [1201, 252] width 113 height 20
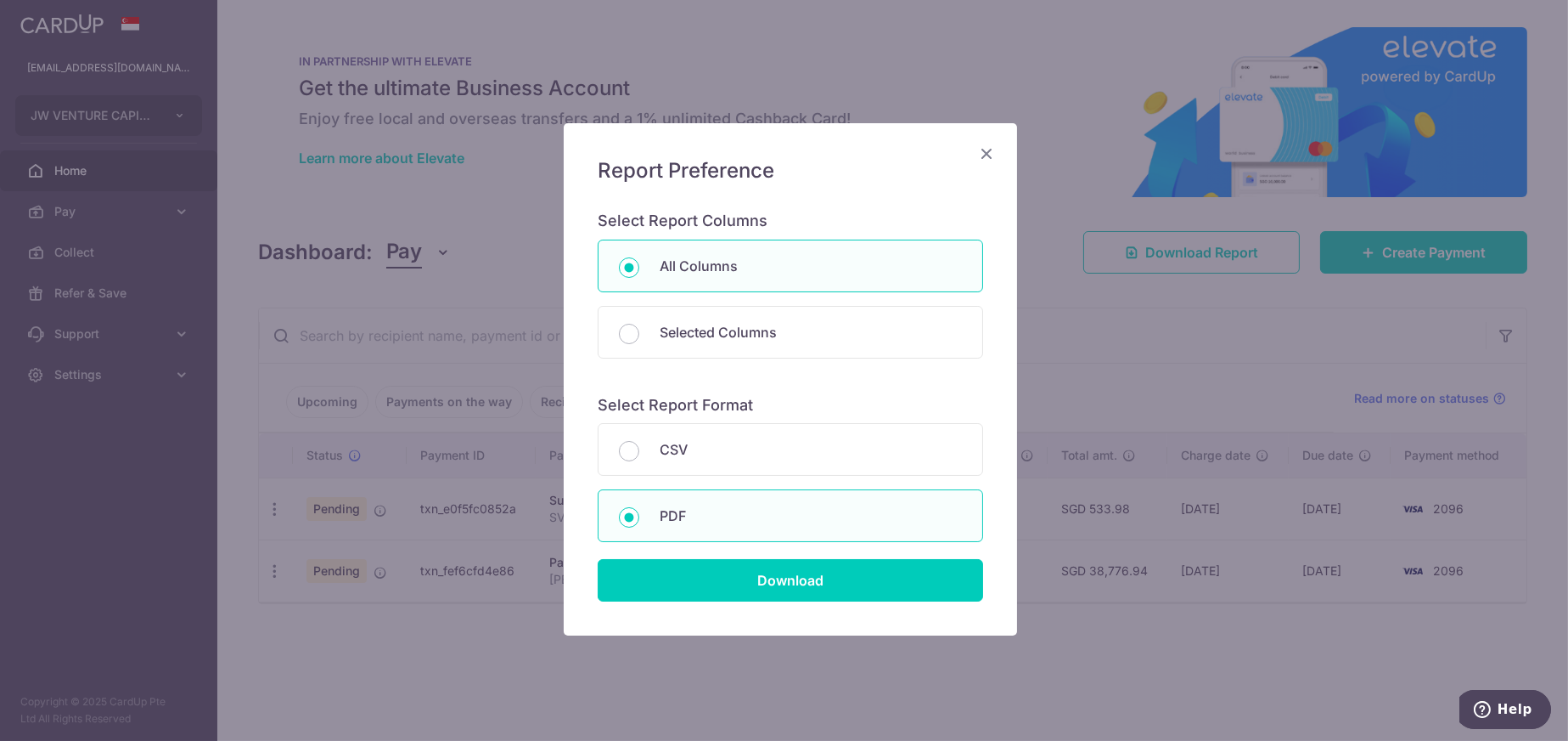
click at [984, 153] on icon "Close" at bounding box center [987, 153] width 20 height 21
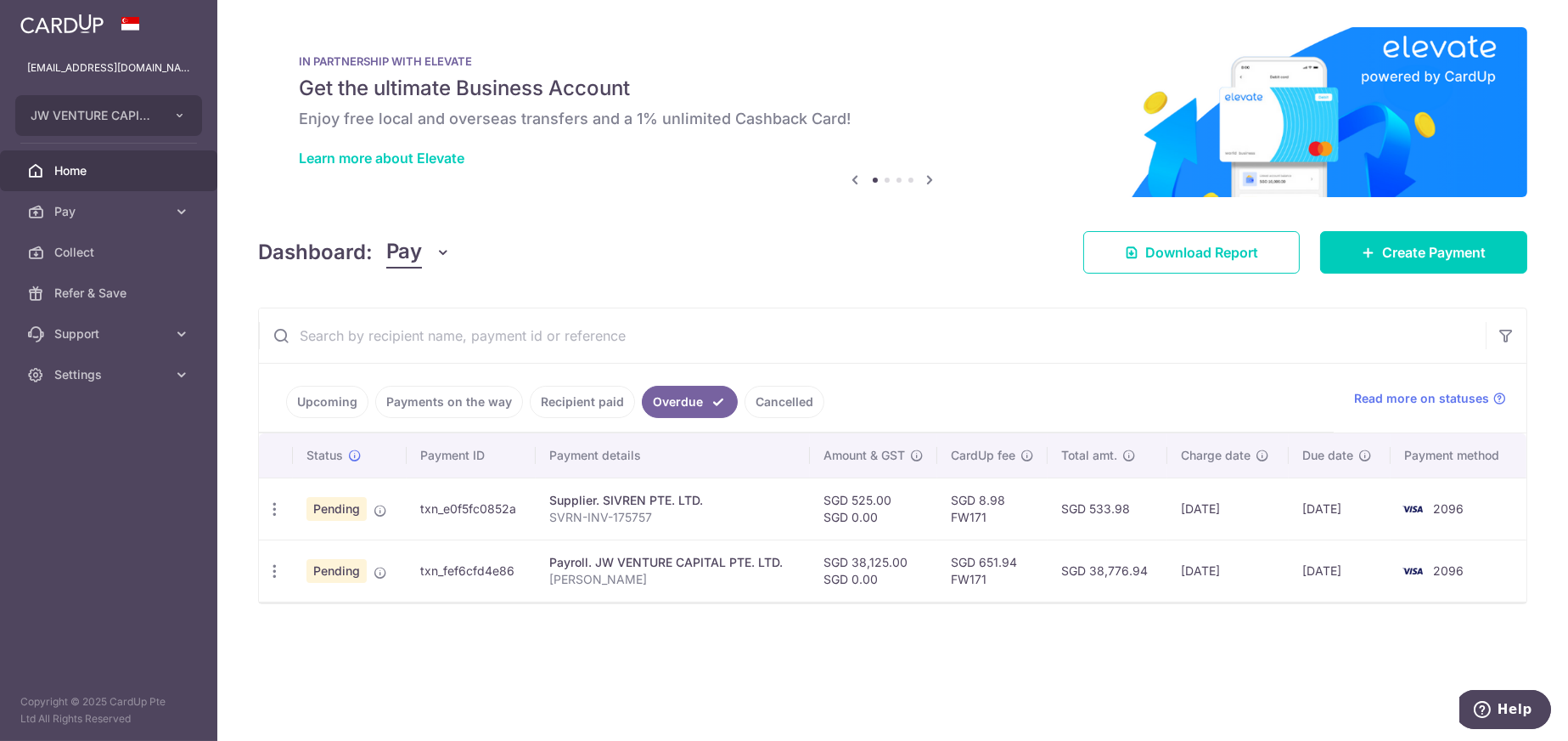
click at [570, 403] on link "Recipient paid" at bounding box center [582, 402] width 105 height 32
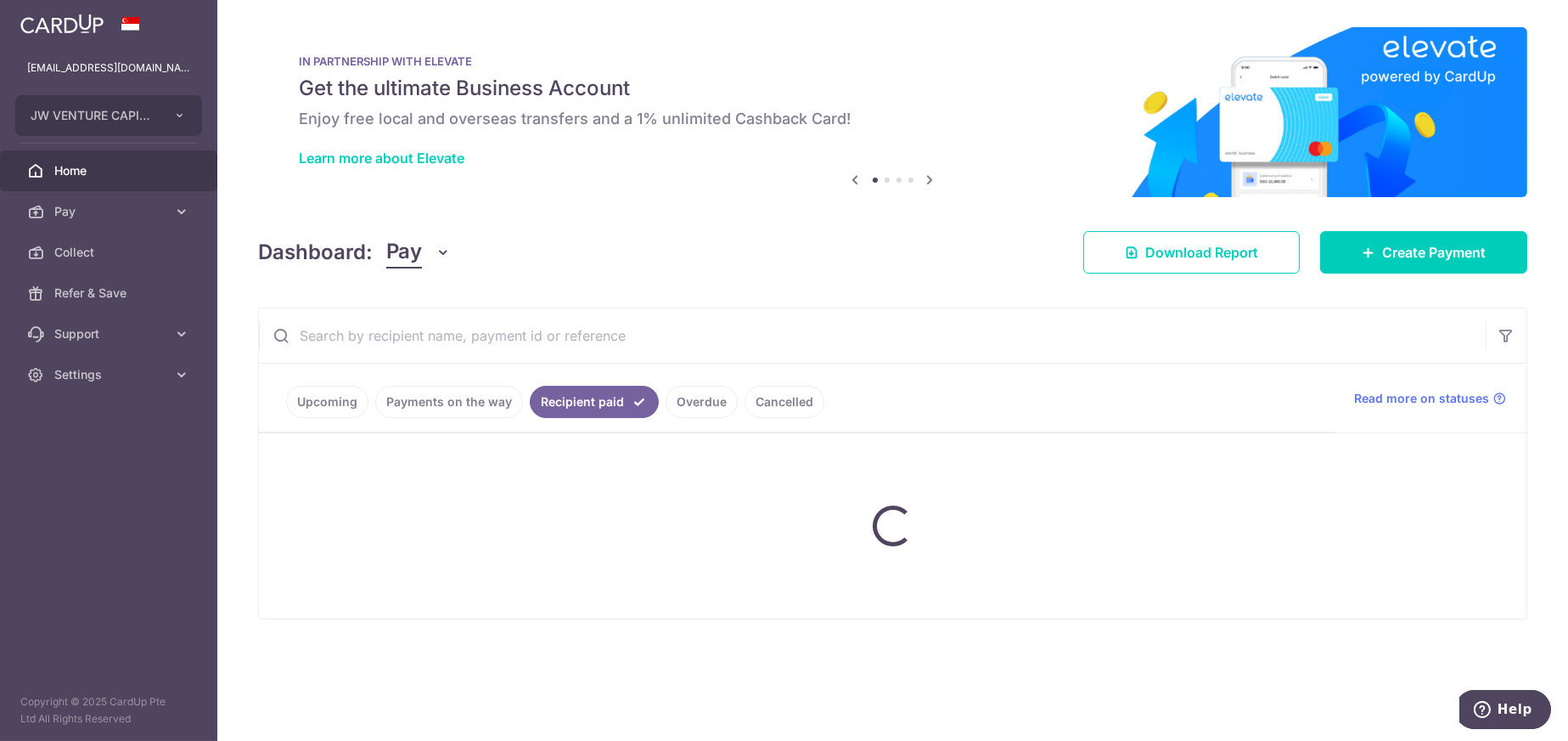
click at [570, 403] on link "Recipient paid" at bounding box center [594, 402] width 129 height 32
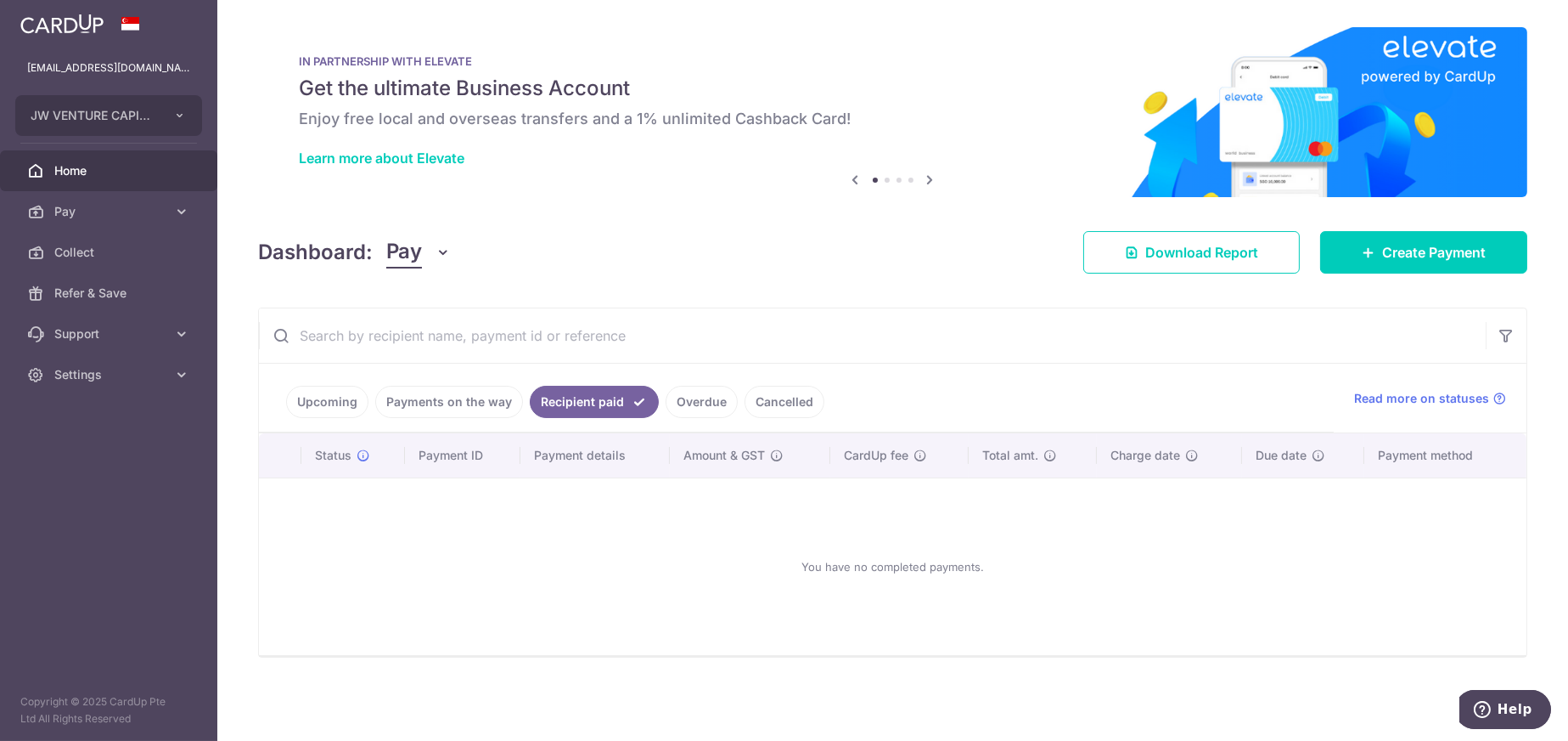
click at [475, 400] on link "Payments on the way" at bounding box center [449, 402] width 148 height 32
click at [577, 401] on link "Recipient paid" at bounding box center [606, 402] width 105 height 32
click at [46, 256] on link "Collect" at bounding box center [109, 252] width 217 height 41
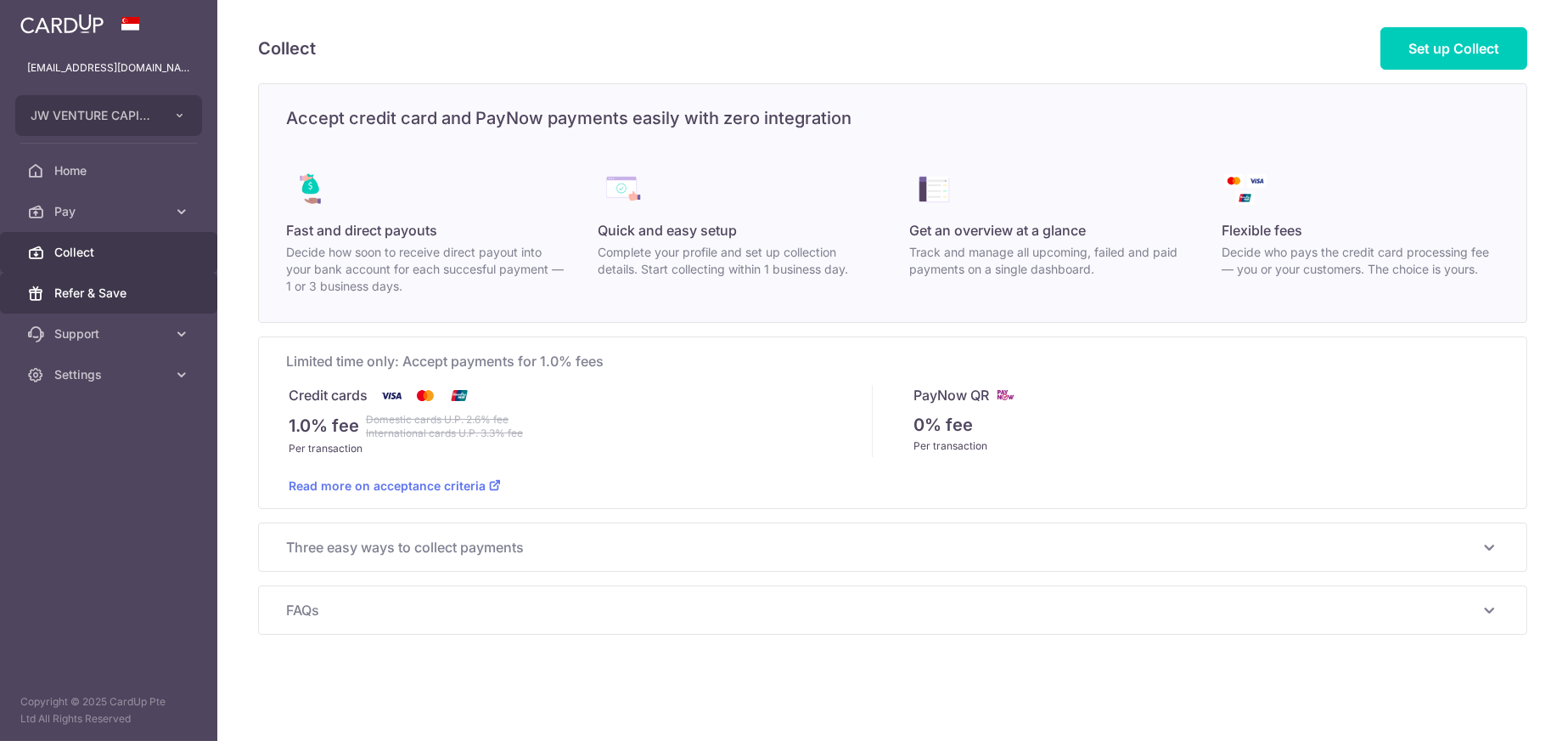
click at [64, 304] on link "Refer & Save" at bounding box center [109, 293] width 217 height 41
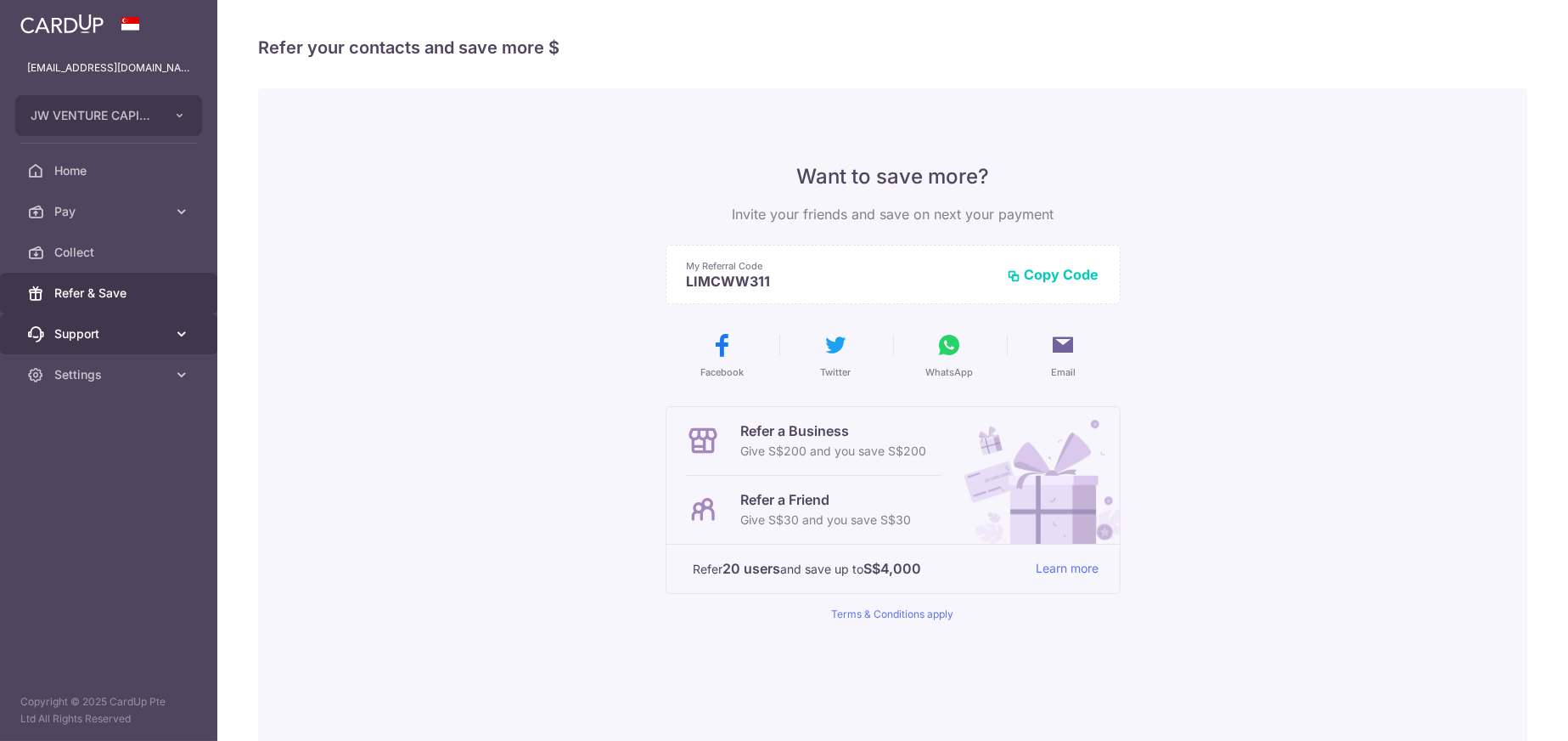
click at [79, 351] on link "Support" at bounding box center [109, 334] width 217 height 41
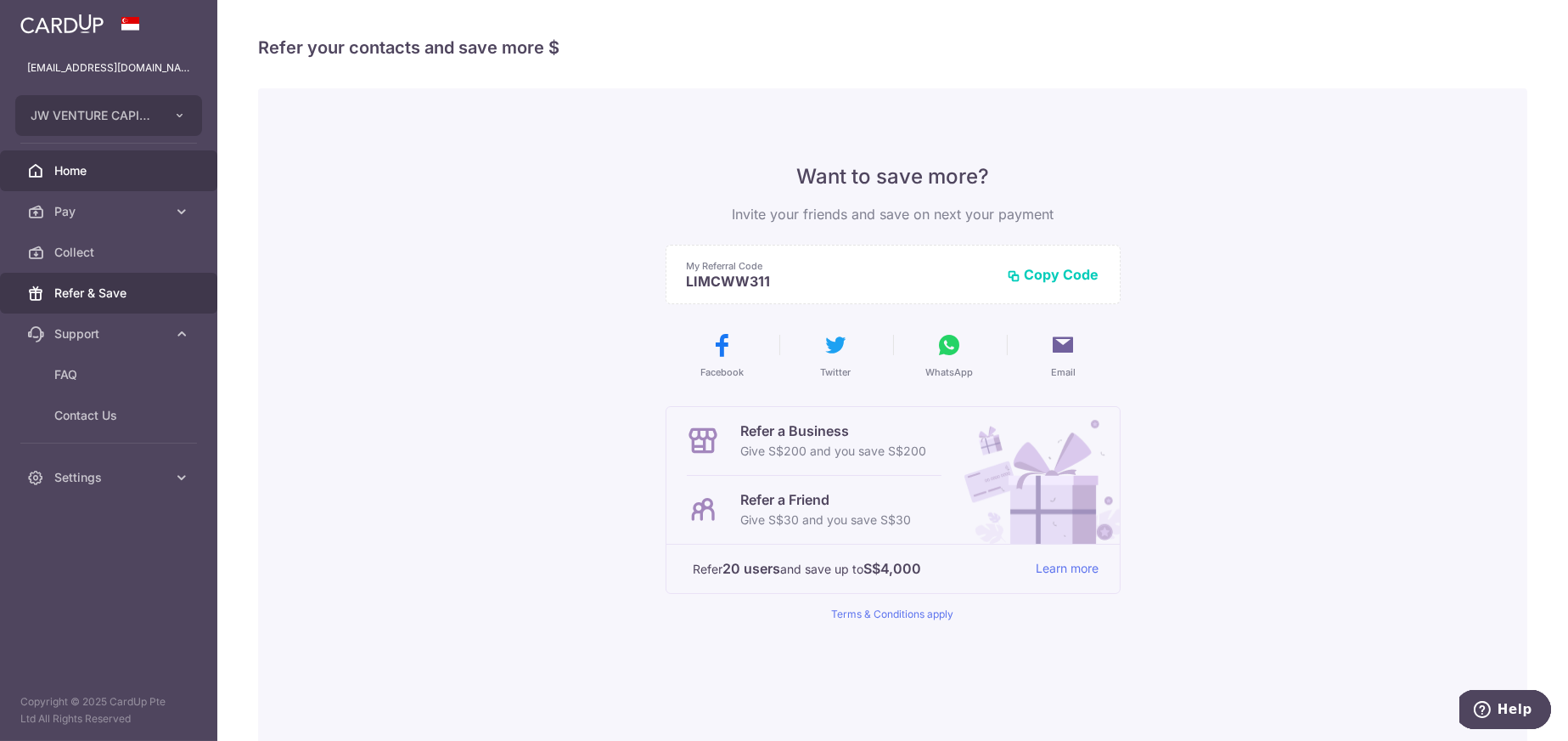
click at [65, 177] on span "Home" at bounding box center [110, 170] width 112 height 17
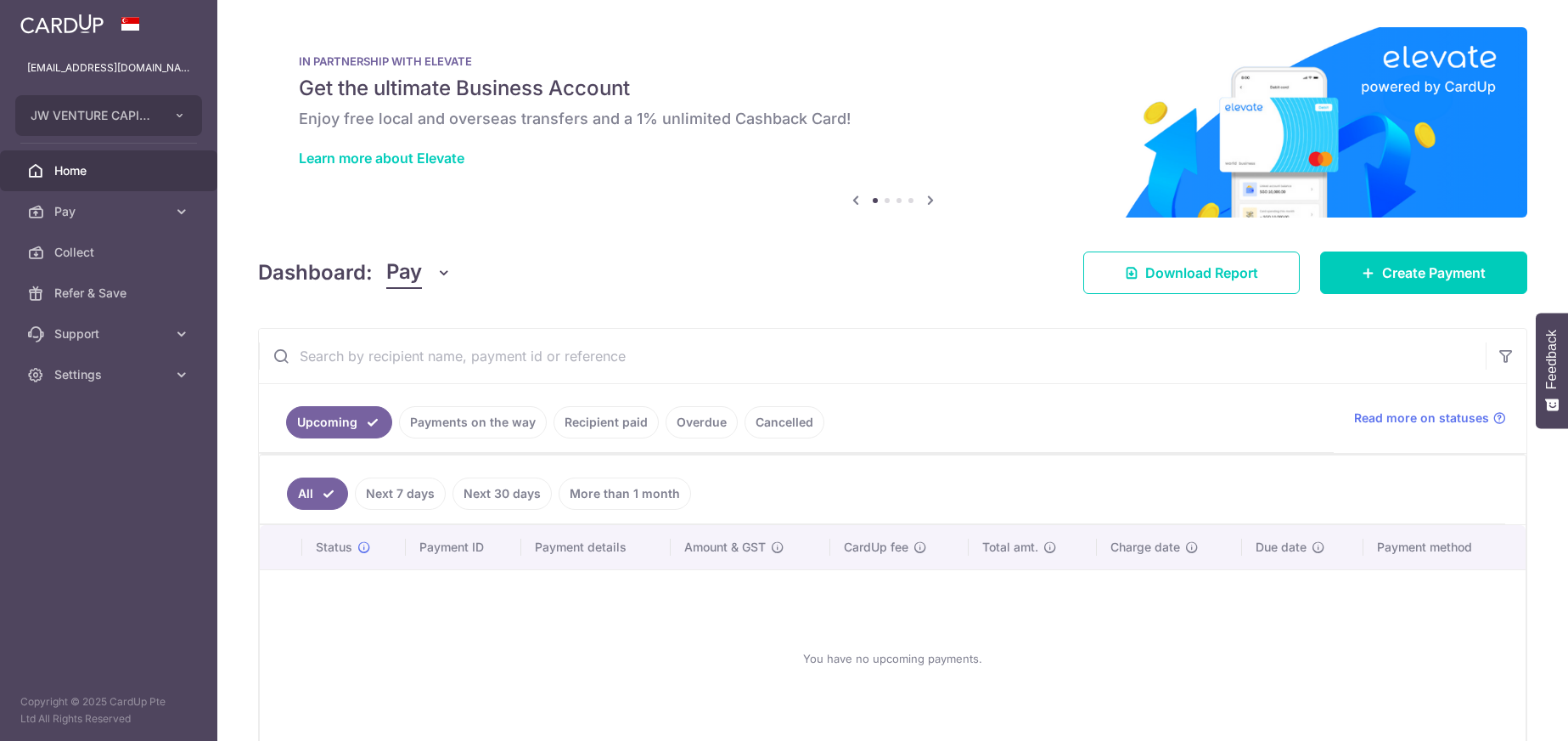
click at [64, 211] on span "Pay" at bounding box center [110, 211] width 112 height 17
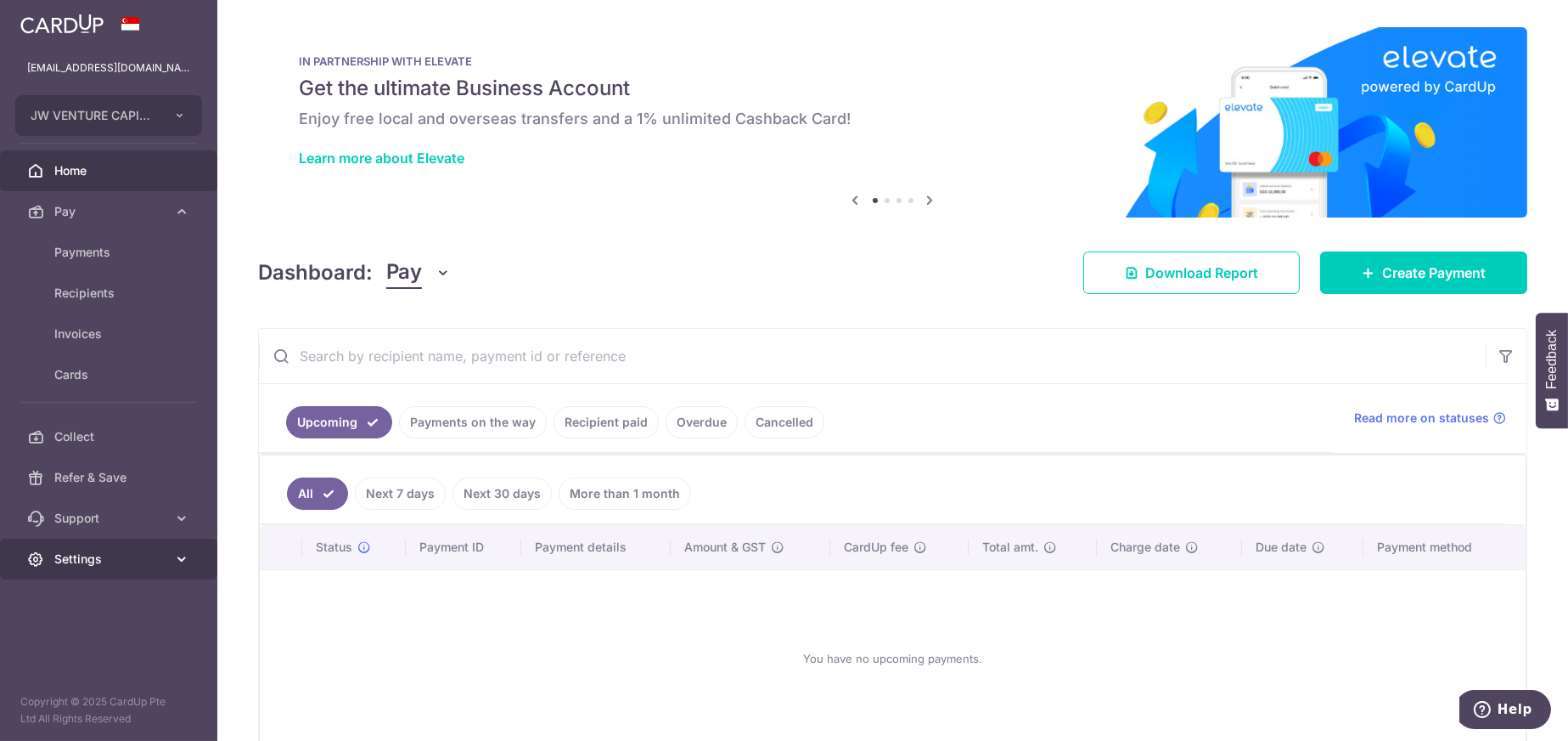
click at [103, 550] on span "Settings" at bounding box center [110, 558] width 112 height 17
click at [79, 639] on span "Logout" at bounding box center [110, 639] width 112 height 17
